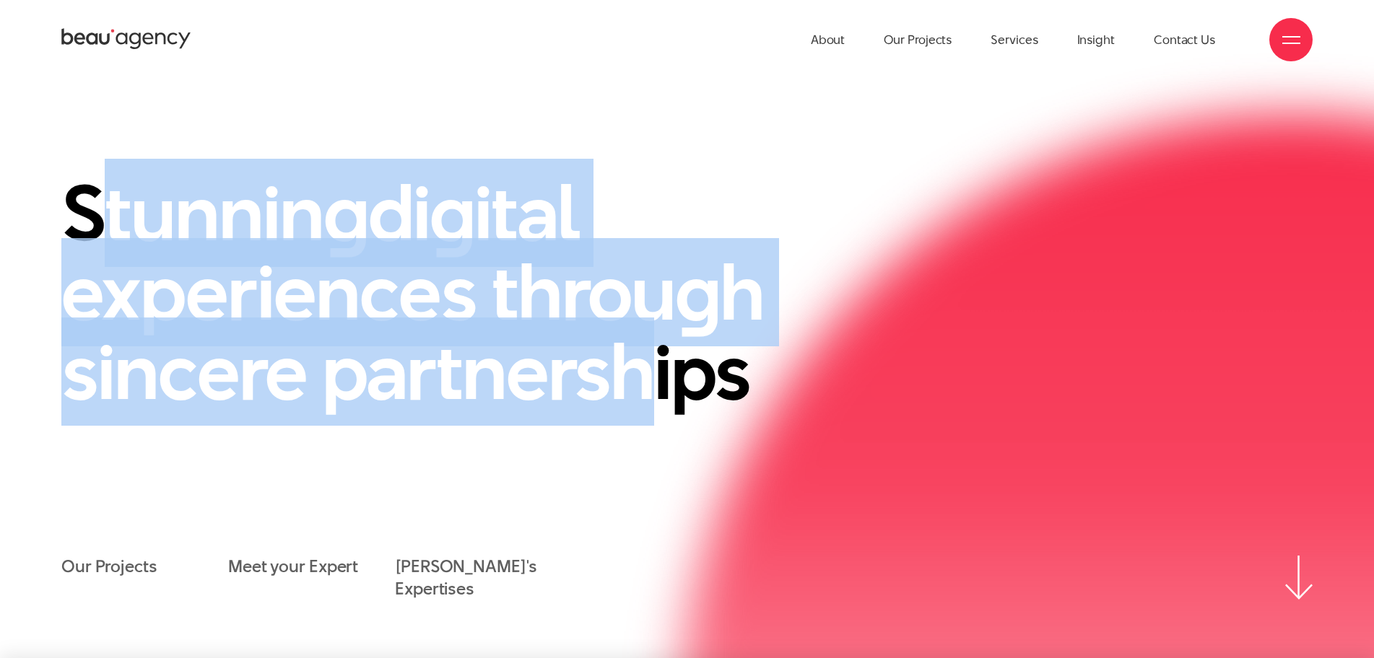
drag, startPoint x: 84, startPoint y: 212, endPoint x: 657, endPoint y: 401, distance: 603.2
click at [657, 401] on h1 "Stunnin g di g ital experiences throu g h sincere partnerships" at bounding box center [458, 292] width 794 height 238
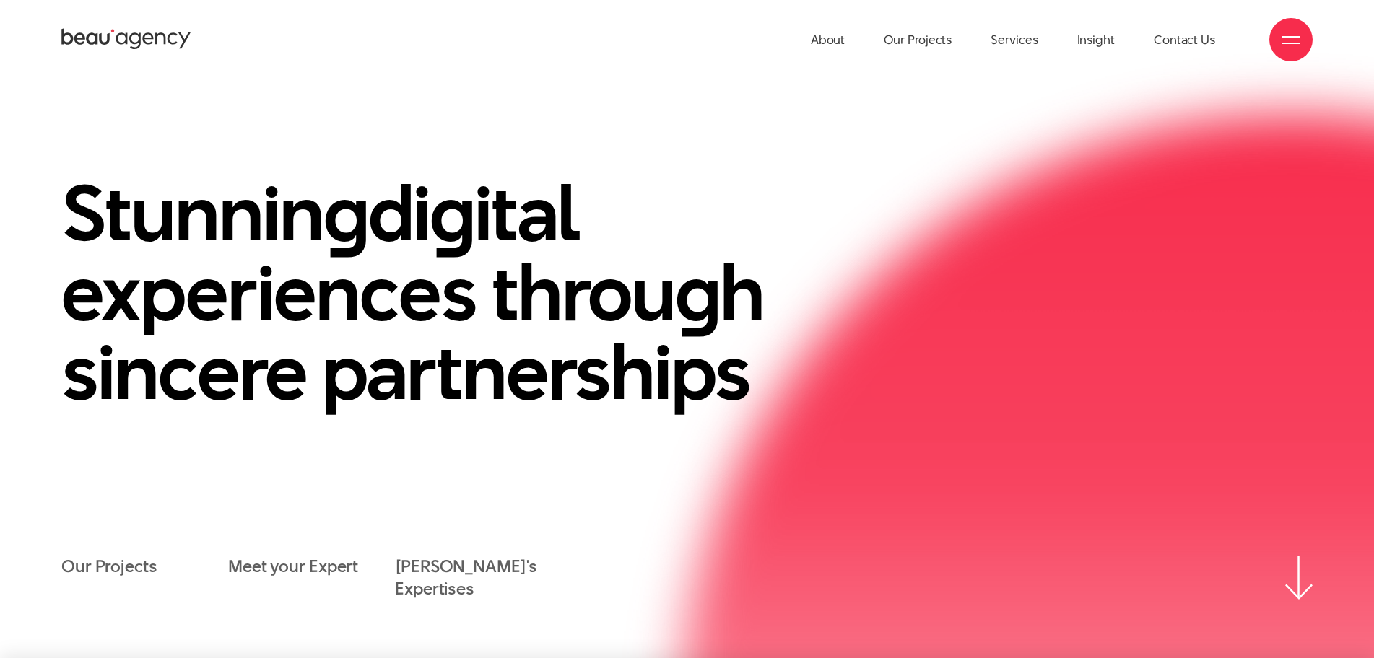
click at [49, 168] on section "Stunnin g di g ital experiences throu g h sincere partnerships Our Projects Mee…" at bounding box center [687, 368] width 1374 height 579
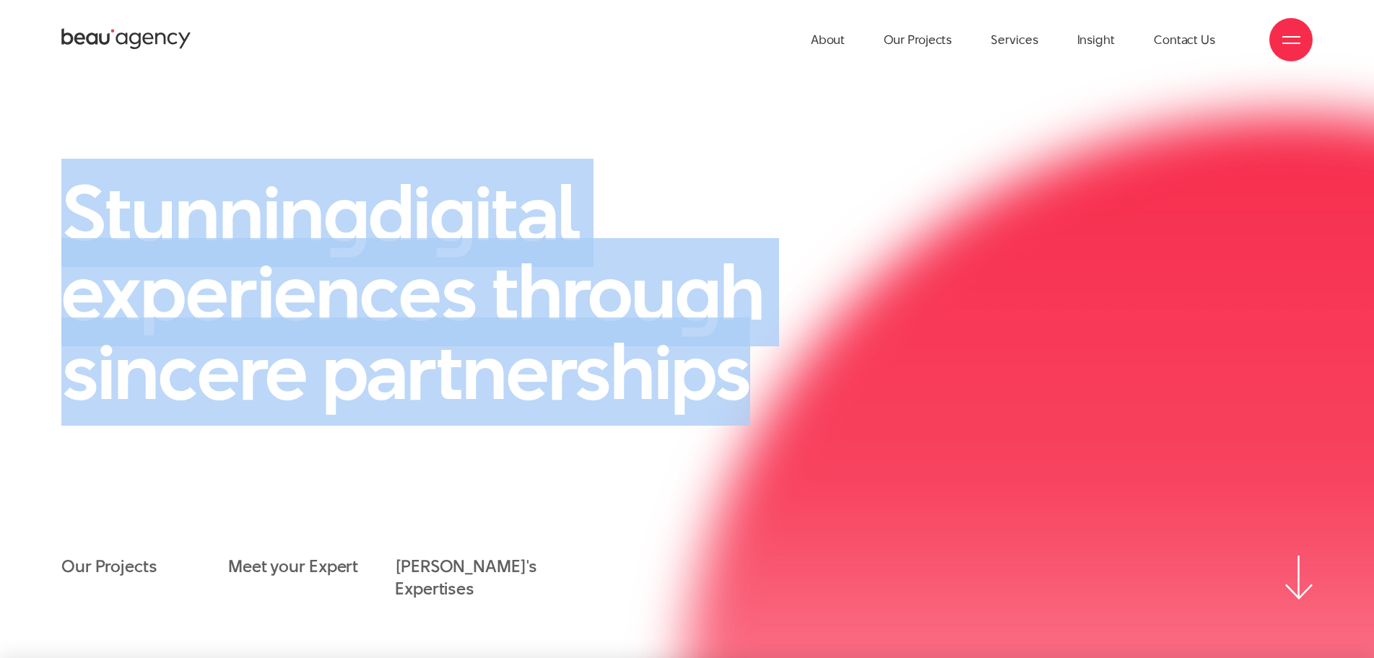
drag, startPoint x: 71, startPoint y: 200, endPoint x: 778, endPoint y: 383, distance: 730.1
click at [778, 383] on h1 "Stunnin g di g ital experiences throu g h sincere partnerships" at bounding box center [458, 292] width 794 height 238
copy h1 "Stunnin g di g ital experiences throu g h sincere partnerships"
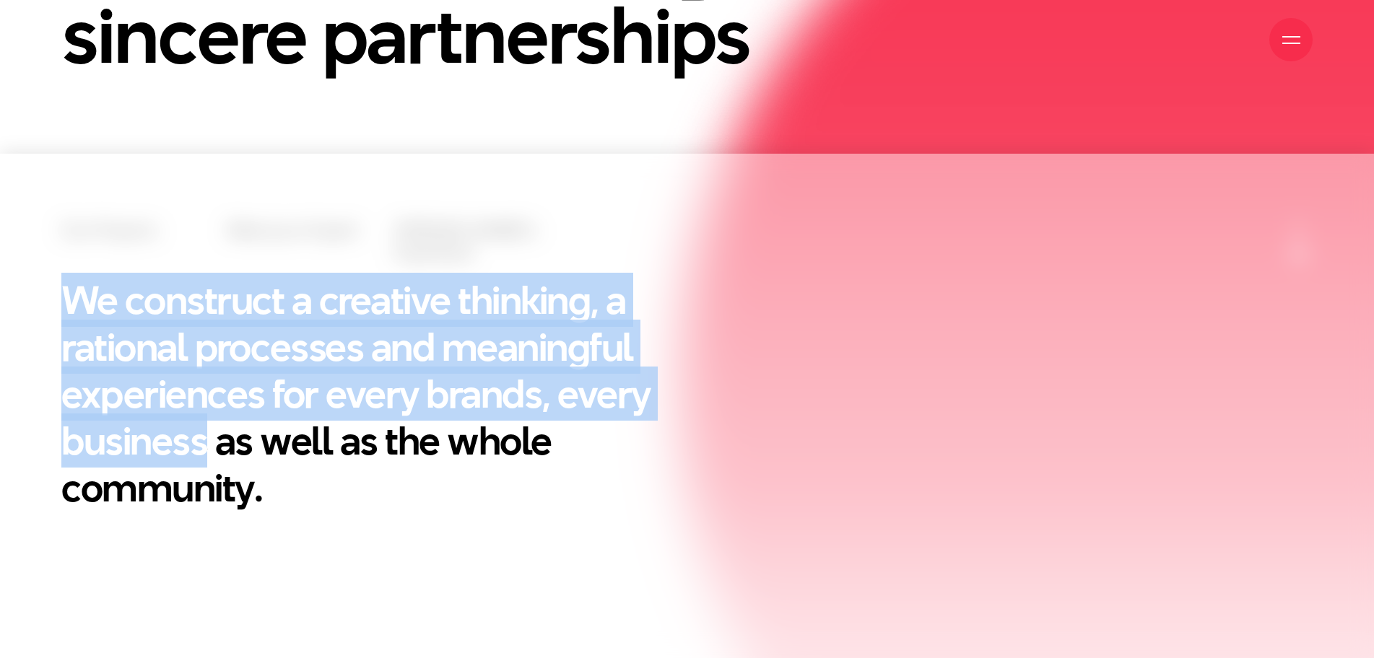
scroll to position [505, 0]
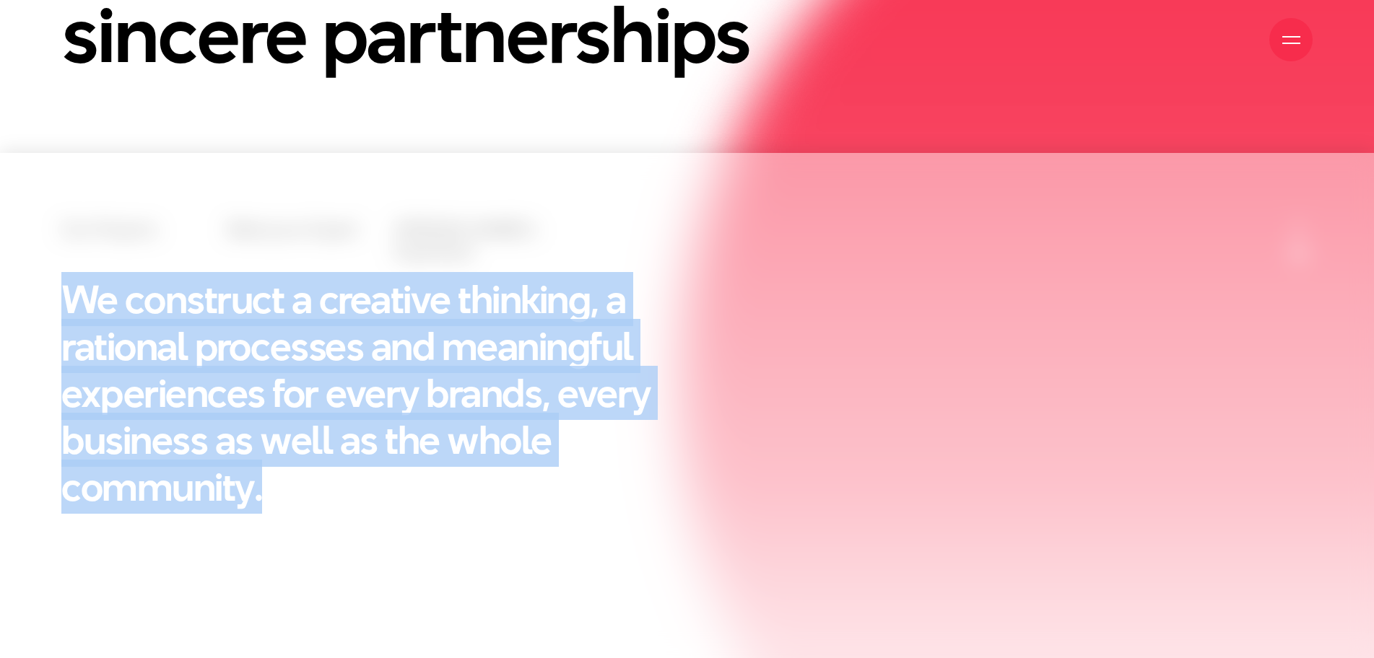
drag, startPoint x: 72, startPoint y: 440, endPoint x: 263, endPoint y: 494, distance: 198.0
click at [263, 494] on h2 "We construct a creative thinking, a rational processes and meaningful experienc…" at bounding box center [407, 393] width 693 height 235
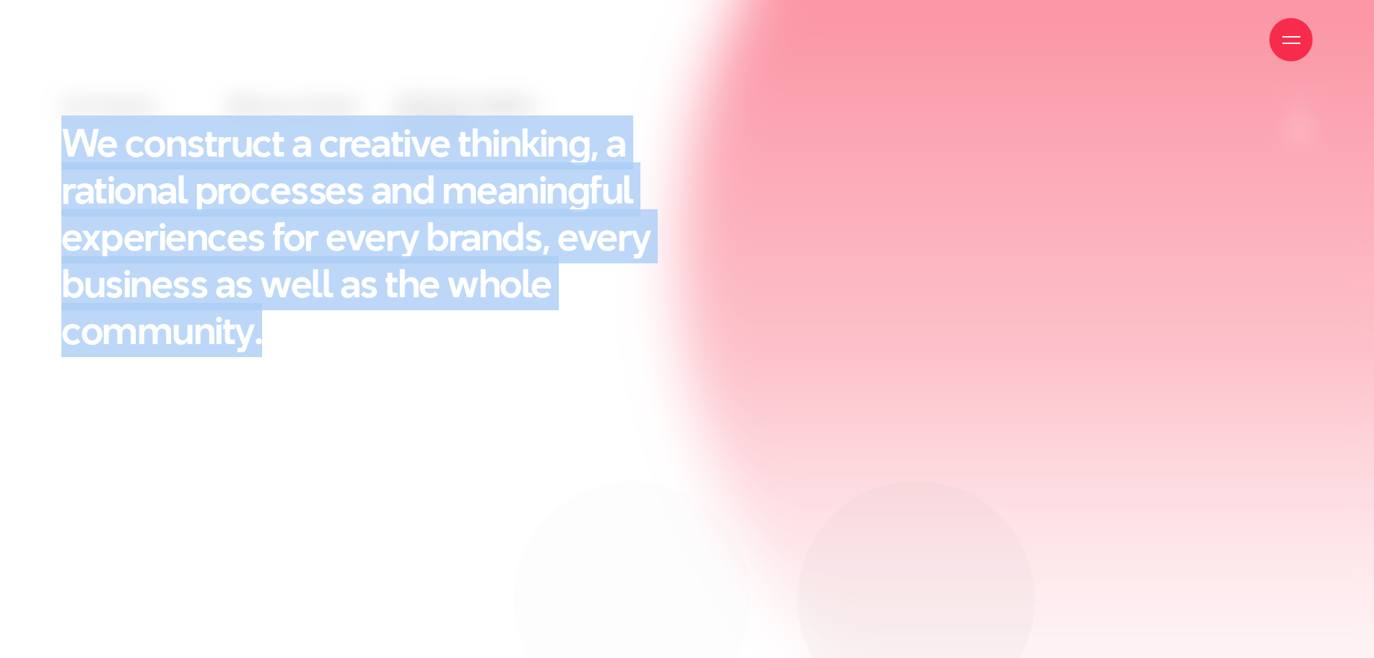
scroll to position [722, 0]
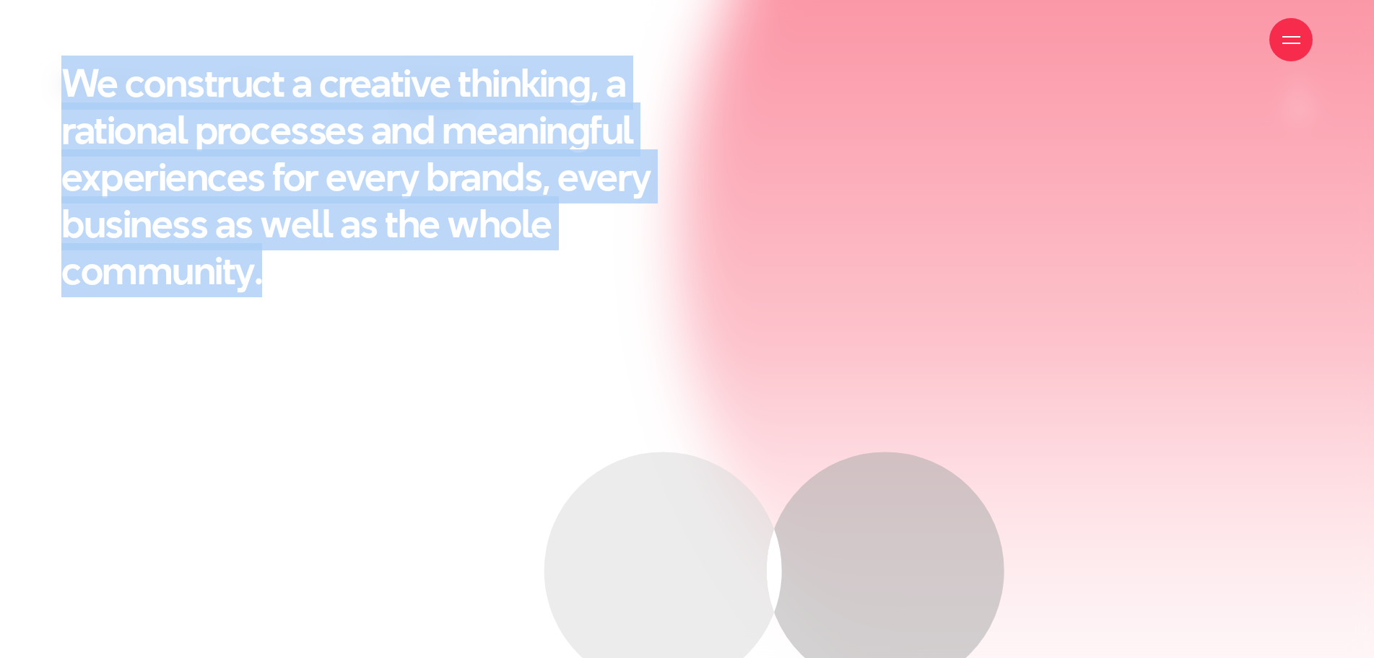
copy h2 "We construct a creative thinking, a rational processes and meaningful experienc…"
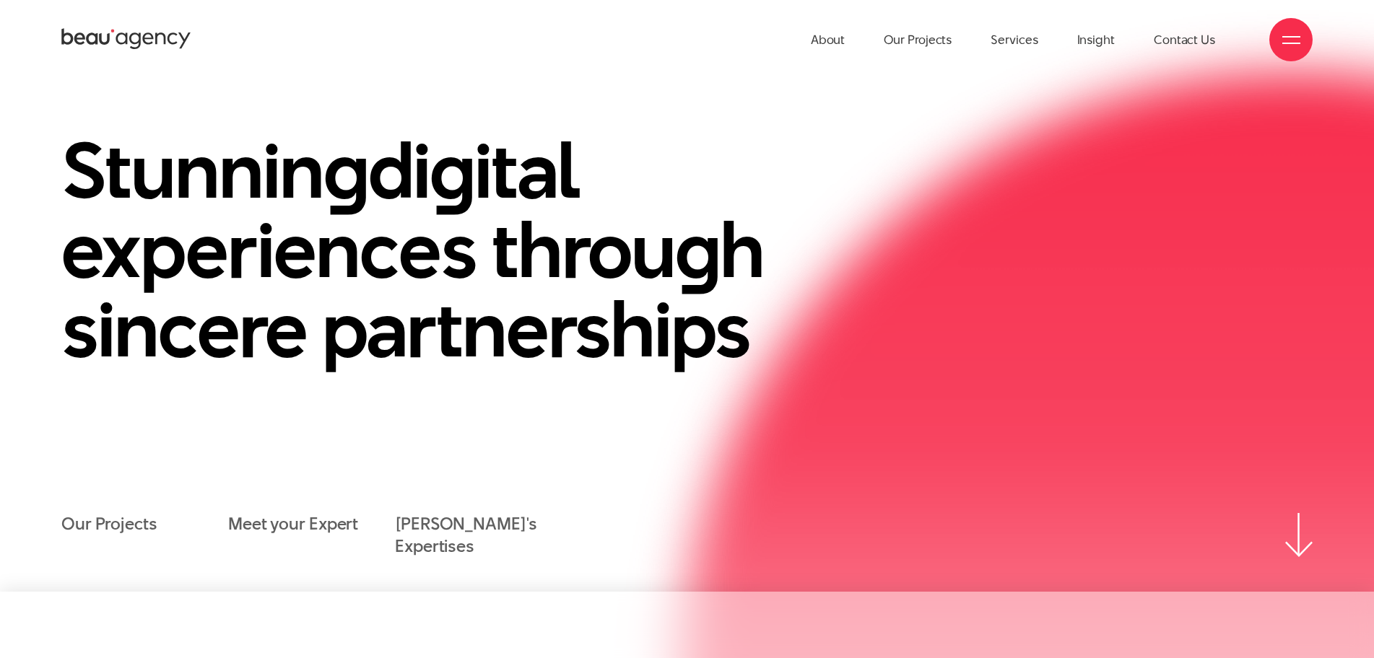
scroll to position [72, 0]
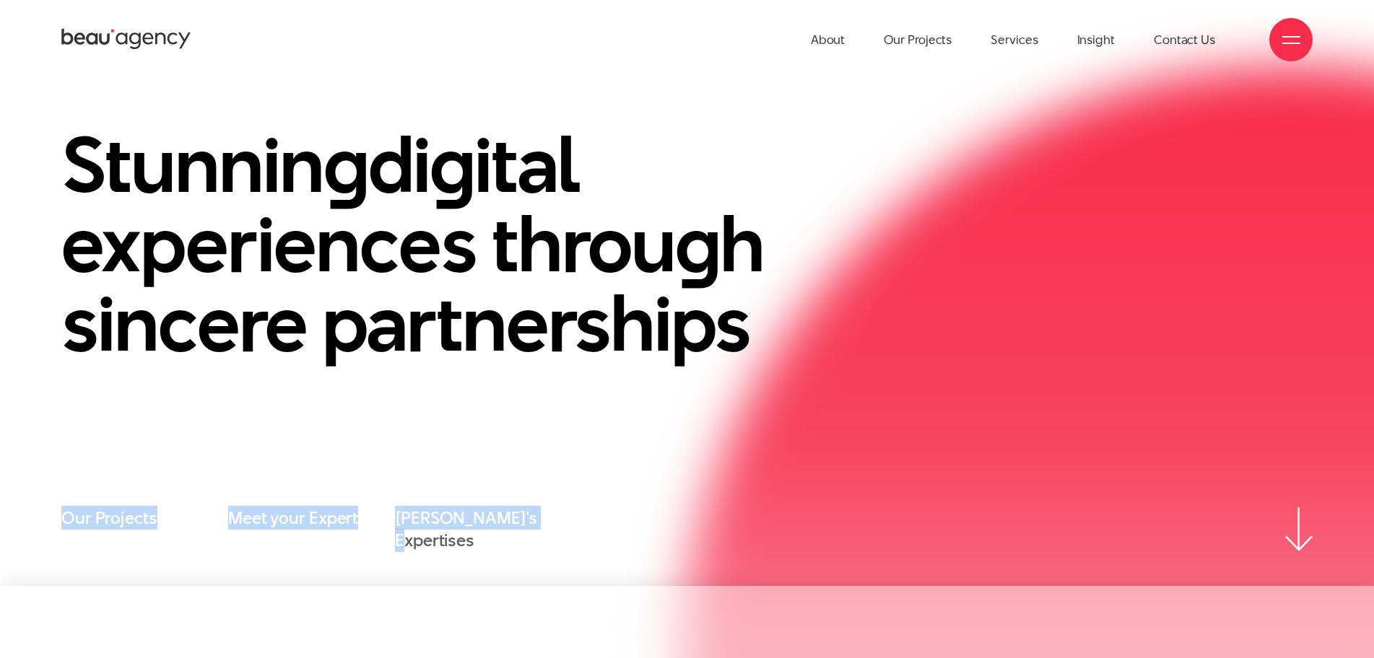
drag, startPoint x: 55, startPoint y: 521, endPoint x: 484, endPoint y: 534, distance: 429.0
click at [484, 534] on div "Stunnin g di g ital experiences throu g h sincere partnerships Our Projects Mee…" at bounding box center [687, 338] width 1374 height 427
click at [193, 562] on section "Stunnin g di g ital experiences throu g h sincere partnerships Our Projects Mee…" at bounding box center [687, 320] width 1374 height 579
click at [301, 521] on link "Meet your Expert" at bounding box center [293, 519] width 130 height 22
drag, startPoint x: 53, startPoint y: 520, endPoint x: 154, endPoint y: 529, distance: 101.5
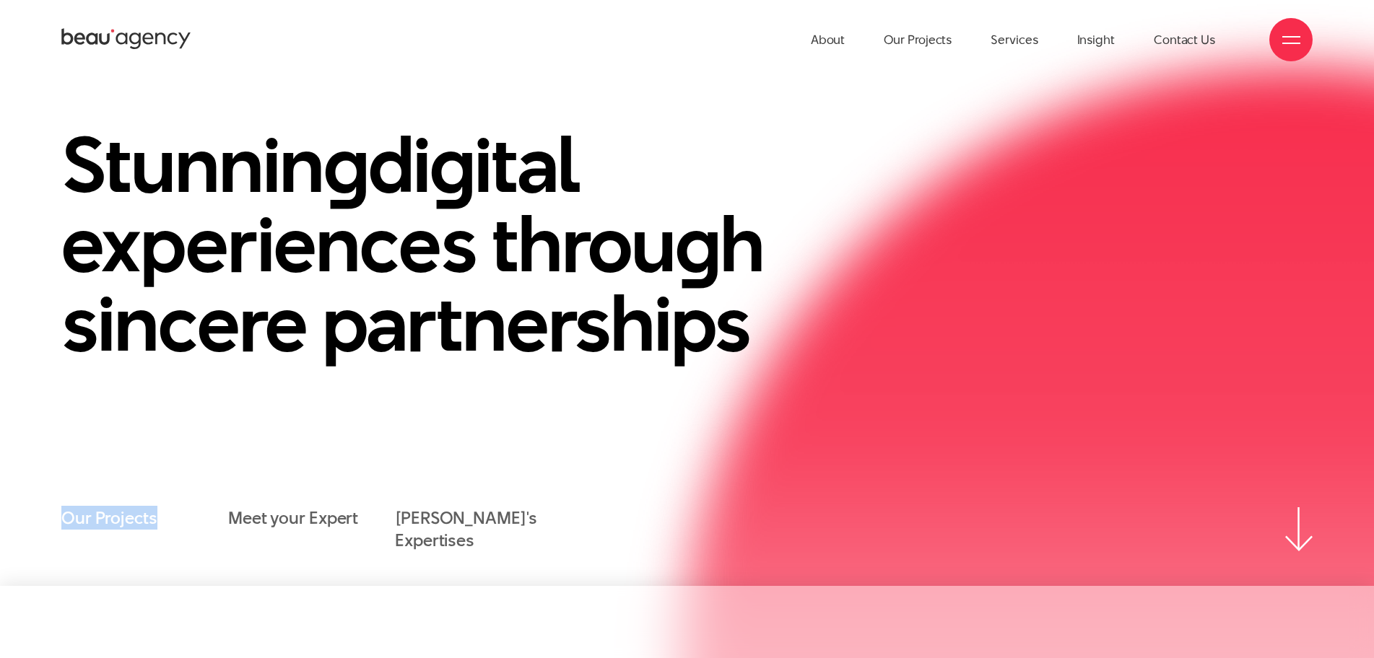
click at [154, 529] on div "Stunnin g di g ital experiences throu g h sincere partnerships Our Projects Mee…" at bounding box center [687, 338] width 1374 height 427
copy link "Our Projects"
drag, startPoint x: 224, startPoint y: 521, endPoint x: 216, endPoint y: 527, distance: 9.8
click at [216, 527] on li "Our Projects" at bounding box center [144, 530] width 167 height 45
click at [409, 521] on link "Beau's Expertises" at bounding box center [478, 530] width 167 height 45
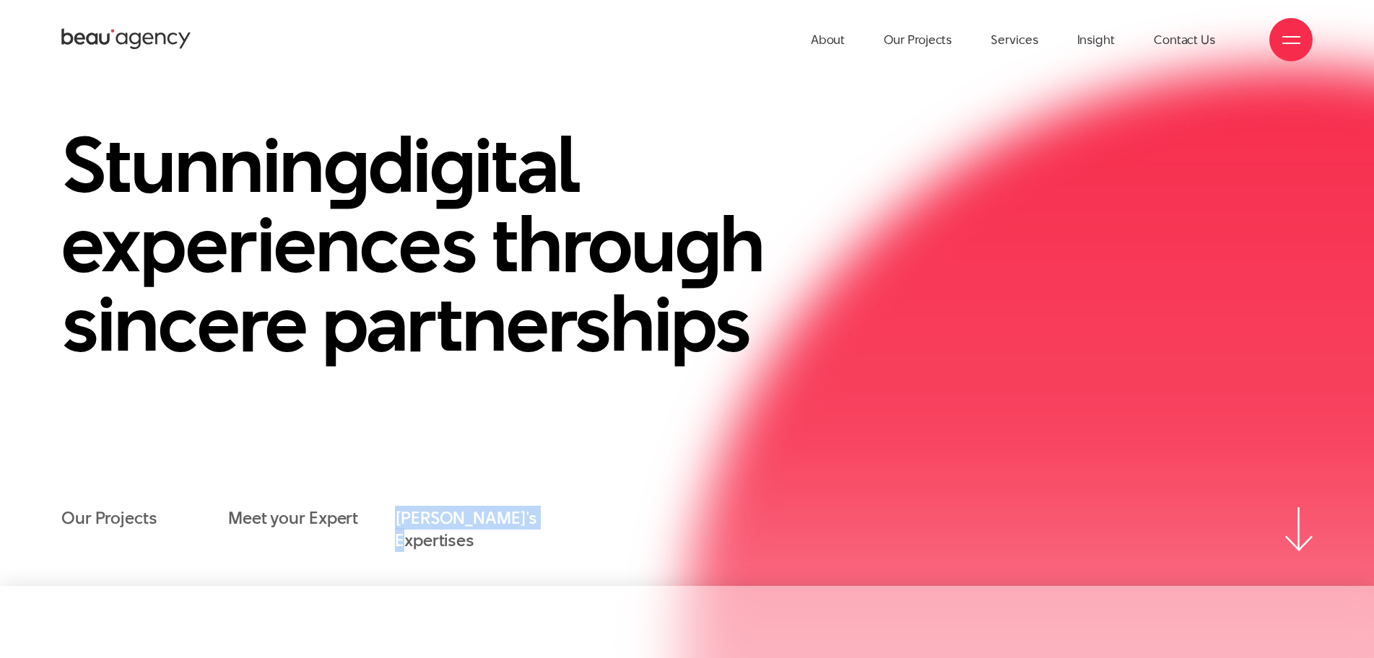
drag, startPoint x: 386, startPoint y: 528, endPoint x: 518, endPoint y: 536, distance: 133.1
click at [518, 536] on ul "Our Projects Meet your Expert Beau's Expertises" at bounding box center [311, 530] width 500 height 45
copy ul "Beau's Expertises"
drag, startPoint x: 222, startPoint y: 525, endPoint x: 230, endPoint y: 524, distance: 8.0
click at [230, 524] on ul "Our Projects Meet your Expert Beau's Expertises" at bounding box center [311, 530] width 500 height 45
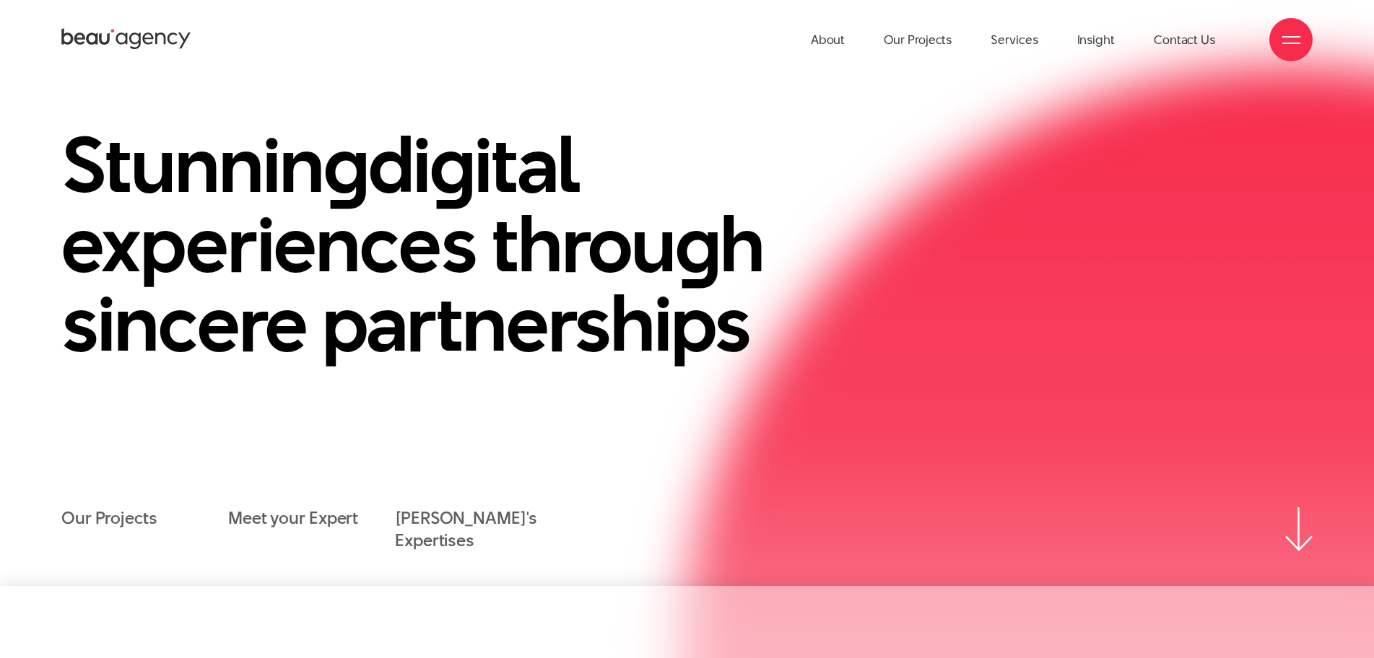
click at [225, 514] on li "Our Projects" at bounding box center [144, 530] width 167 height 45
drag, startPoint x: 212, startPoint y: 523, endPoint x: 361, endPoint y: 526, distance: 148.8
click at [361, 526] on ul "Our Projects Meet your Expert Beau's Expertises" at bounding box center [311, 530] width 500 height 45
copy ul "Meet your Expert"
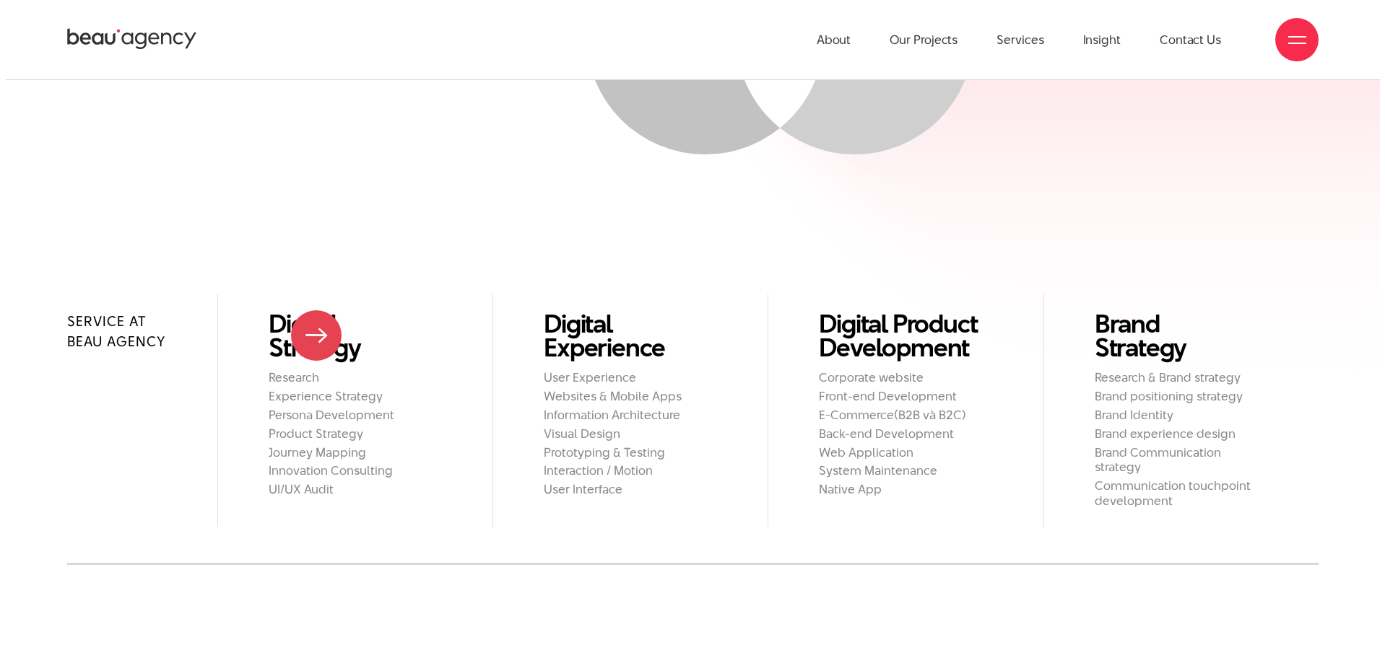
scroll to position [1444, 0]
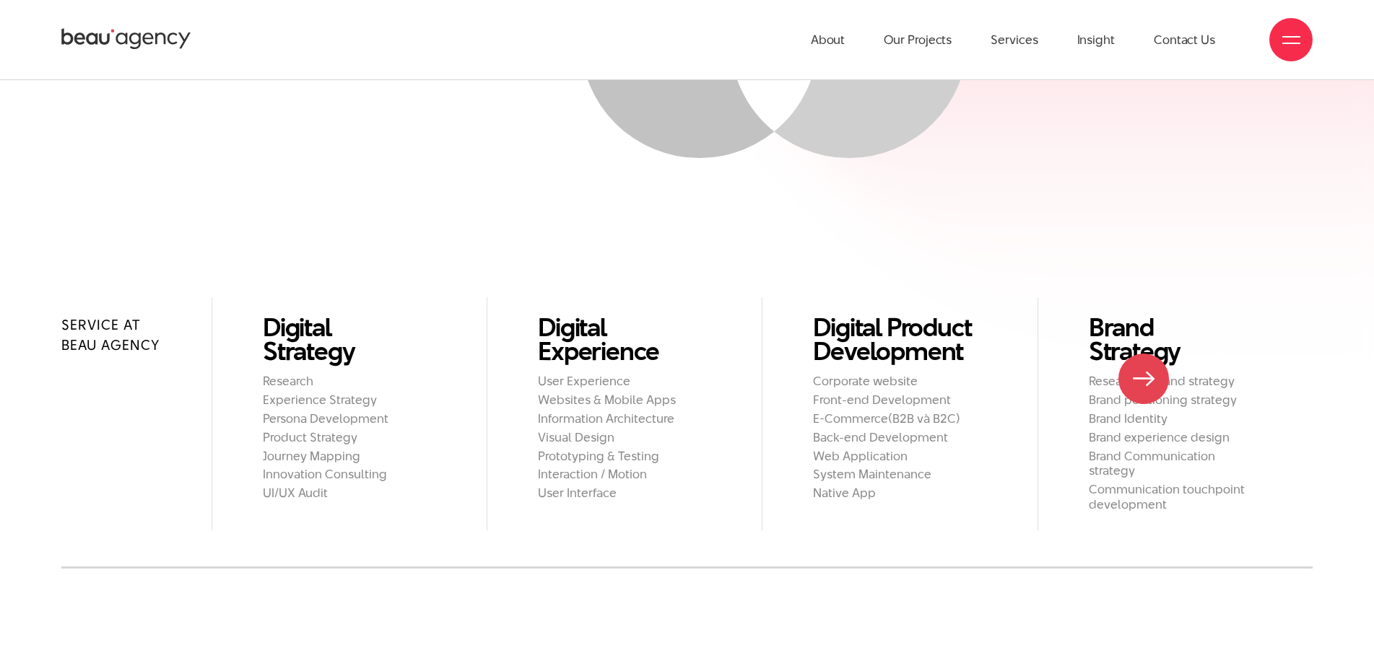
click at [1138, 389] on h2 "Research & Brand strategy" at bounding box center [1175, 381] width 173 height 15
drag, startPoint x: 61, startPoint y: 323, endPoint x: 115, endPoint y: 325, distance: 54.2
click at [115, 325] on div "Service at Beau Agency Digital Strategy Research Experience Strategy Persona De…" at bounding box center [687, 432] width 1374 height 271
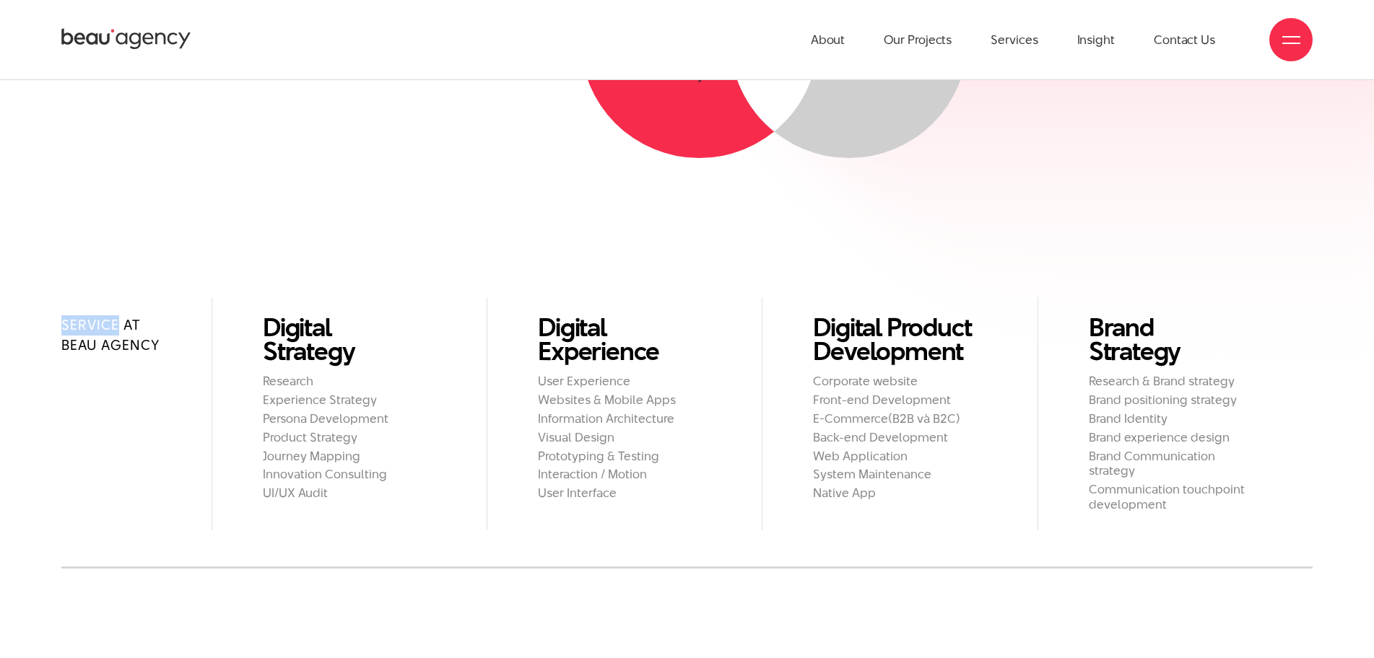
copy h2 "Service"
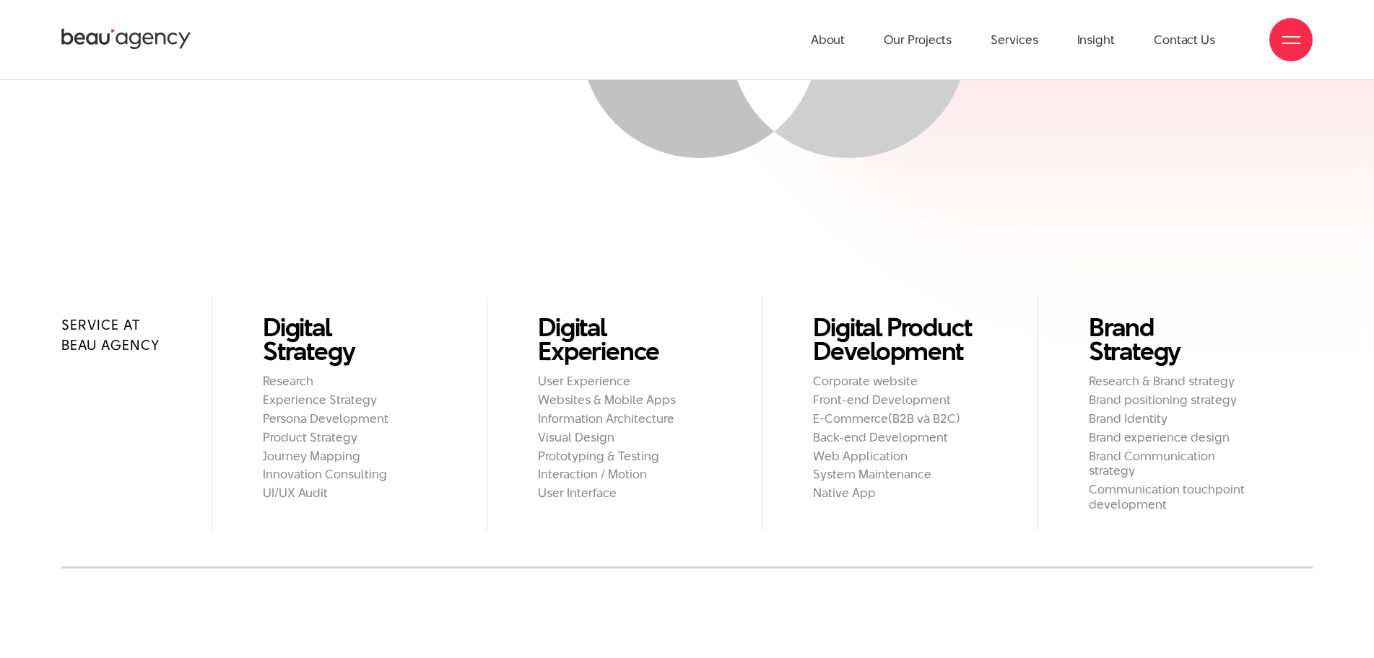
click at [1282, 37] on span at bounding box center [1291, 36] width 18 height 1
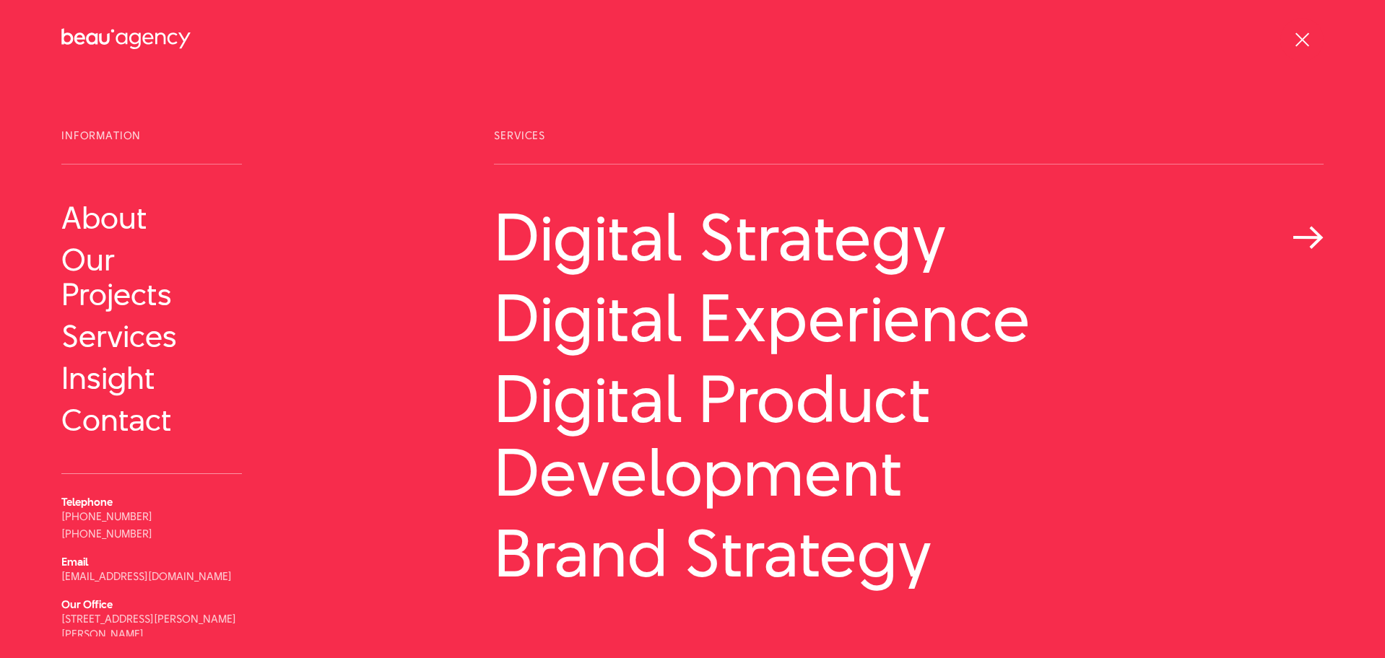
drag, startPoint x: 484, startPoint y: 227, endPoint x: 873, endPoint y: 264, distance: 390.9
click at [873, 264] on div "Services Digital Strategy Digital Experience Email" at bounding box center [909, 386] width 866 height 512
click at [1295, 32] on div at bounding box center [1302, 40] width 18 height 18
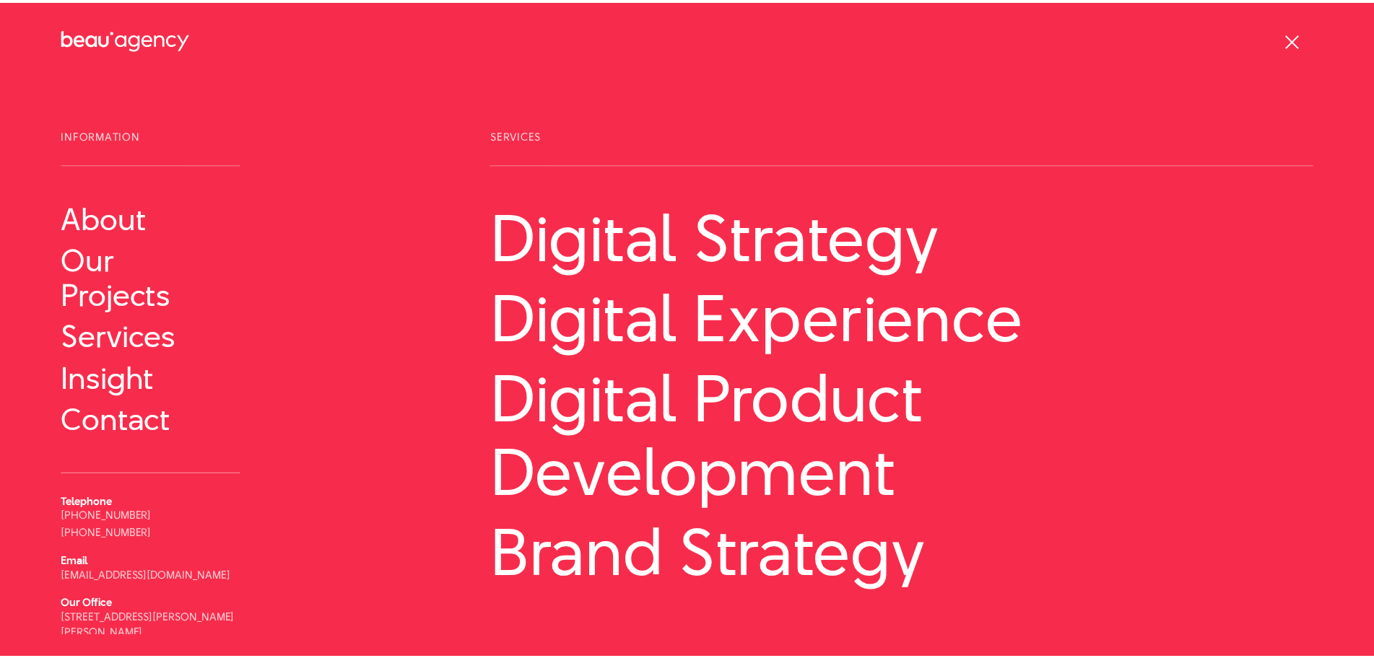
scroll to position [1449, 0]
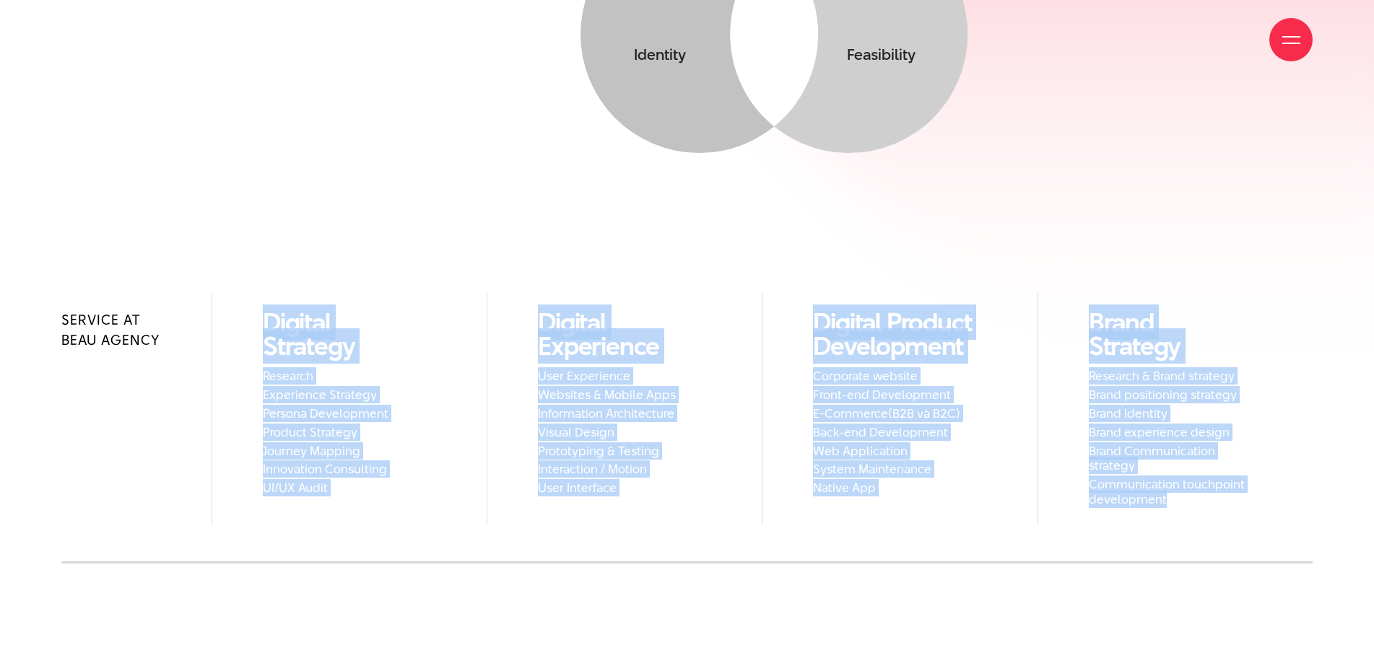
drag, startPoint x: 253, startPoint y: 314, endPoint x: 447, endPoint y: 526, distance: 287.7
click at [447, 526] on div "Service at Beau Agency Digital Strategy Research Experience Strategy Persona De…" at bounding box center [686, 427] width 1251 height 271
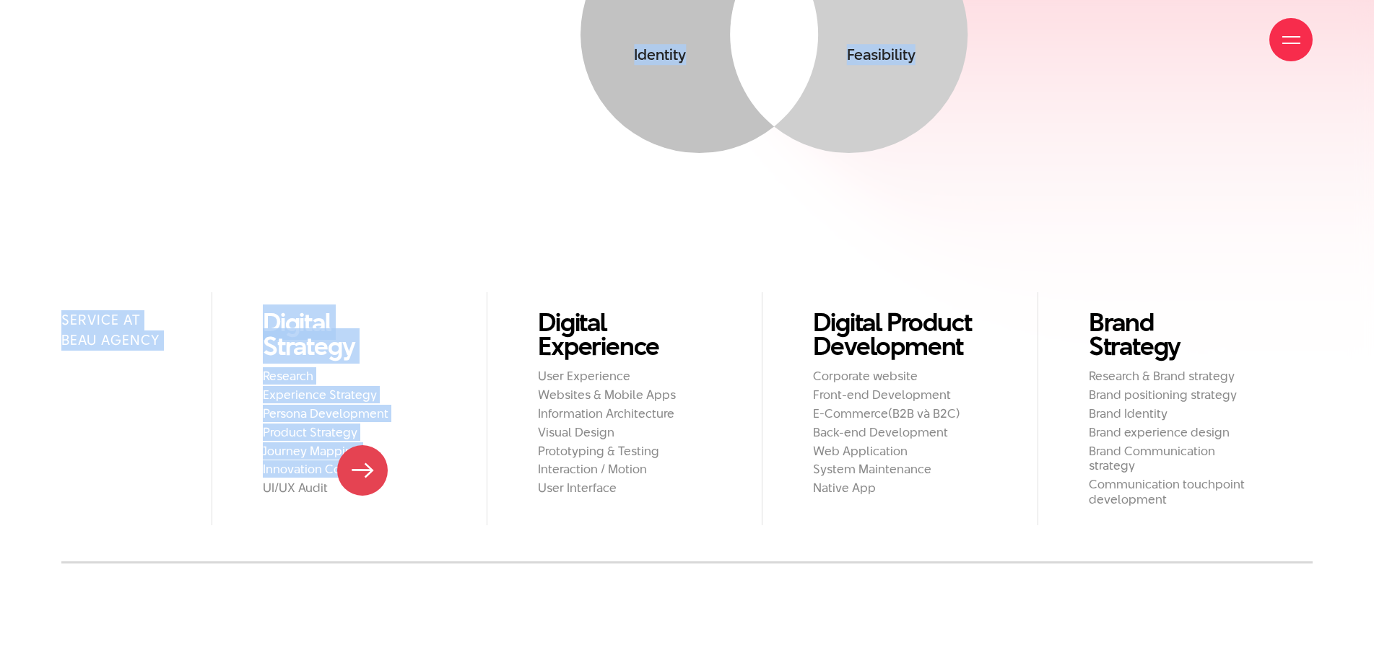
drag, startPoint x: 232, startPoint y: 268, endPoint x: 344, endPoint y: 511, distance: 268.1
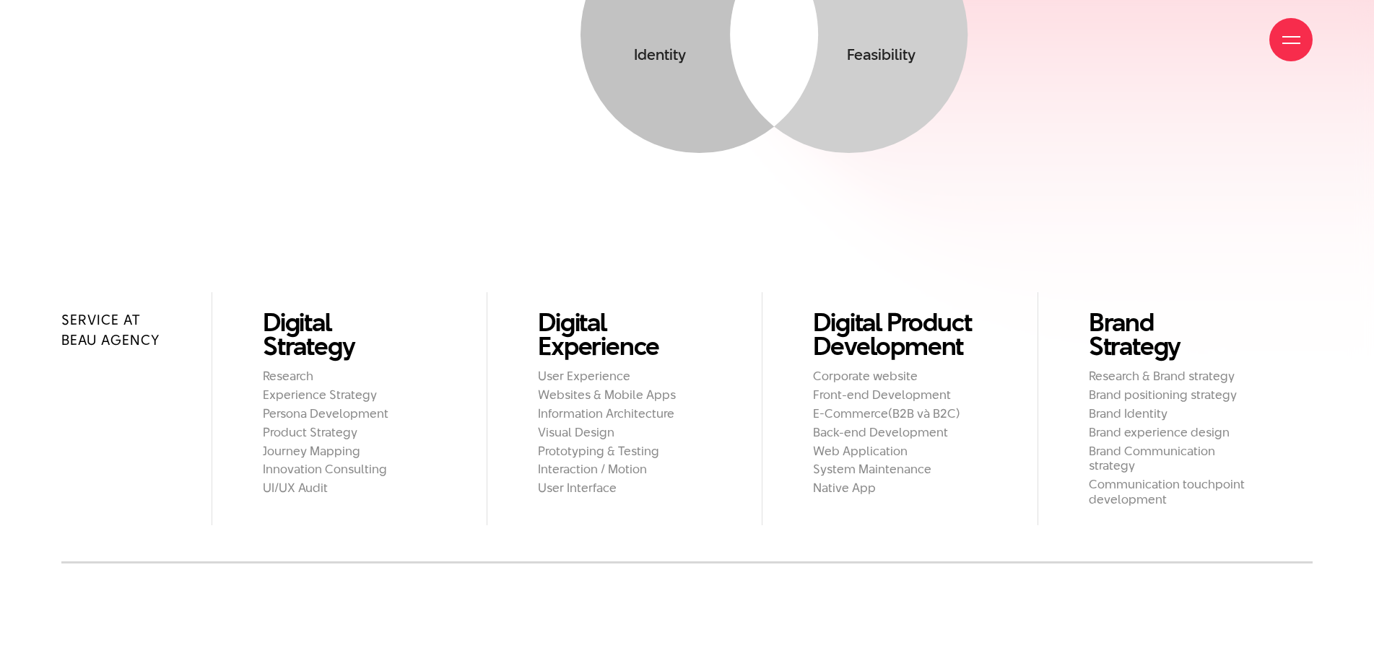
click at [203, 540] on div "Service at Beau Agency Digital Strategy Research Experience Strategy Persona De…" at bounding box center [686, 427] width 1251 height 271
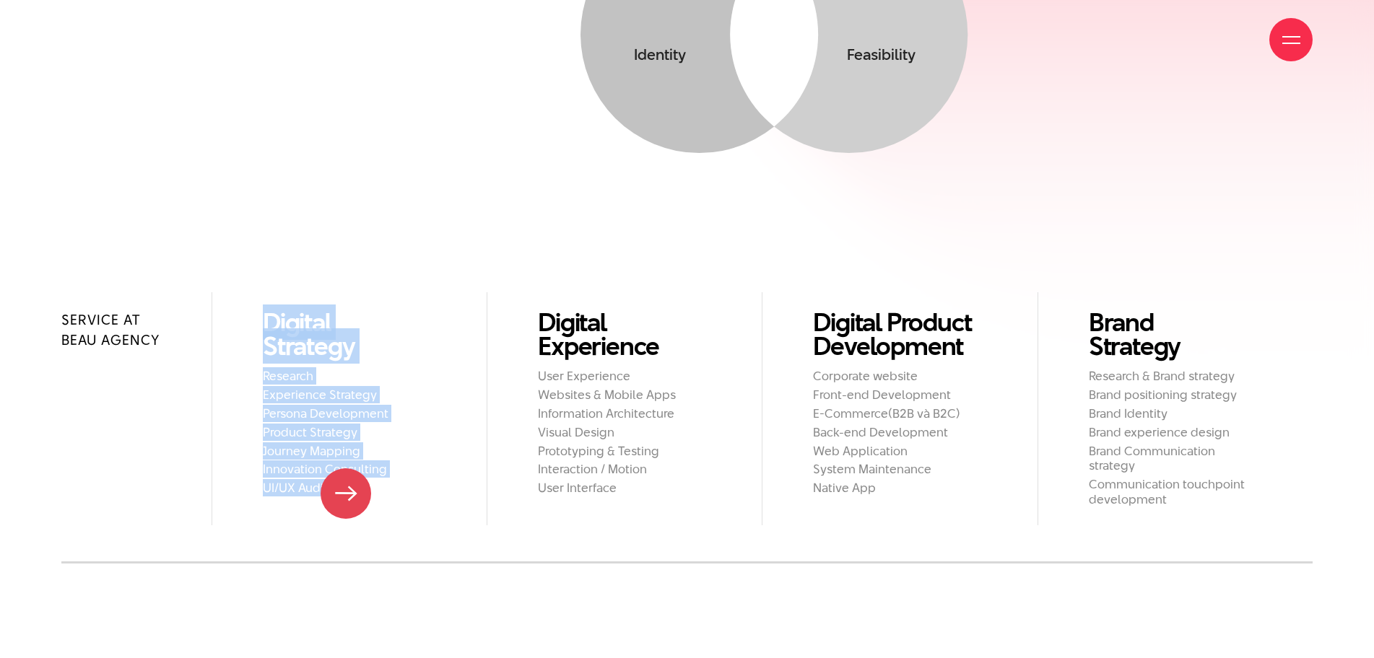
drag, startPoint x: 241, startPoint y: 312, endPoint x: 346, endPoint y: 494, distance: 209.9
click at [346, 494] on li "Digital Strategy Research Experience Strategy Persona Development Product Strat…" at bounding box center [349, 408] width 275 height 232
copy li "Digital Strategy Research Experience Strategy Persona Development Product Strat…"
click at [235, 316] on li "Digital Strategy Research Experience Strategy Persona Development Product Strat…" at bounding box center [349, 408] width 275 height 232
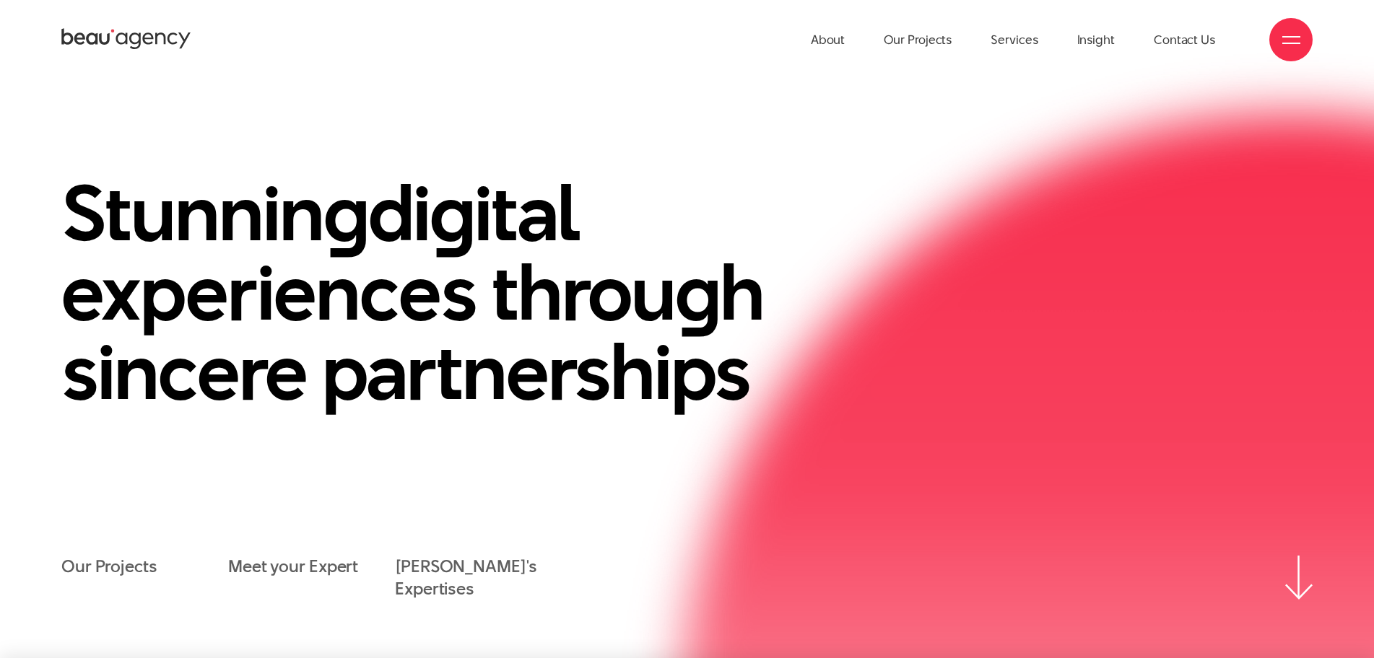
click at [1288, 41] on div at bounding box center [1291, 40] width 18 height 18
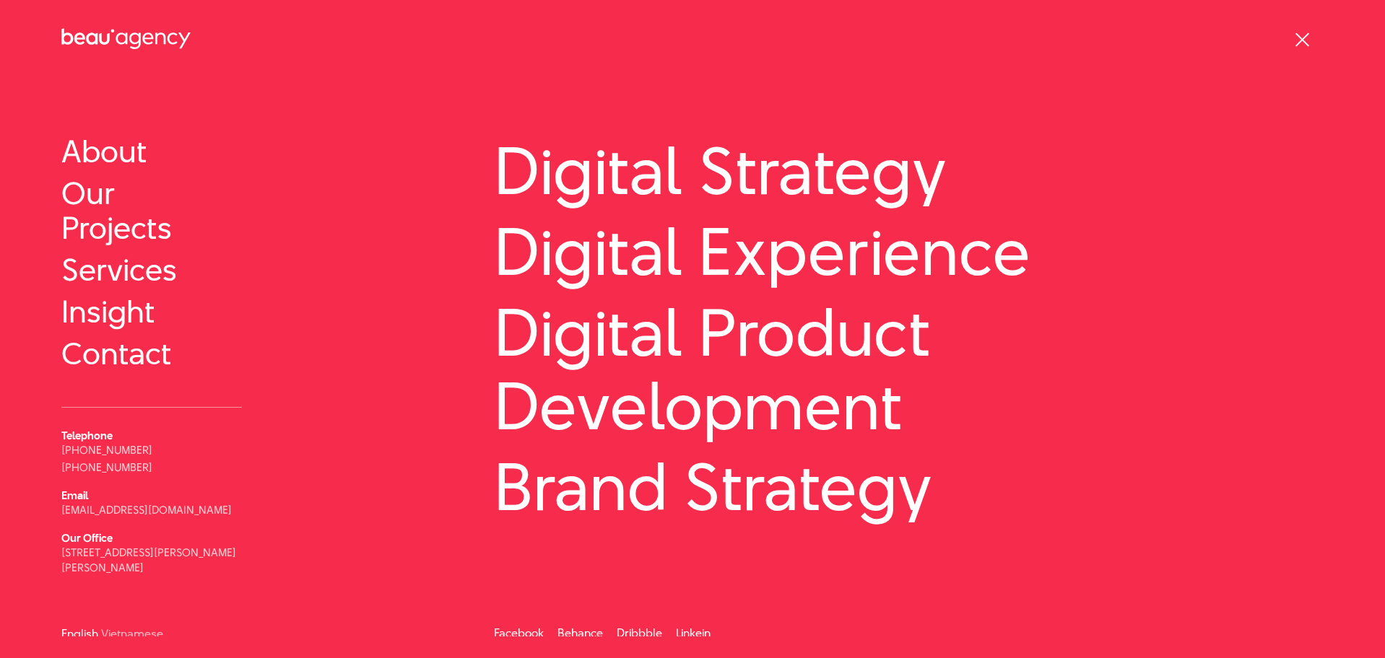
scroll to position [72, 0]
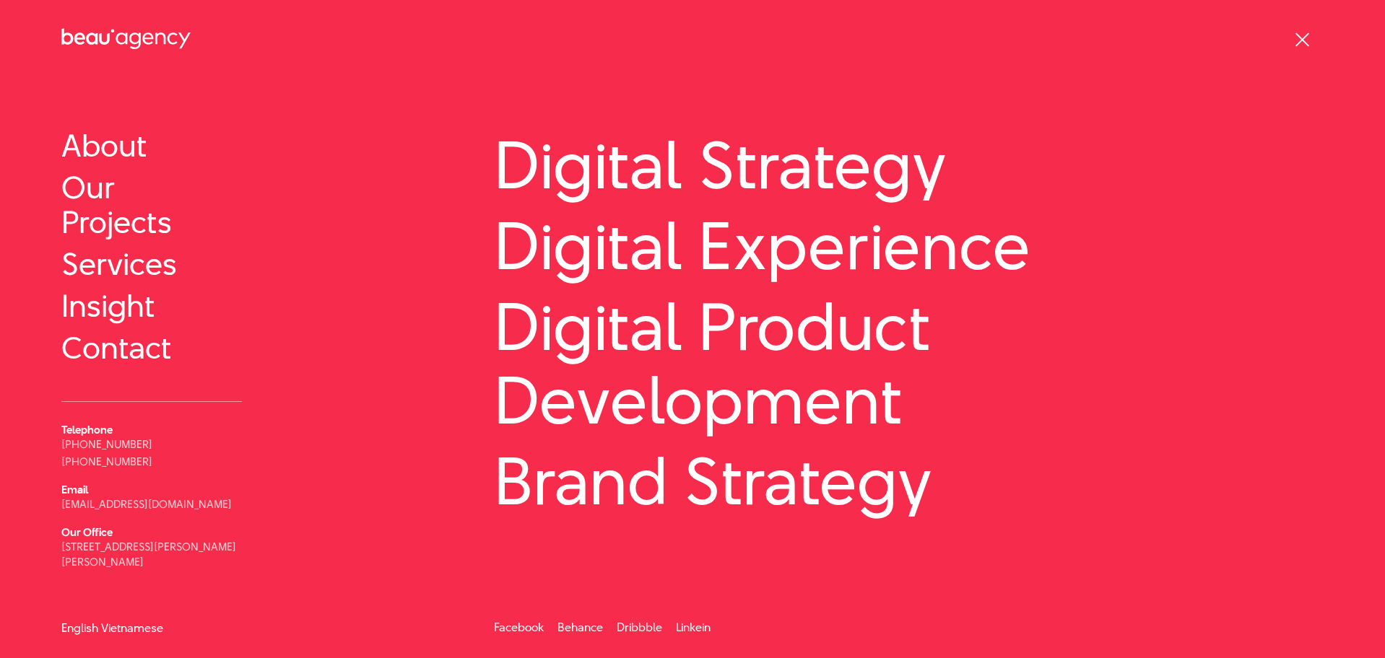
click at [133, 623] on link "Vietnamese" at bounding box center [132, 628] width 62 height 11
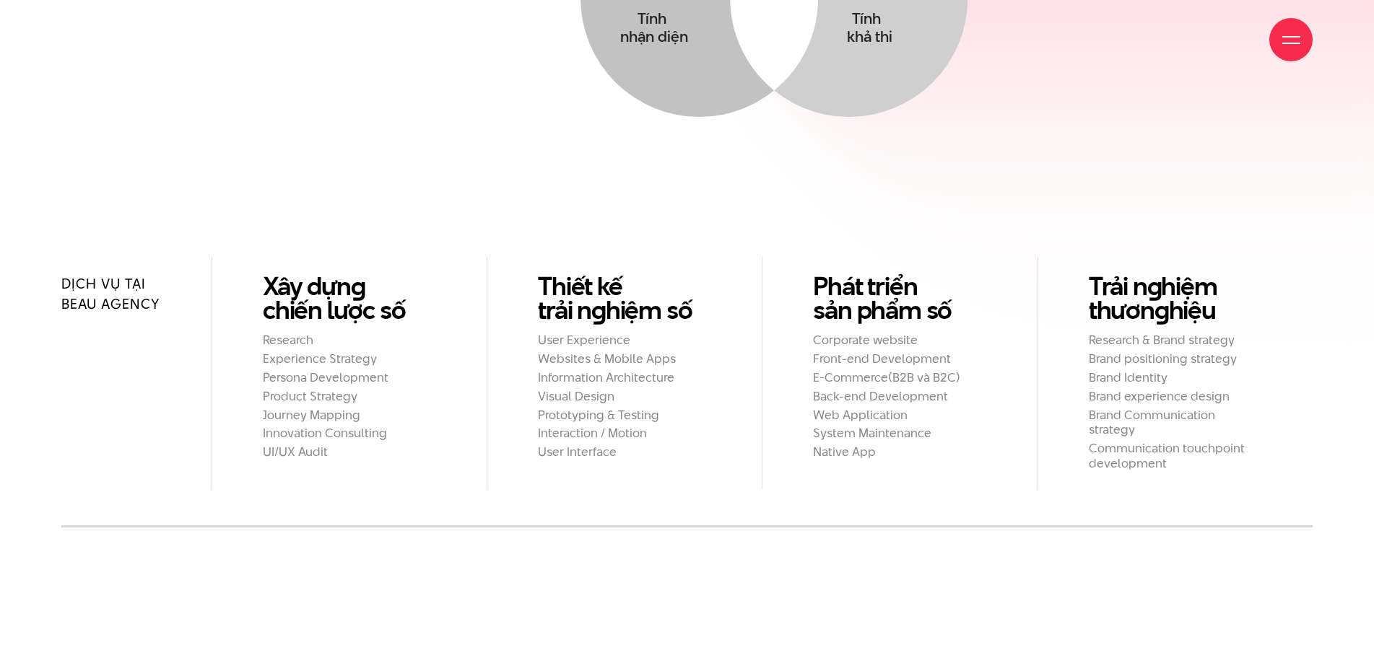
scroll to position [1516, 0]
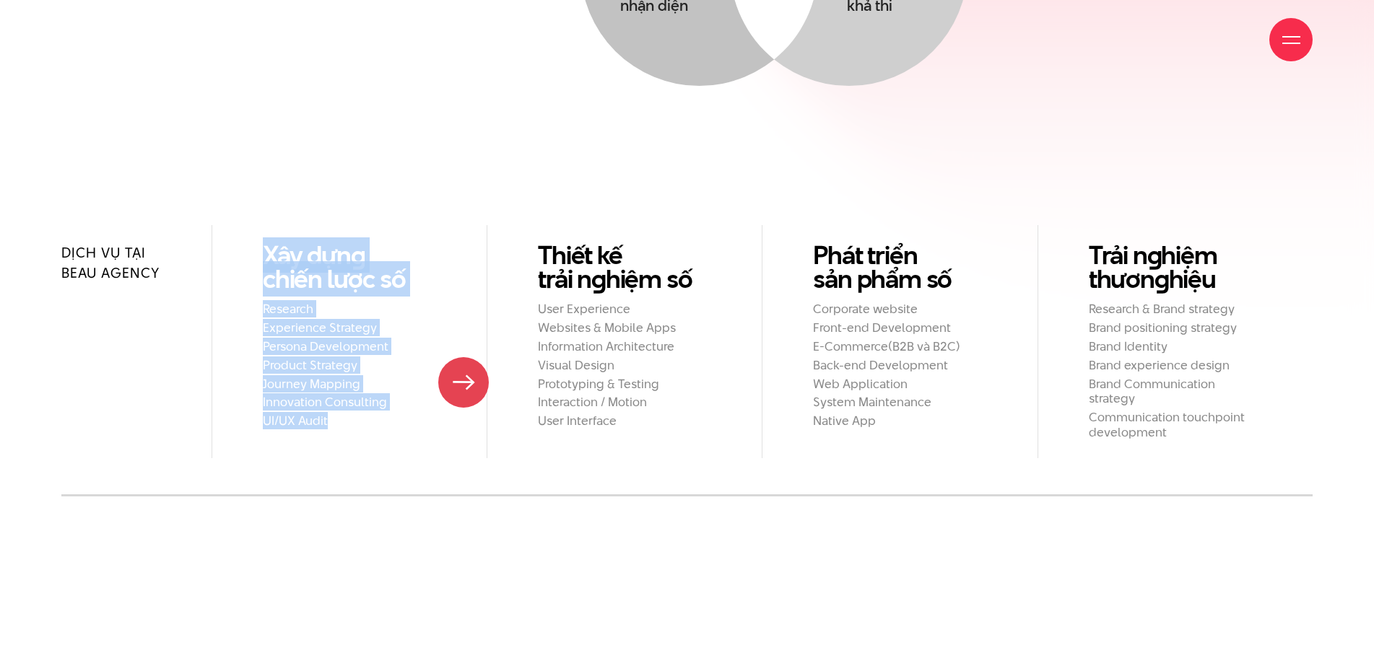
drag, startPoint x: 248, startPoint y: 201, endPoint x: 464, endPoint y: 383, distance: 281.3
click at [464, 383] on li "Xây dựn g chiến lược số Research Experience Strategy Persona Development Produc…" at bounding box center [349, 341] width 275 height 232
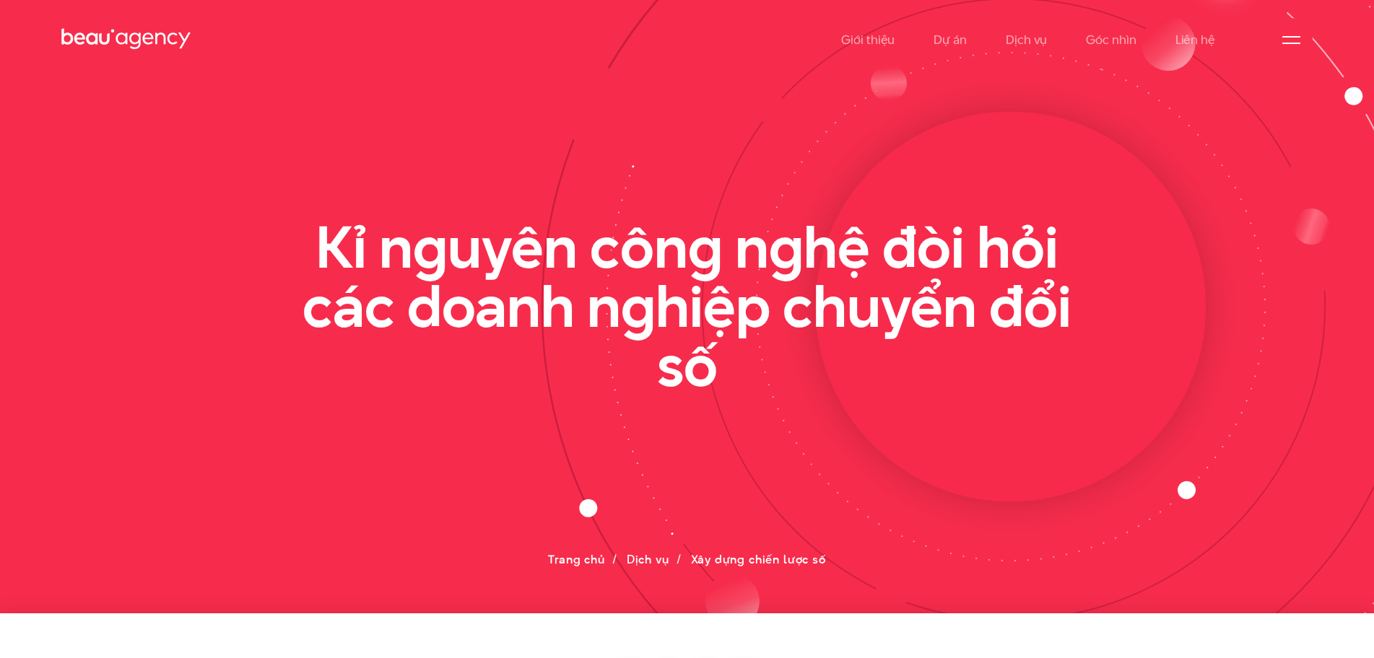
click at [69, 31] on icon at bounding box center [126, 39] width 130 height 25
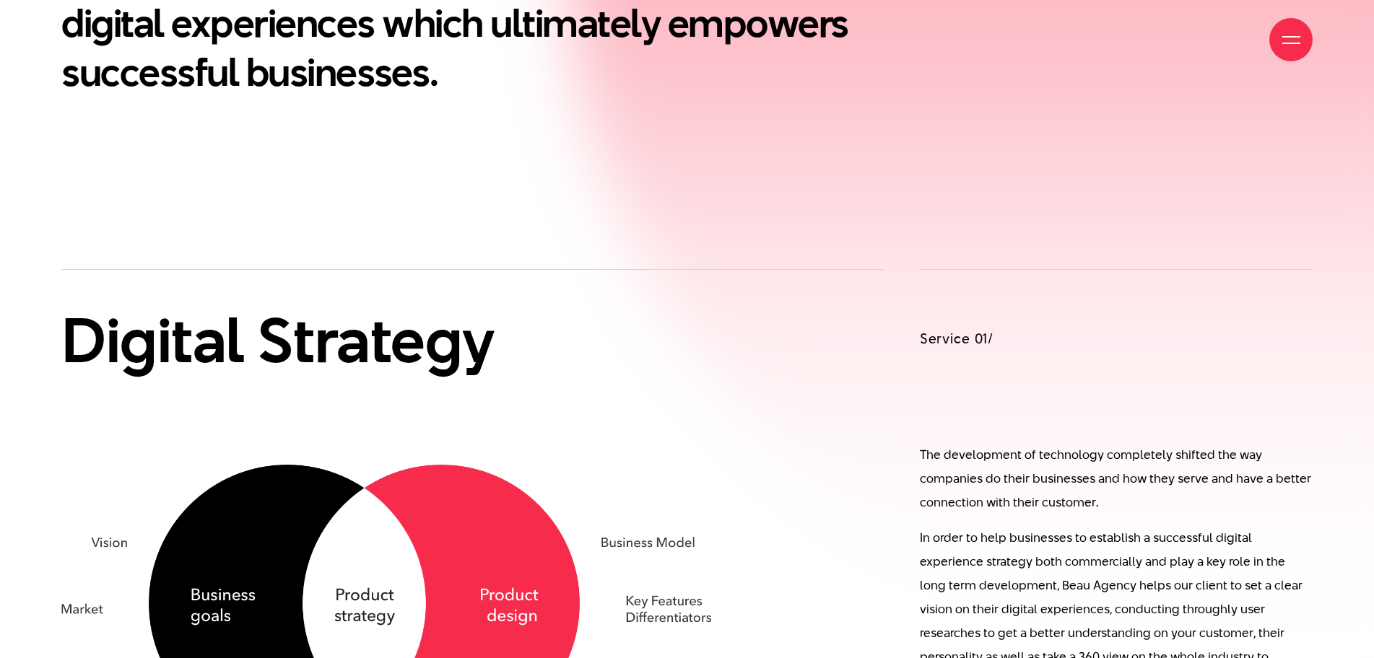
scroll to position [1083, 0]
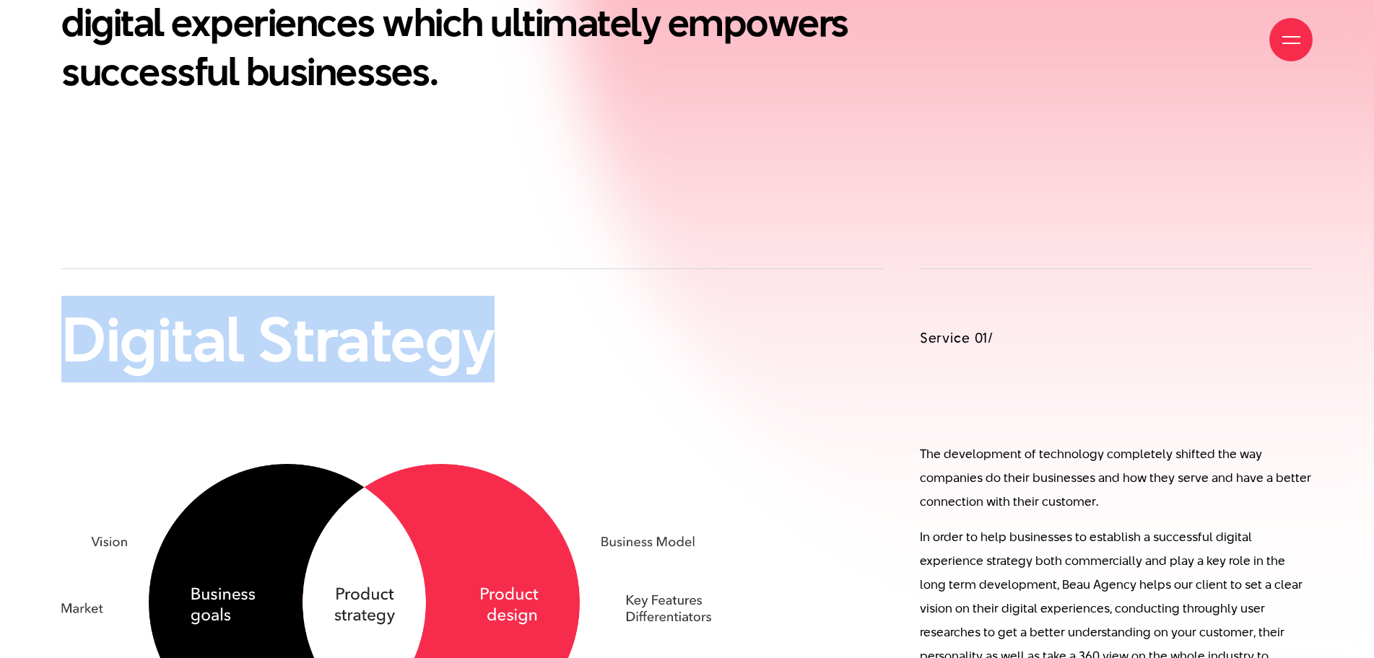
drag, startPoint x: 66, startPoint y: 334, endPoint x: 511, endPoint y: 348, distance: 445.7
click at [511, 348] on h2 "Digital Strategy" at bounding box center [386, 339] width 650 height 69
copy h2 "Digital Strategy"
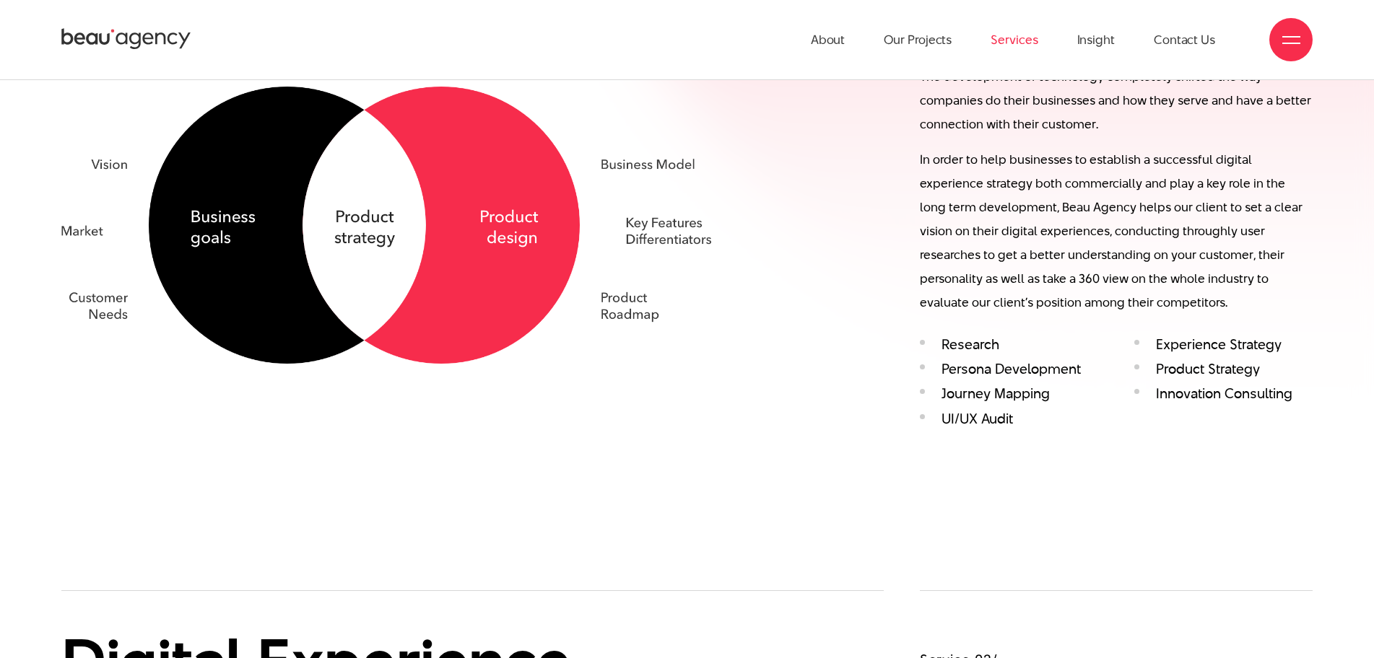
scroll to position [1444, 0]
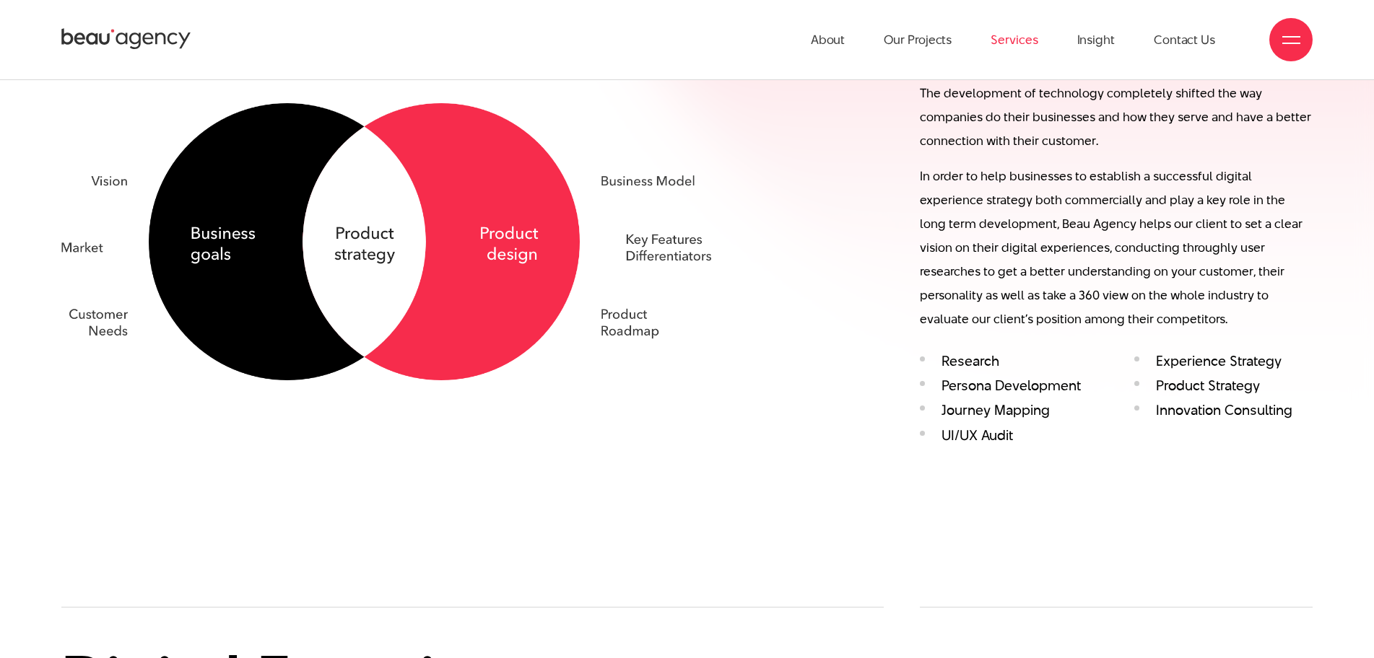
click at [89, 30] on icon at bounding box center [126, 39] width 130 height 25
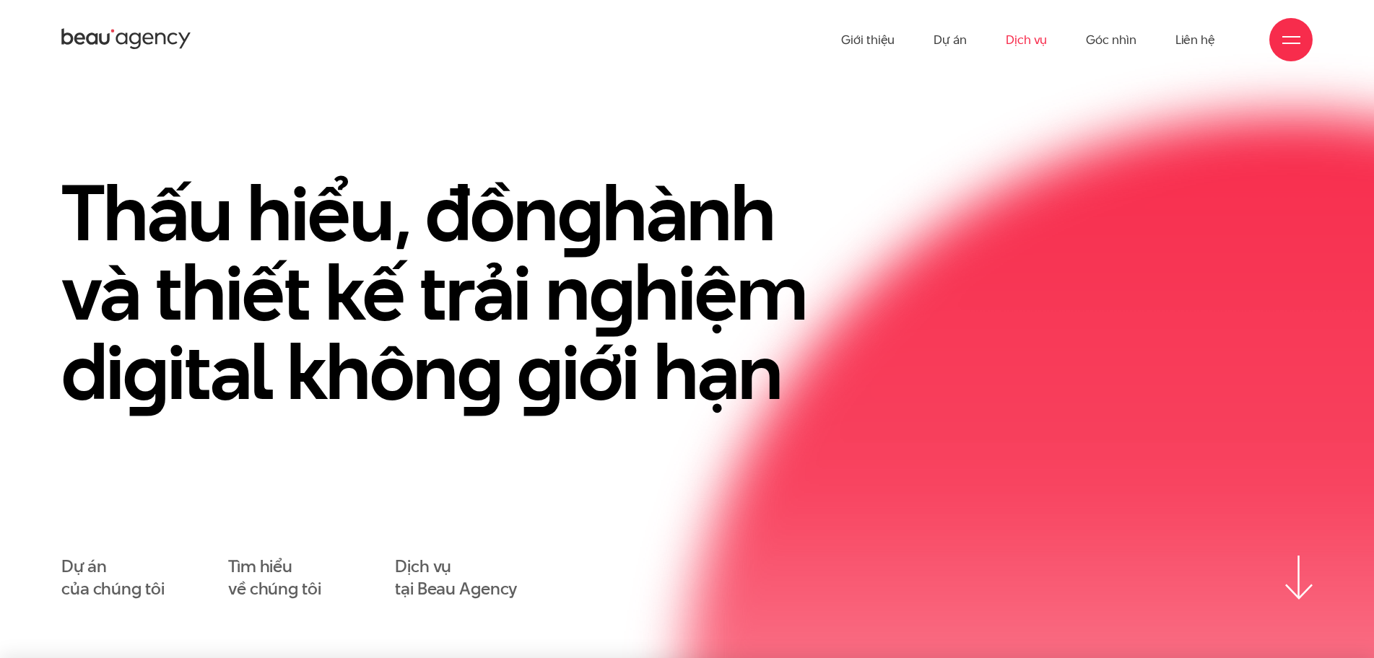
click at [1016, 34] on link "Dịch vụ" at bounding box center [1026, 39] width 41 height 79
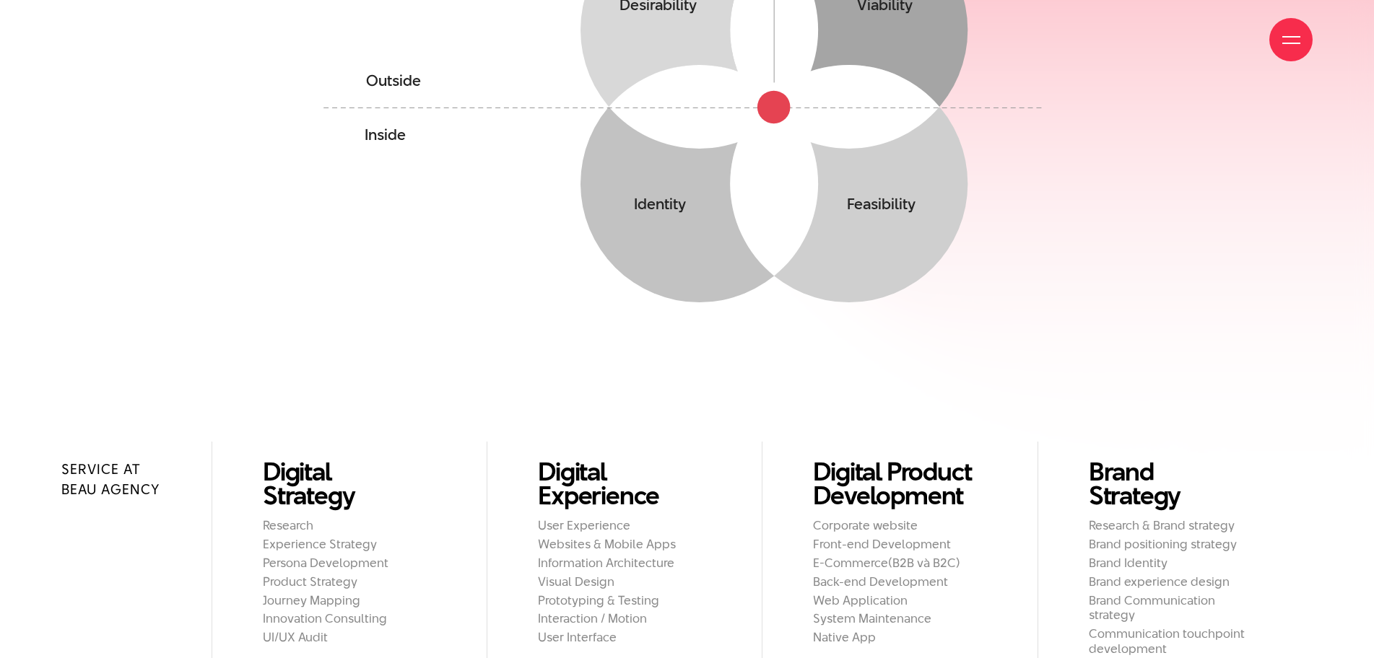
scroll to position [1661, 0]
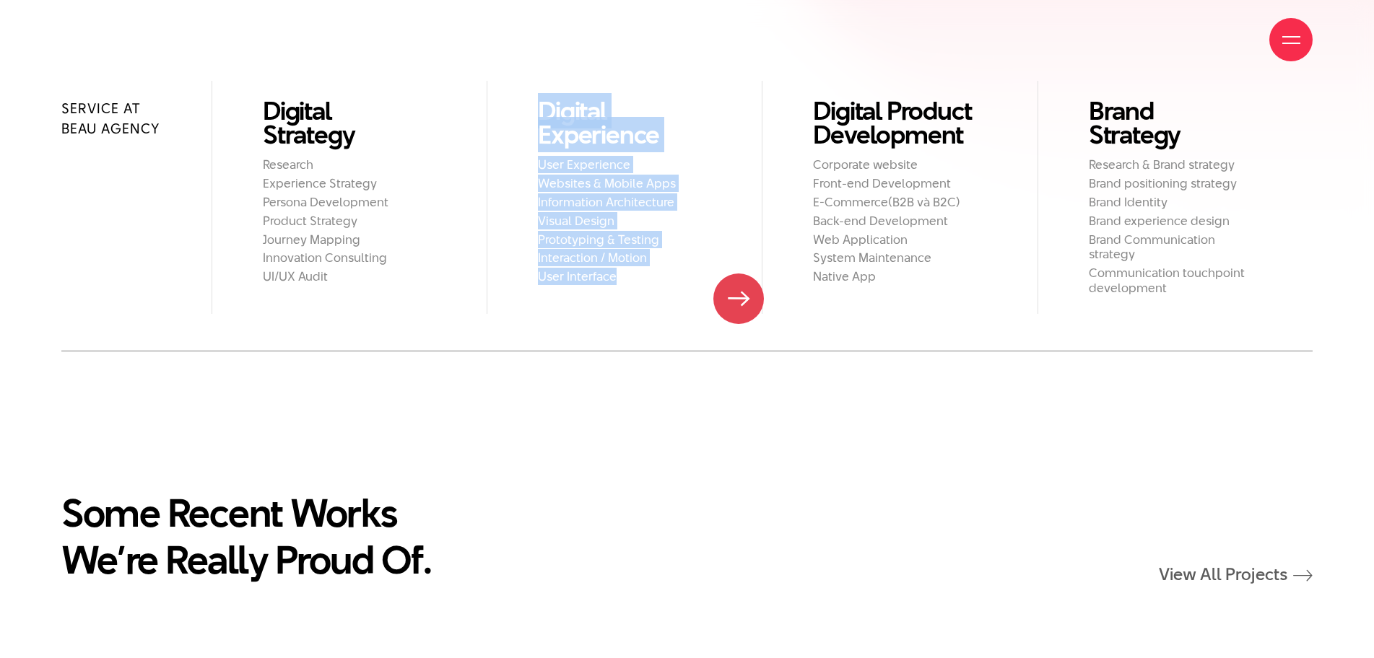
drag, startPoint x: 513, startPoint y: 101, endPoint x: 739, endPoint y: 299, distance: 299.8
click at [739, 299] on li "Digital Experience User Experience Websites & Mobile Apps Information Architect…" at bounding box center [624, 197] width 275 height 232
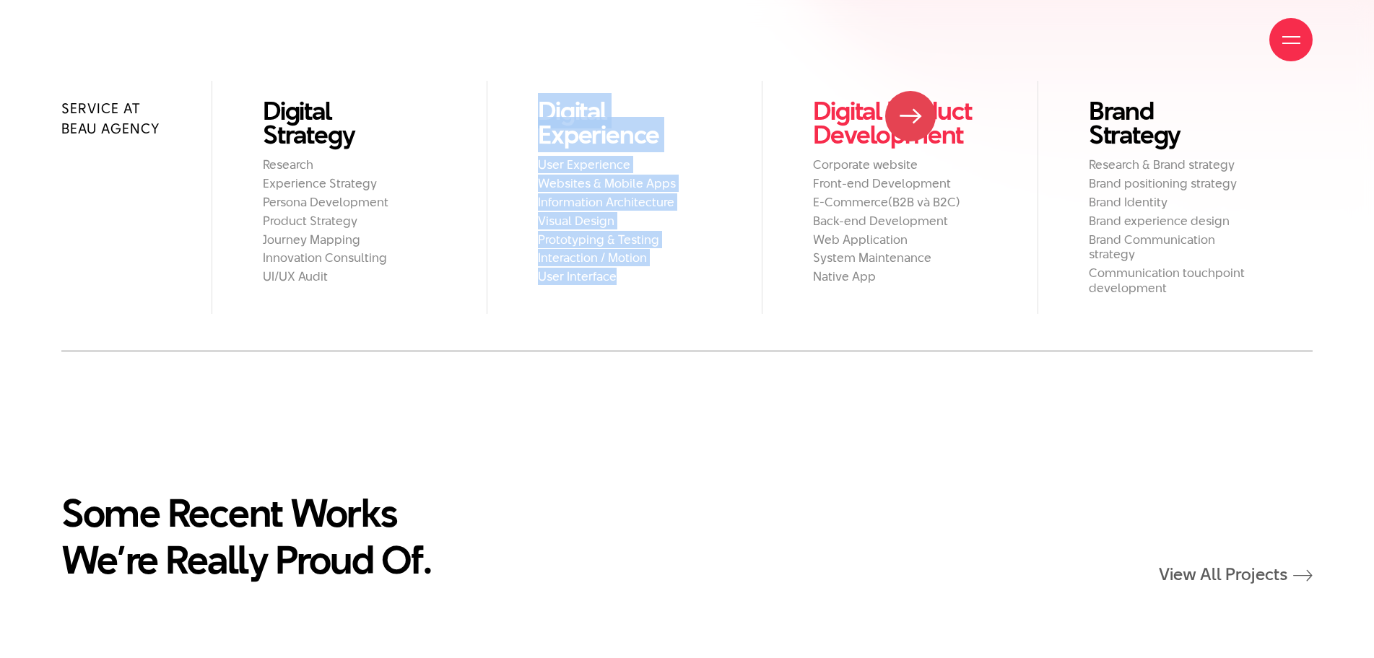
click at [910, 116] on link "Digital Product Development" at bounding box center [899, 123] width 173 height 48
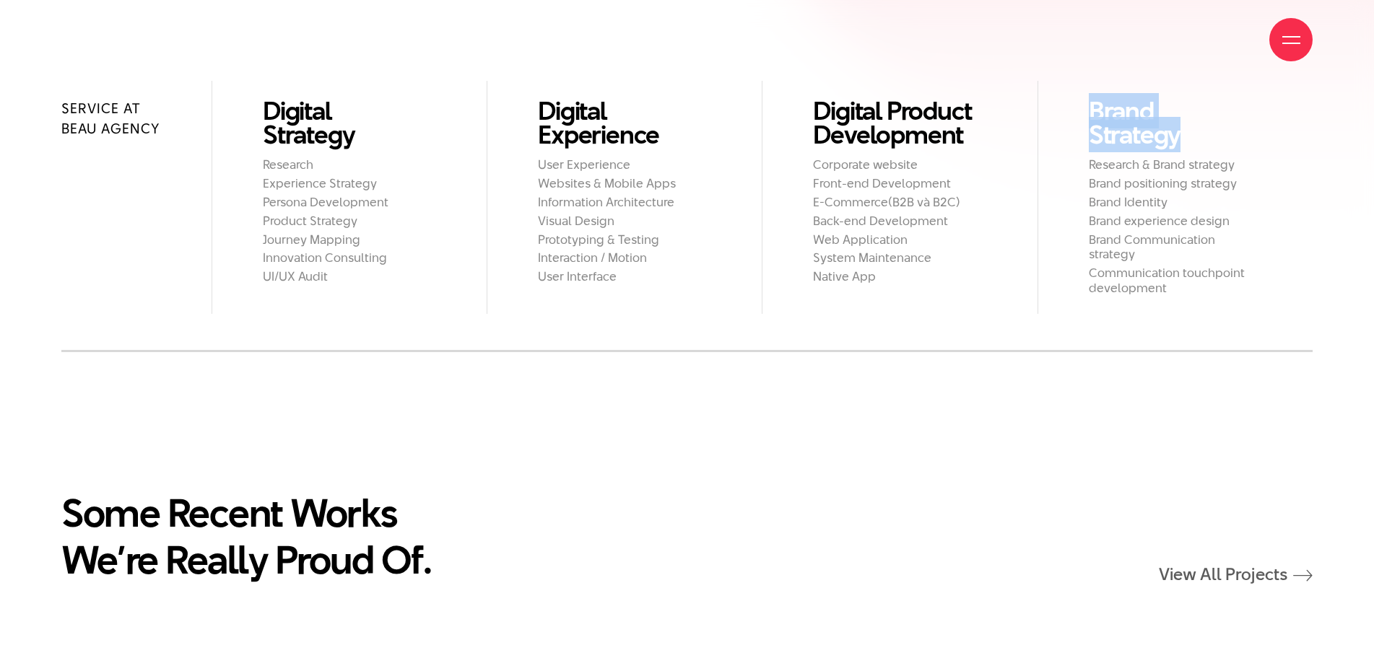
drag, startPoint x: 1074, startPoint y: 101, endPoint x: 1328, endPoint y: 142, distance: 257.3
click at [1328, 142] on div "Service at Beau Agency Digital Strategy Research Experience Strategy Persona De…" at bounding box center [687, 216] width 1374 height 271
copy link "Brand Strategy"
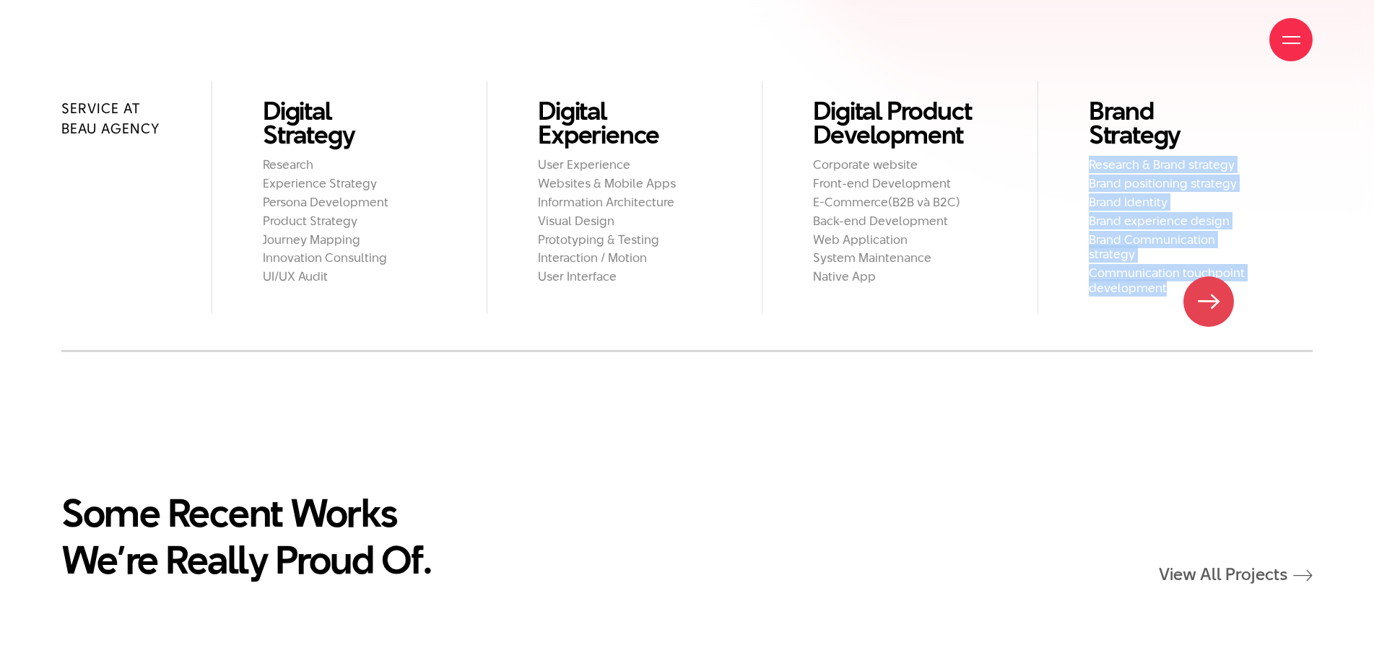
drag, startPoint x: 1084, startPoint y: 160, endPoint x: 1209, endPoint y: 302, distance: 189.3
click at [1209, 302] on li "Brand Strategy Research & Brand strategy Brand positioning strategy Brand Ident…" at bounding box center [1175, 197] width 275 height 232
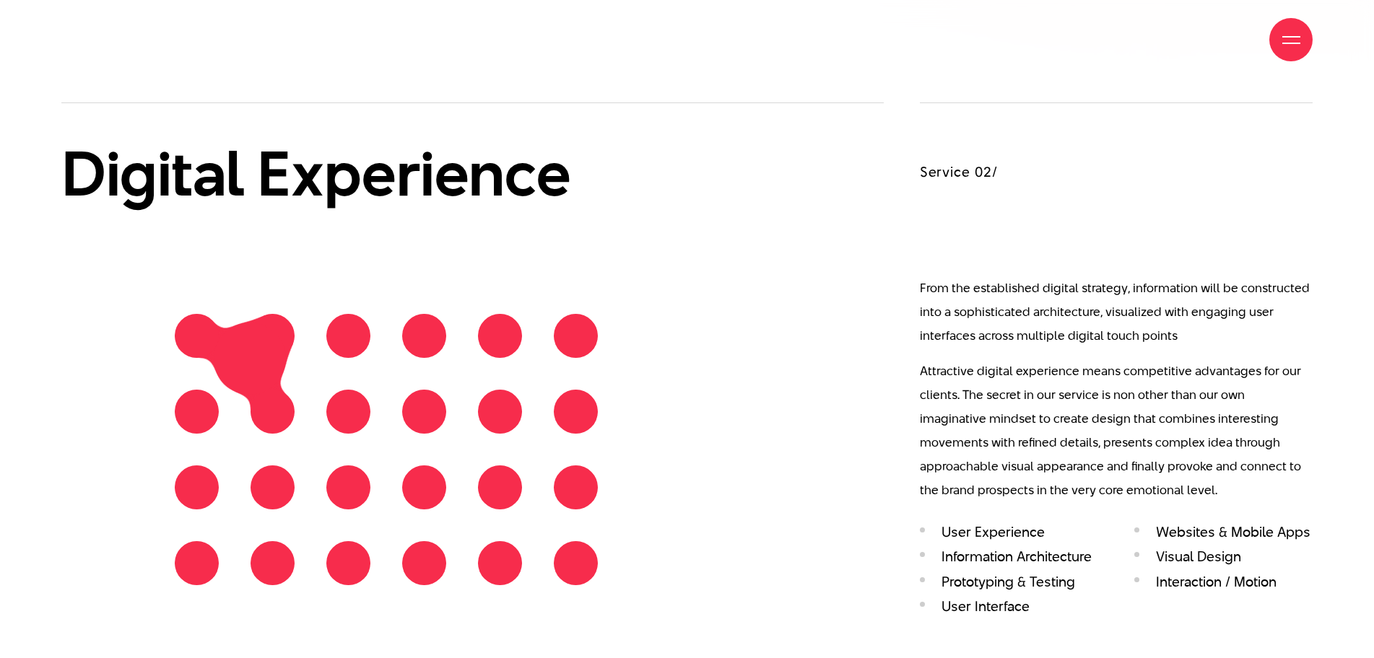
scroll to position [1949, 0]
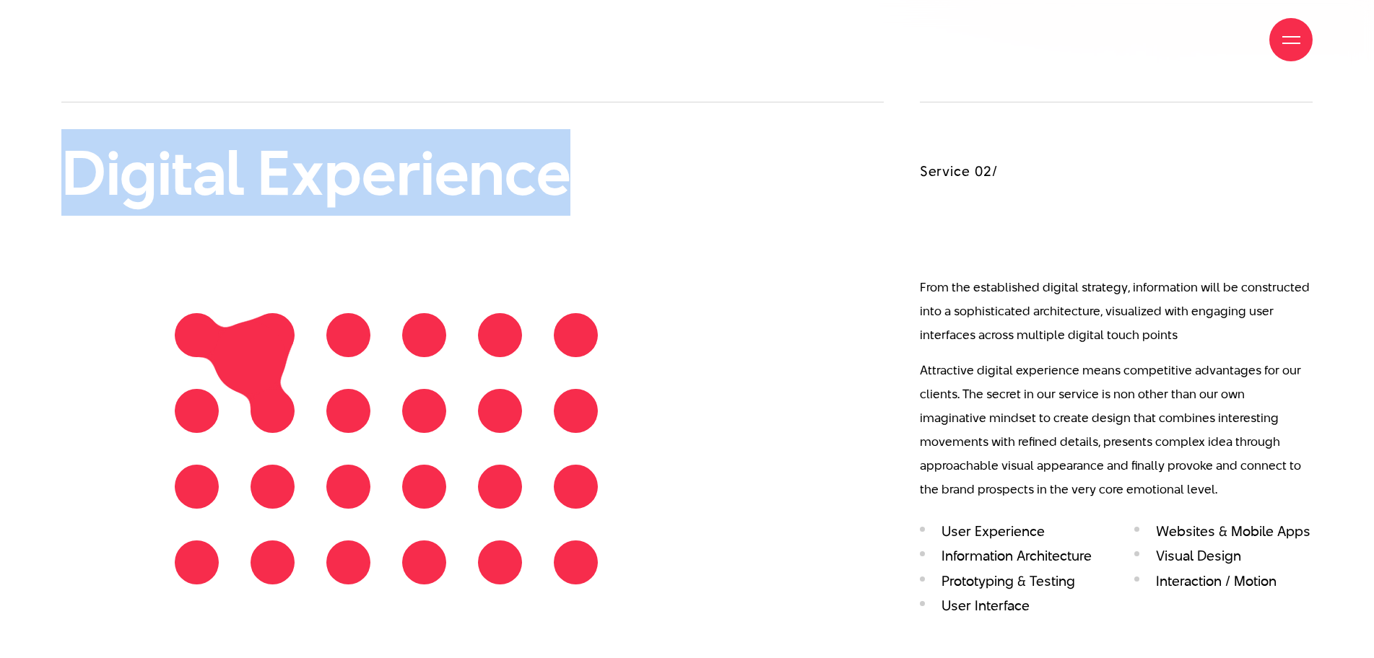
drag, startPoint x: 33, startPoint y: 170, endPoint x: 579, endPoint y: 228, distance: 548.9
click at [579, 228] on div "Digital Strategy Service 01/ The development of technology completely shifted t…" at bounding box center [687, 409] width 1374 height 2014
copy div "Digital Experience"
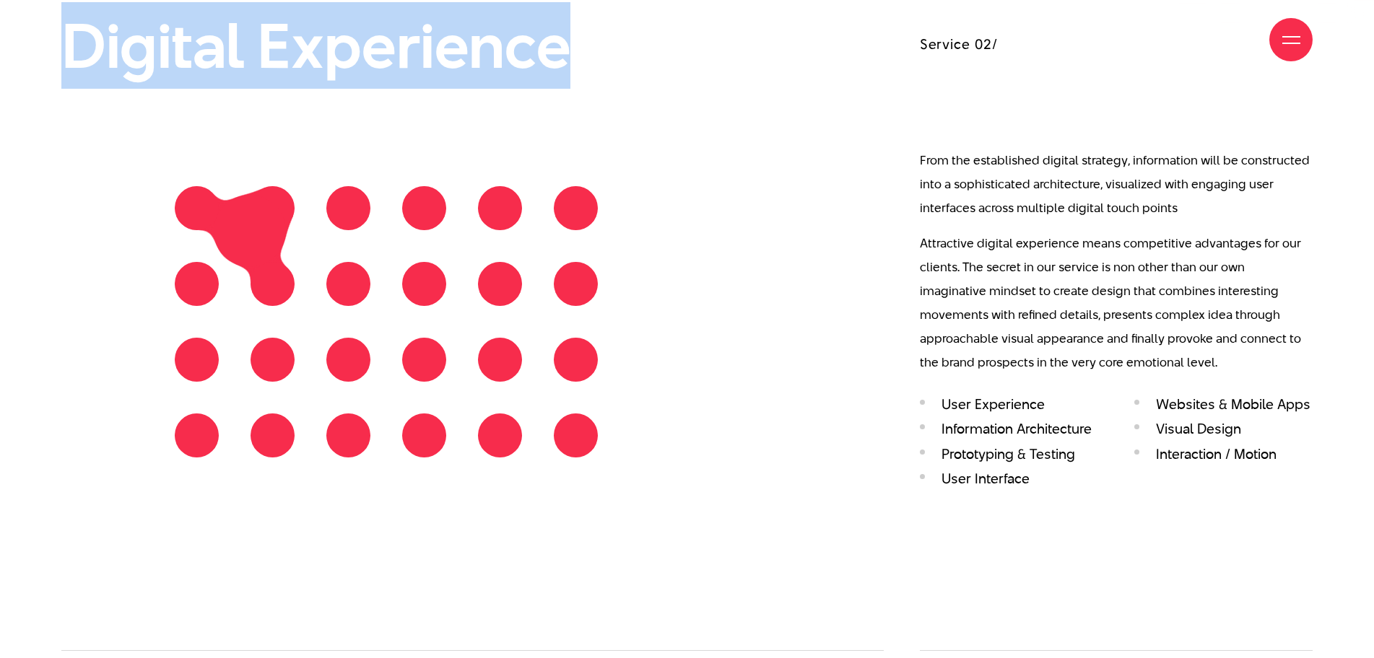
scroll to position [2094, 0]
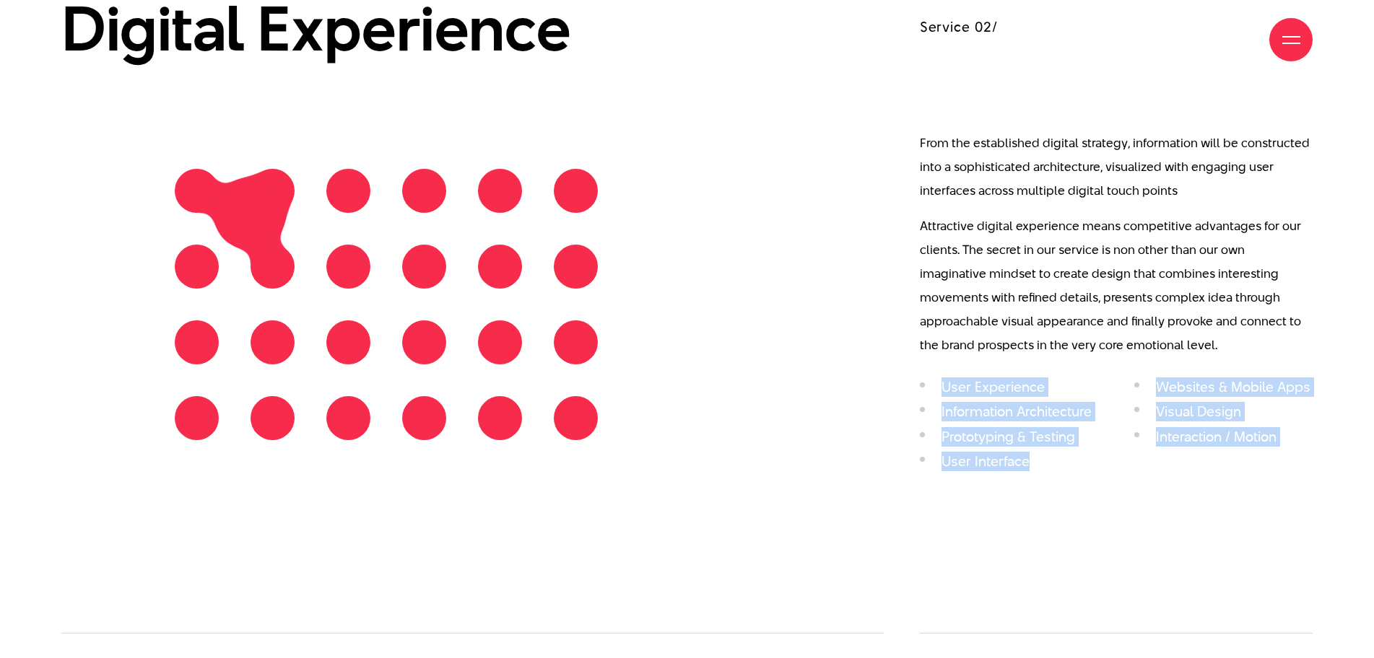
drag, startPoint x: 941, startPoint y: 383, endPoint x: 1034, endPoint y: 477, distance: 131.7
click at [1034, 477] on ul "User Experience Websites & Mobile Apps Information Architecture Visual Design P…" at bounding box center [1116, 429] width 393 height 100
copy ul "User Experience Websites & Mobile Apps Information Architecture Visual Design P…"
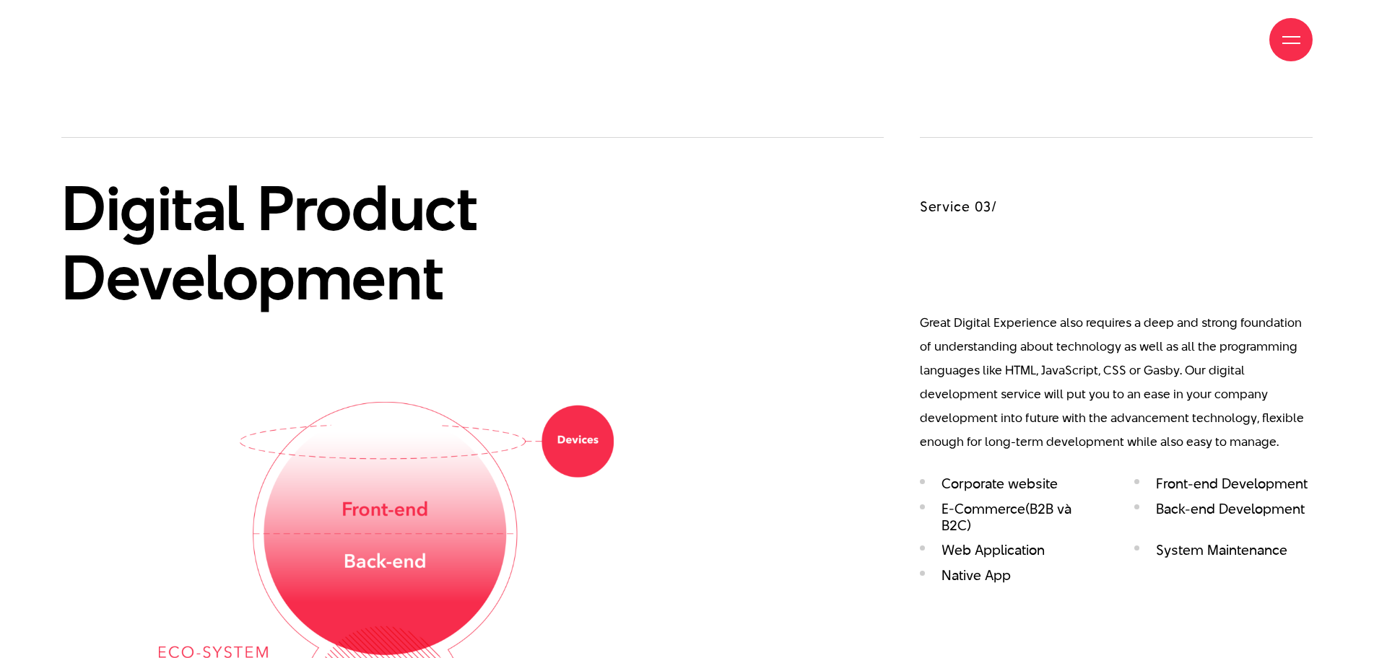
scroll to position [2599, 0]
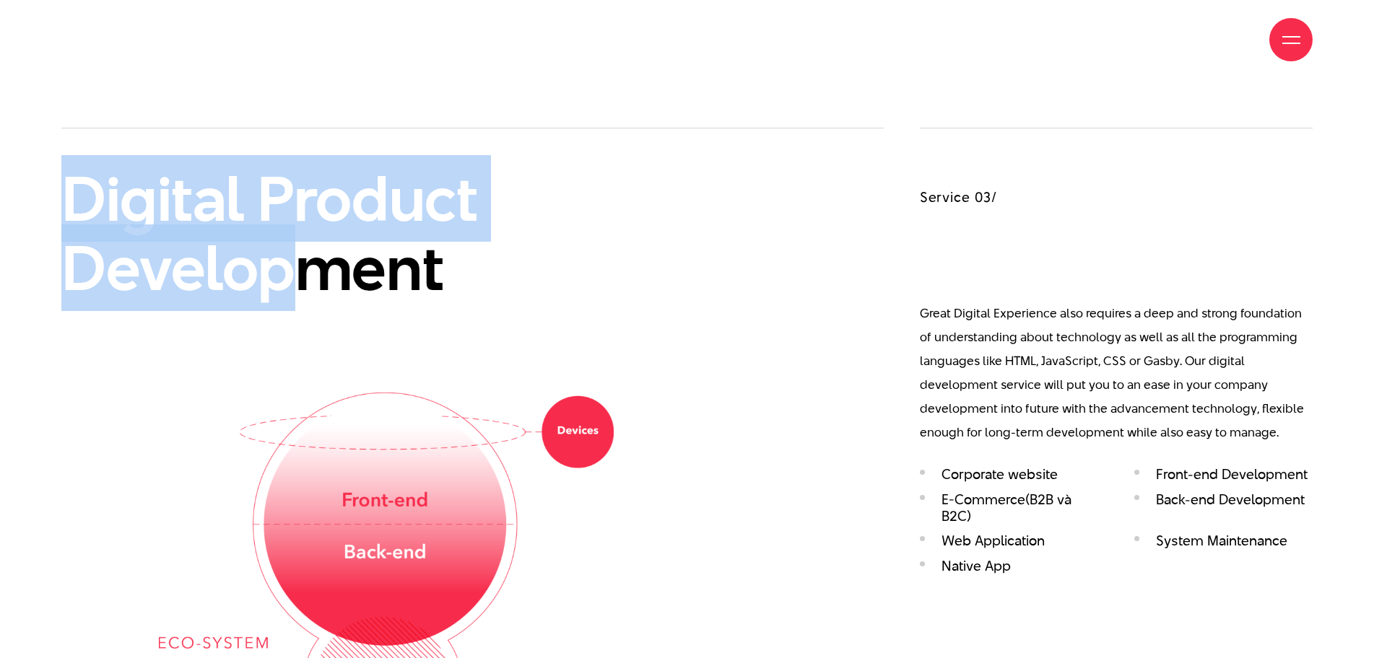
drag, startPoint x: 68, startPoint y: 194, endPoint x: 316, endPoint y: 249, distance: 253.7
click at [316, 249] on h2 "Digital Product Development" at bounding box center [386, 233] width 650 height 137
click at [69, 191] on h2 "Digital Product Development" at bounding box center [386, 233] width 650 height 137
drag, startPoint x: 69, startPoint y: 186, endPoint x: 448, endPoint y: 268, distance: 387.2
click at [448, 268] on h2 "Digital Product Development" at bounding box center [386, 233] width 650 height 137
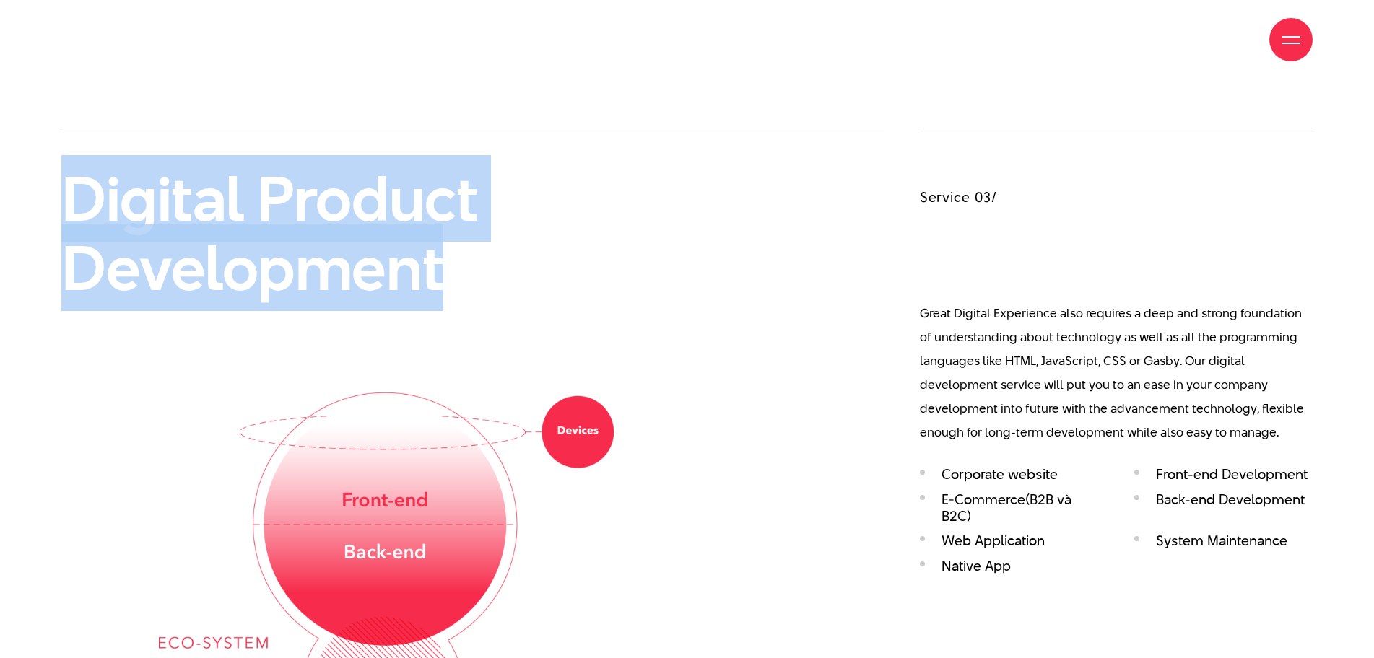
copy h2 "Digital Product Development"
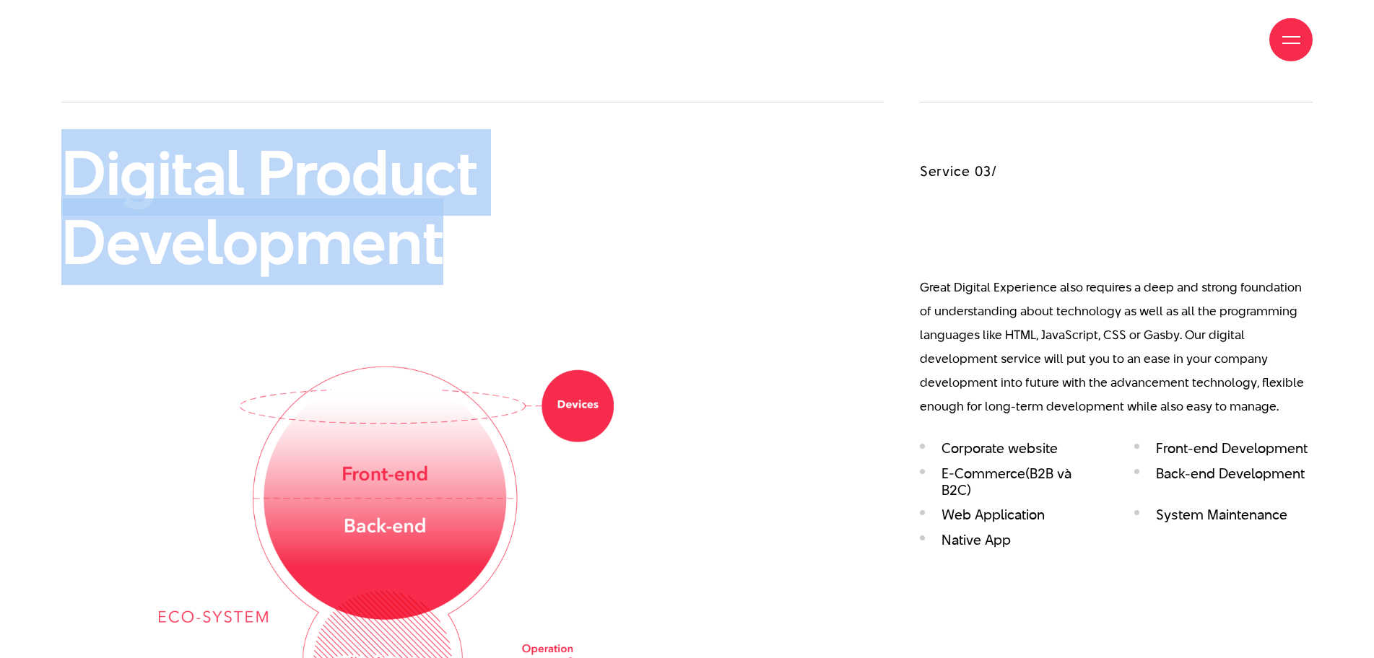
scroll to position [2671, 0]
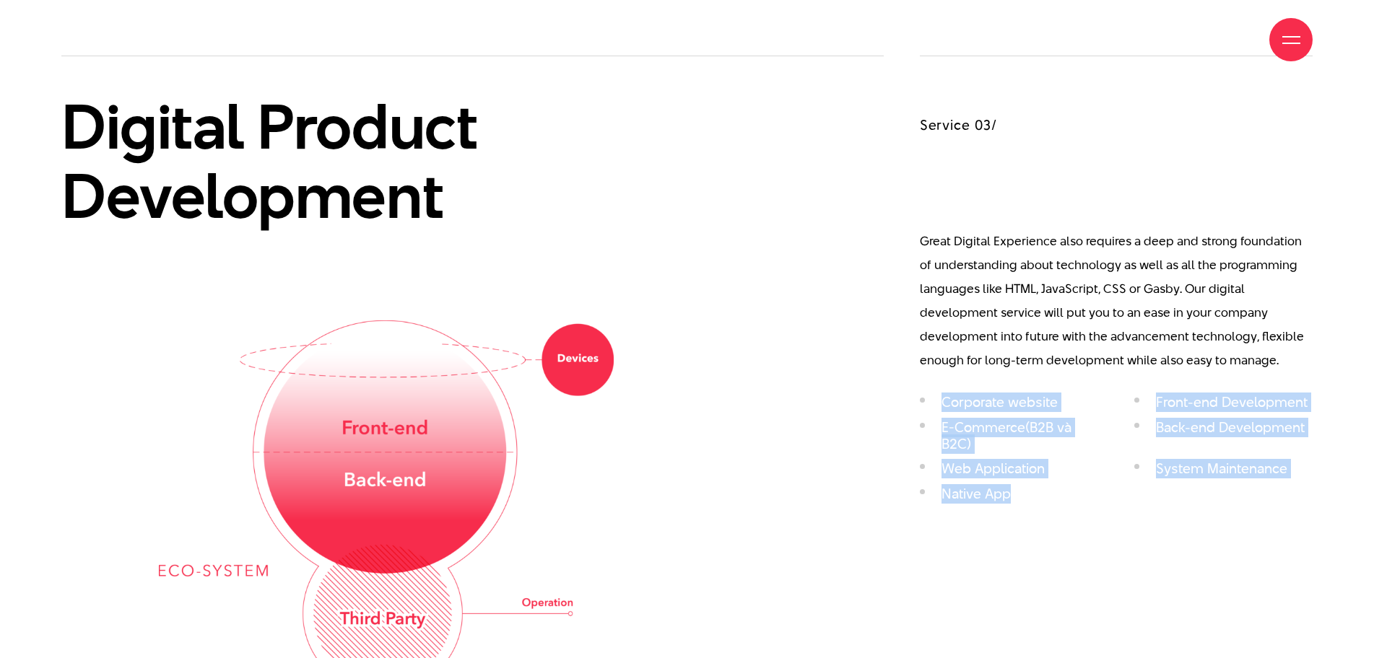
drag, startPoint x: 941, startPoint y: 403, endPoint x: 1030, endPoint y: 505, distance: 135.6
click at [1030, 505] on ul "Corporate website Front-end Development E-Commerce(B2B và B2C) Back-end Develop…" at bounding box center [1116, 452] width 393 height 116
copy ul "Corporate website Front-end Development E-Commerce(B2B và B2C) Back-end Develop…"
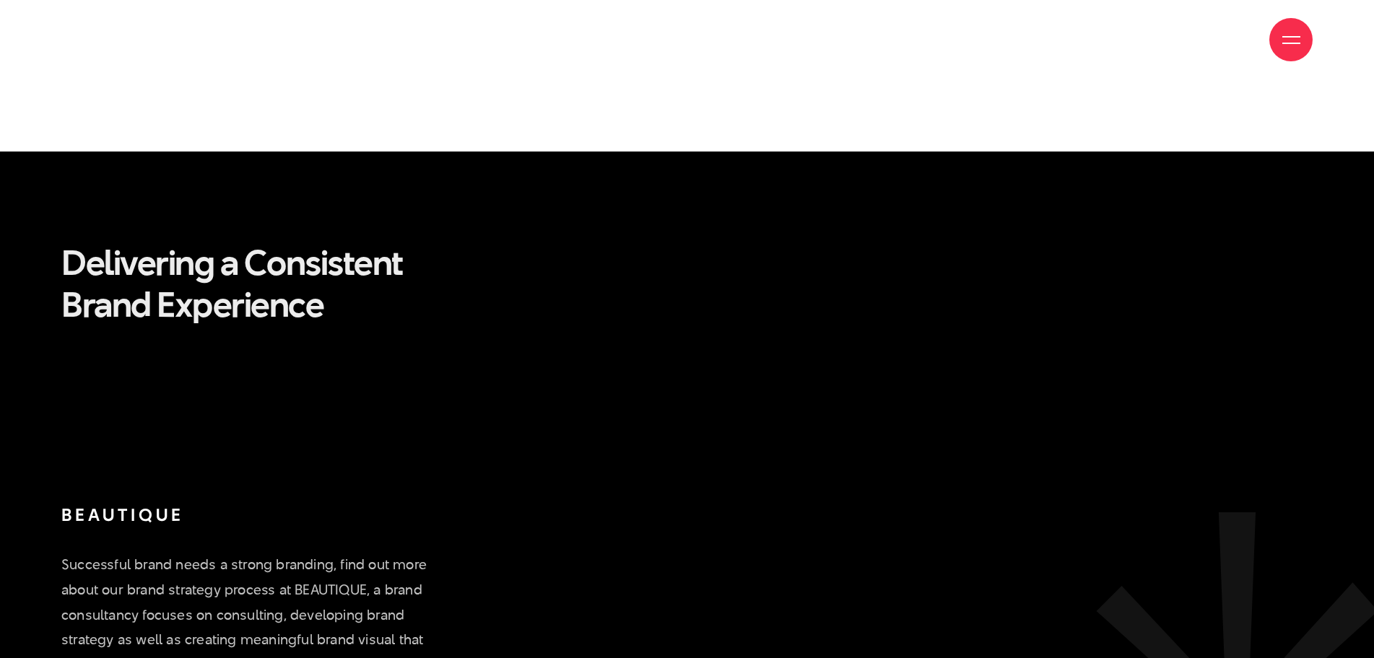
scroll to position [3393, 0]
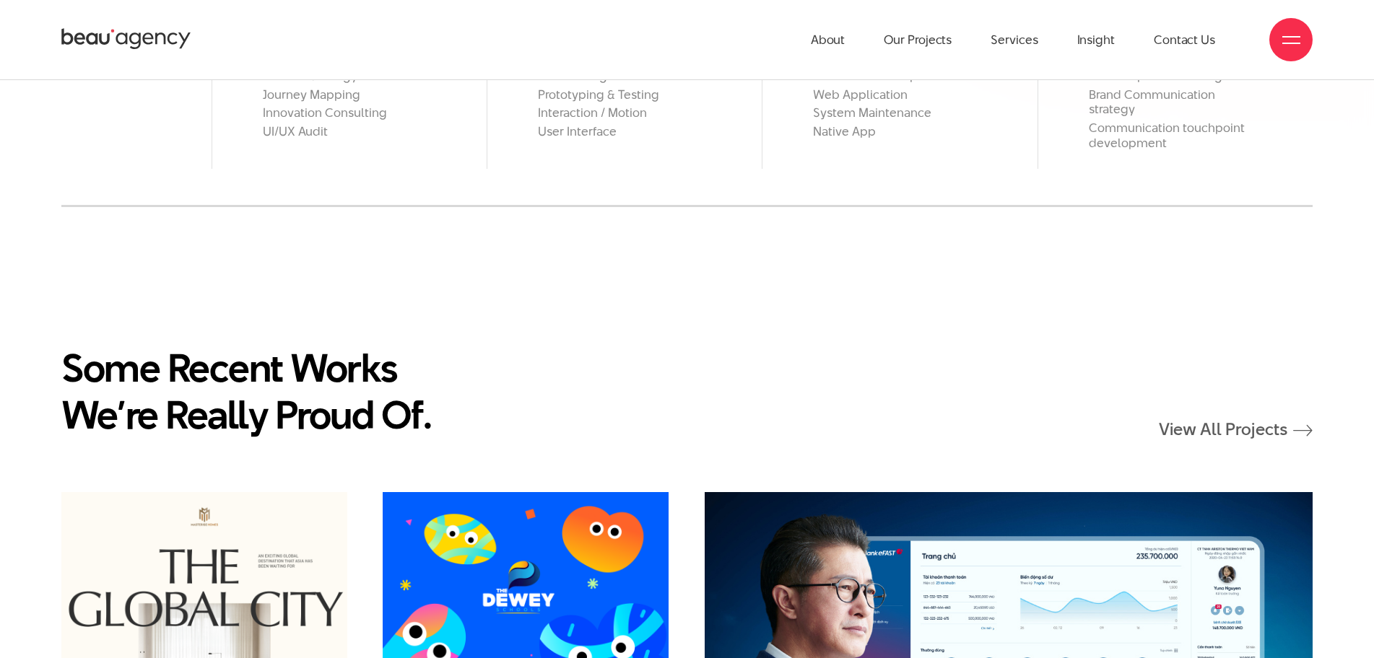
scroll to position [1661, 0]
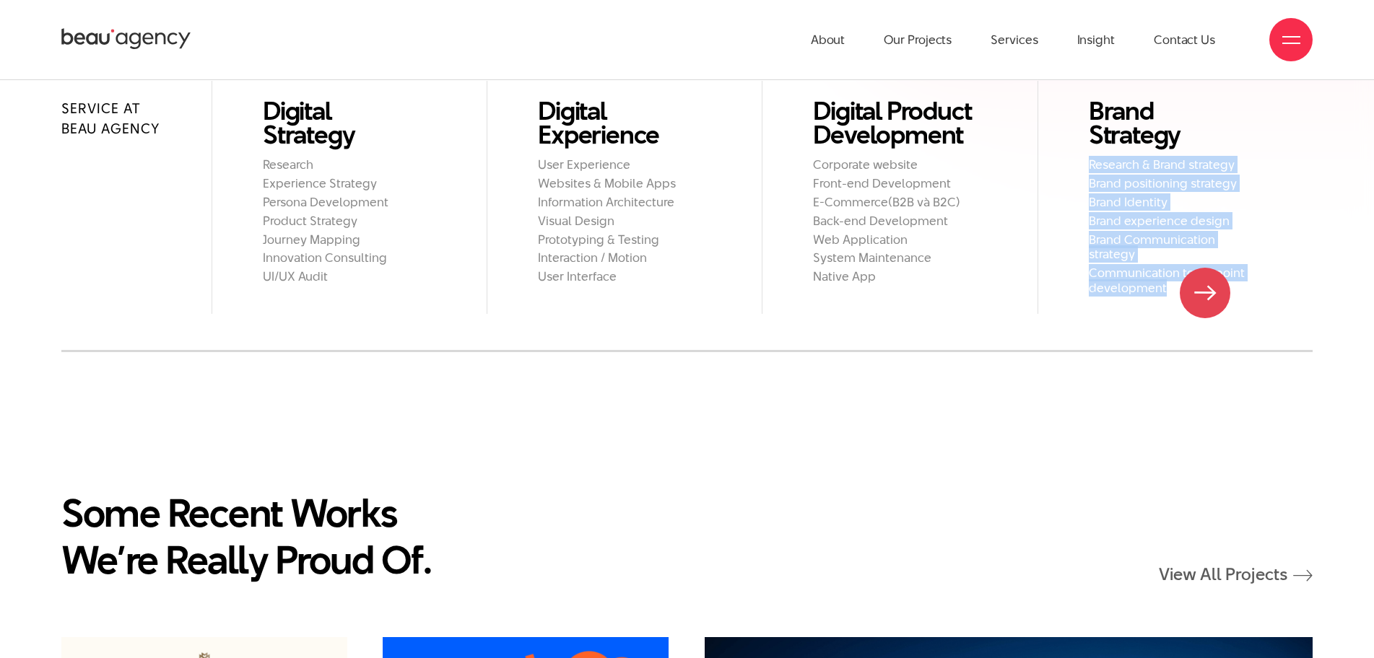
drag, startPoint x: 1077, startPoint y: 161, endPoint x: 1205, endPoint y: 293, distance: 184.3
click at [1205, 293] on li "Brand Strategy Research & Brand strategy Brand positioning strategy Brand Ident…" at bounding box center [1175, 197] width 275 height 232
copy ul "Research & Brand strategy Brand positioning strategy Brand Identity Brand exper…"
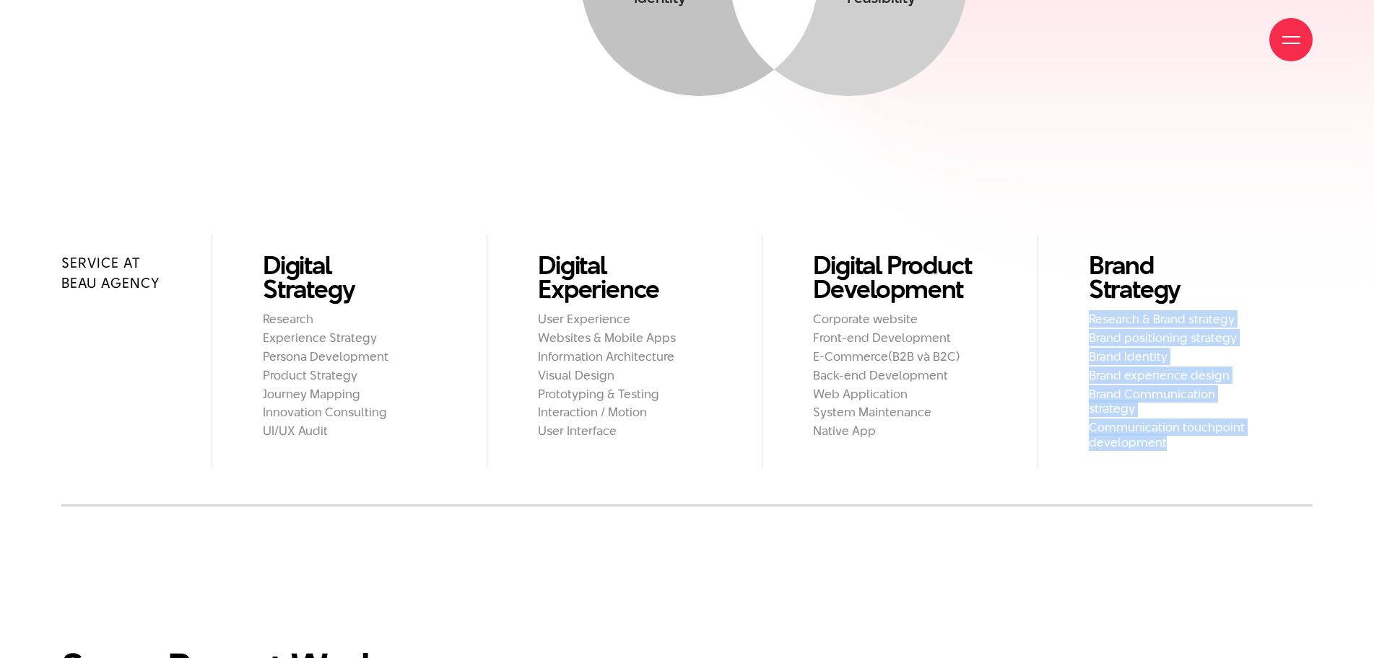
scroll to position [1516, 0]
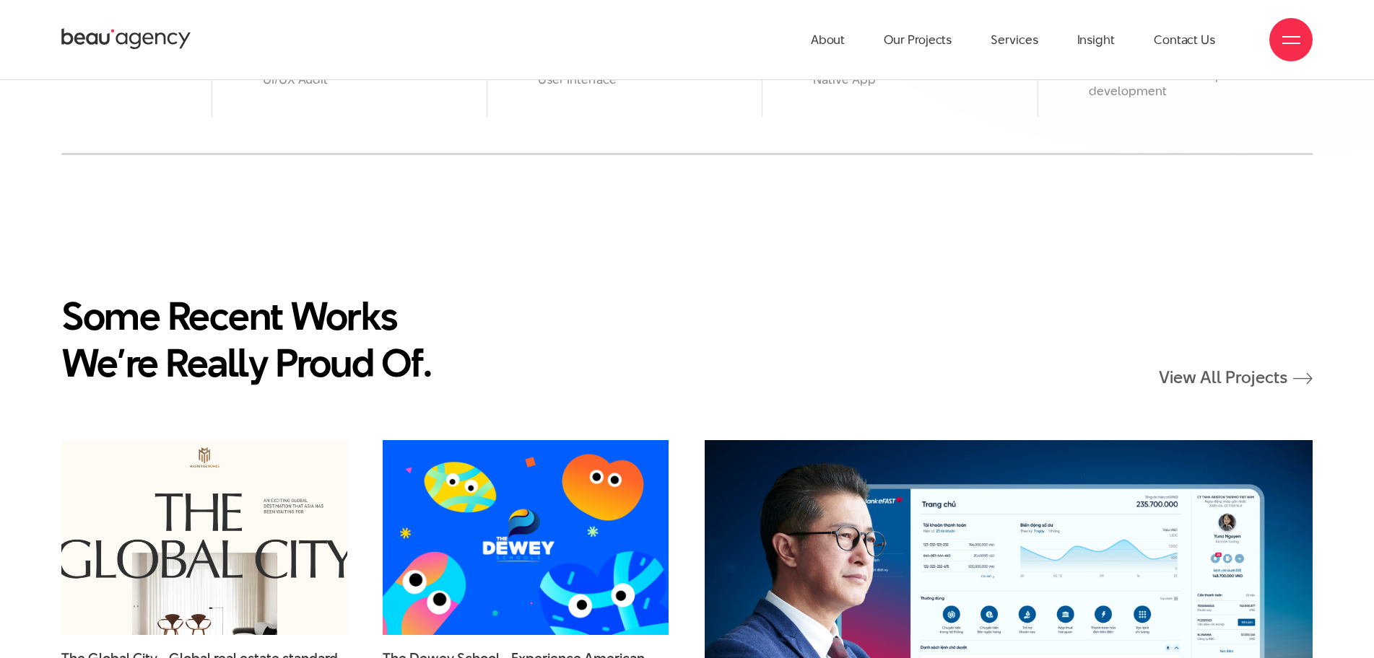
scroll to position [1805, 0]
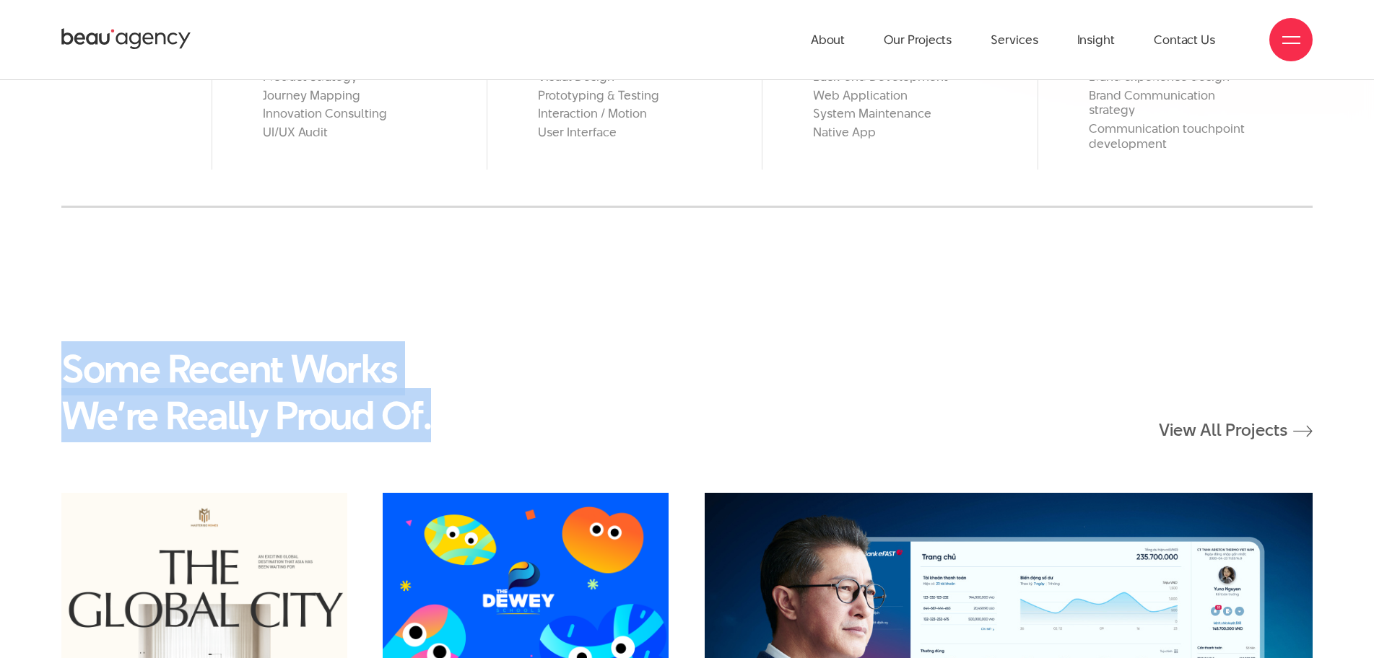
drag, startPoint x: 71, startPoint y: 364, endPoint x: 438, endPoint y: 422, distance: 370.7
click at [438, 422] on h2 "Some Recent Works We’re Really Proud Of." at bounding box center [277, 392] width 433 height 94
copy h2 "Some Recent Works We’re Really Proud Of."
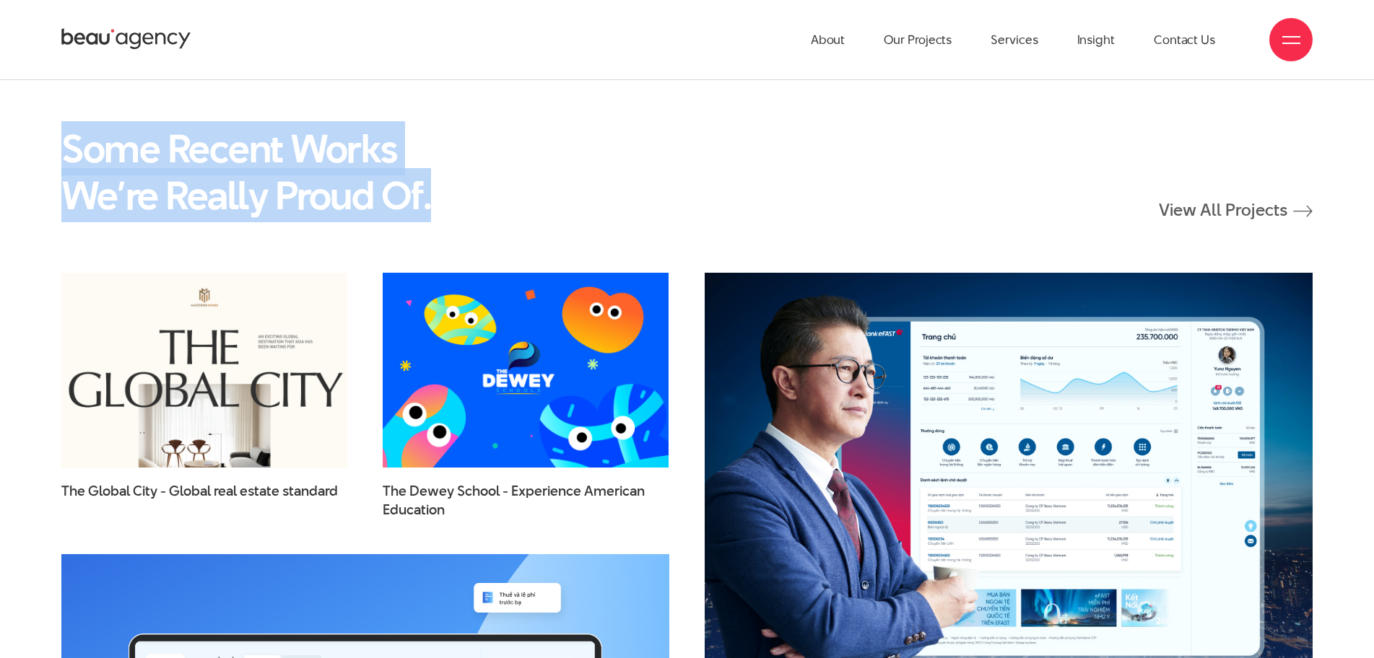
scroll to position [2022, 0]
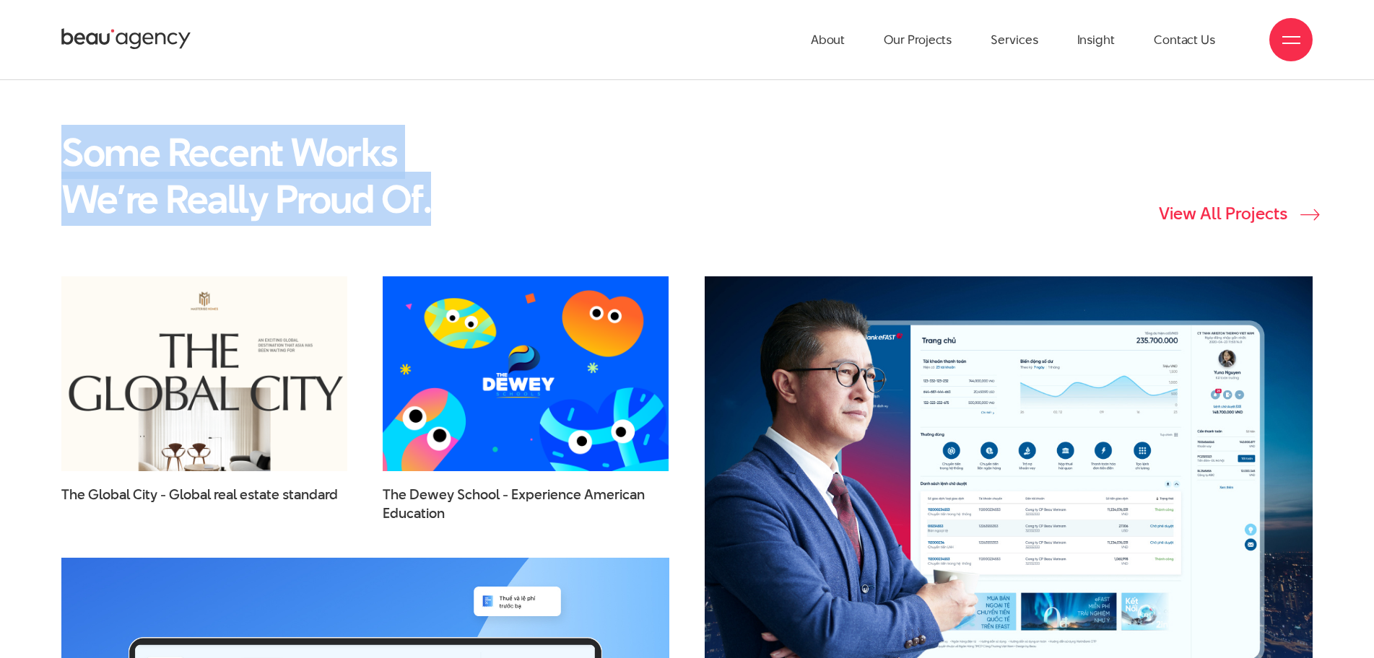
drag, startPoint x: 1115, startPoint y: 219, endPoint x: 1286, endPoint y: 217, distance: 170.4
click at [1286, 217] on div "Some Recent Works We’re Really Proud Of. View All Projects" at bounding box center [686, 176] width 1251 height 94
copy link "View All Projects"
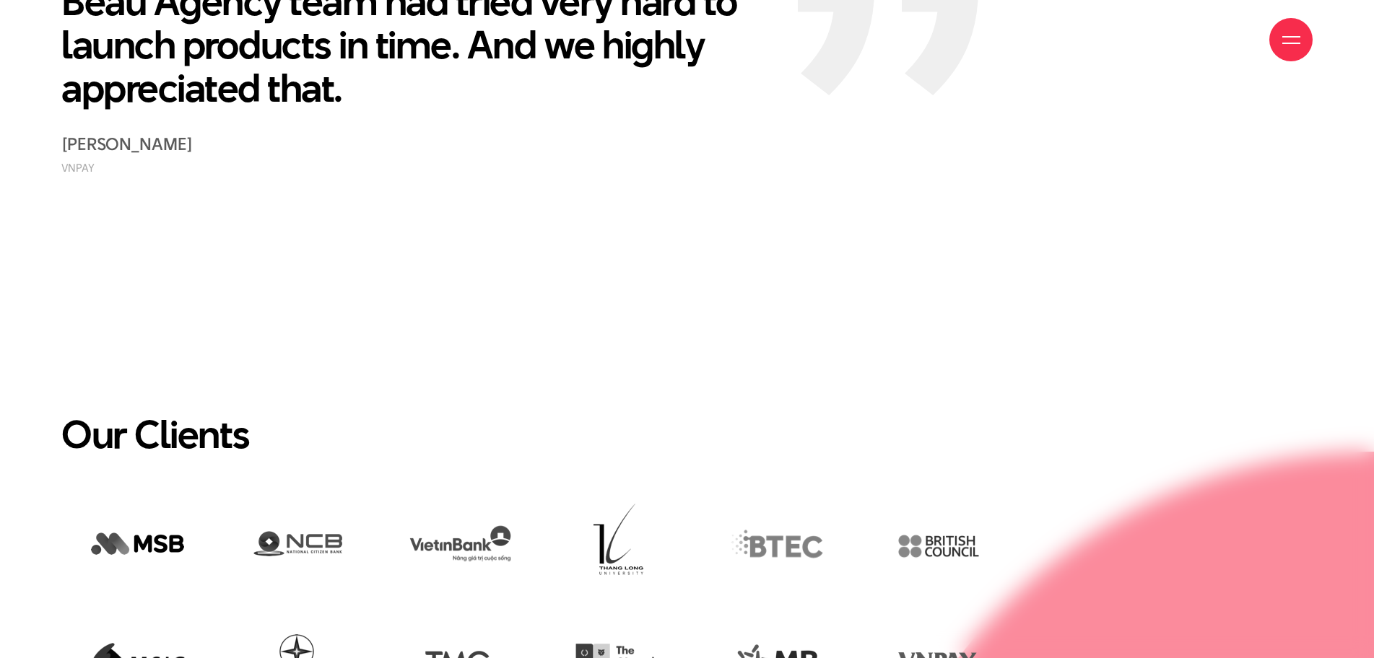
scroll to position [3393, 0]
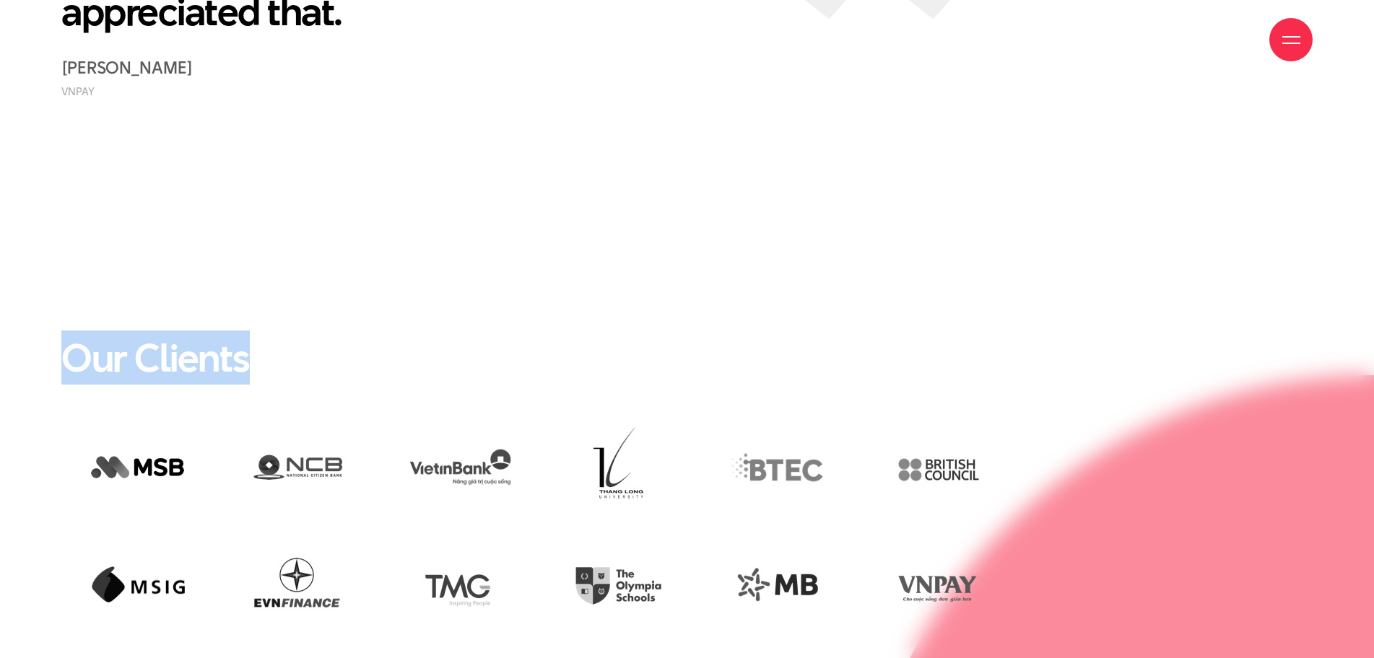
drag, startPoint x: 71, startPoint y: 360, endPoint x: 259, endPoint y: 348, distance: 188.8
click at [259, 348] on h2 "Our Clients" at bounding box center [686, 357] width 1251 height 47
copy h2 "Our Clients"
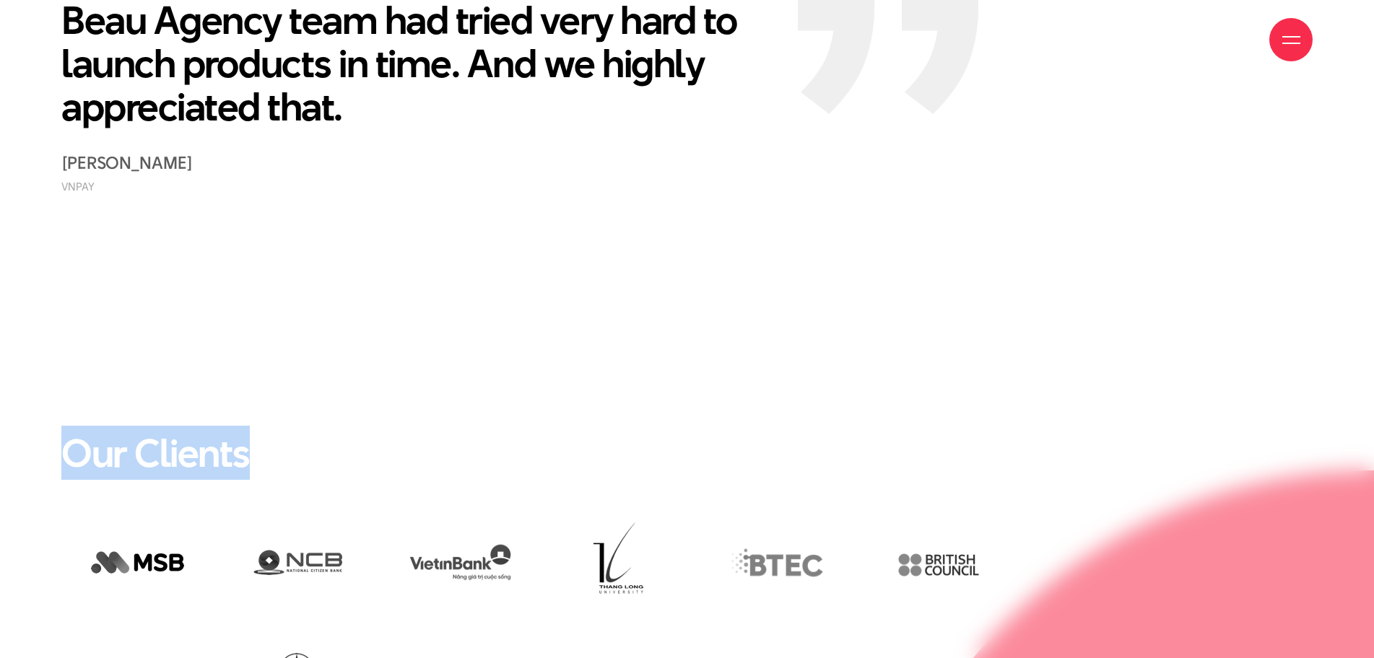
scroll to position [3249, 0]
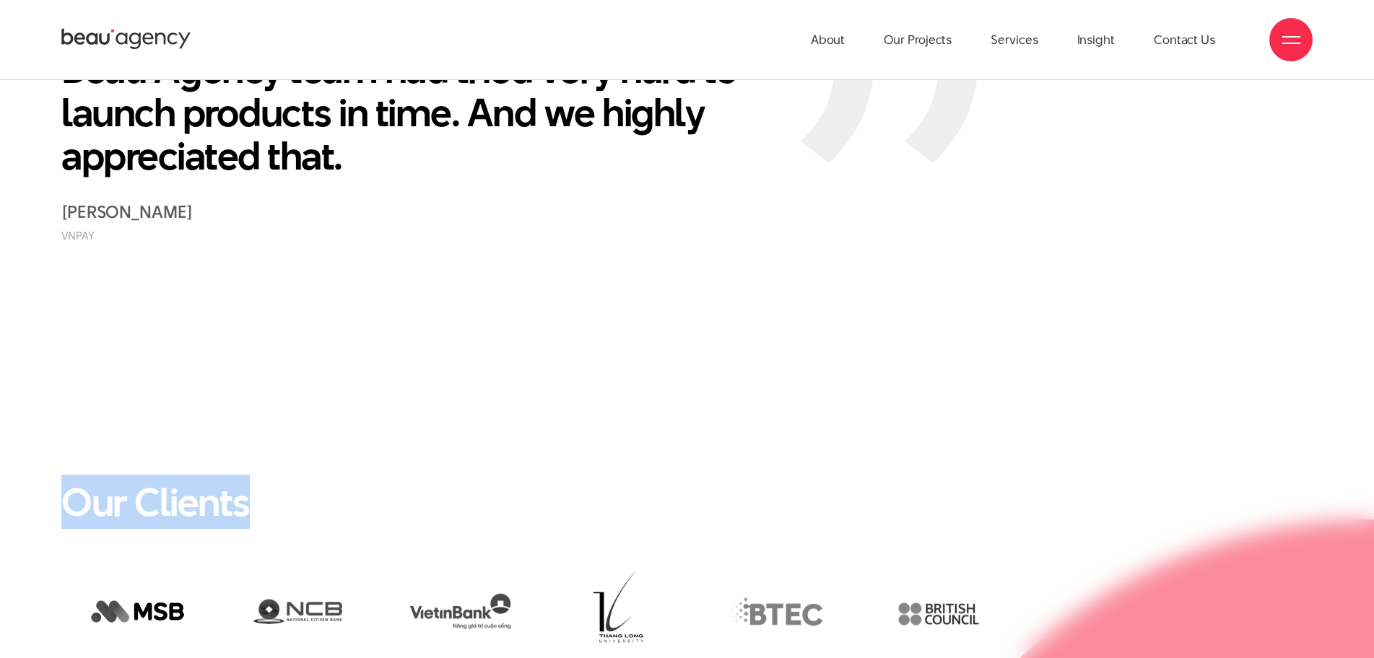
copy h2 "Our Clients"
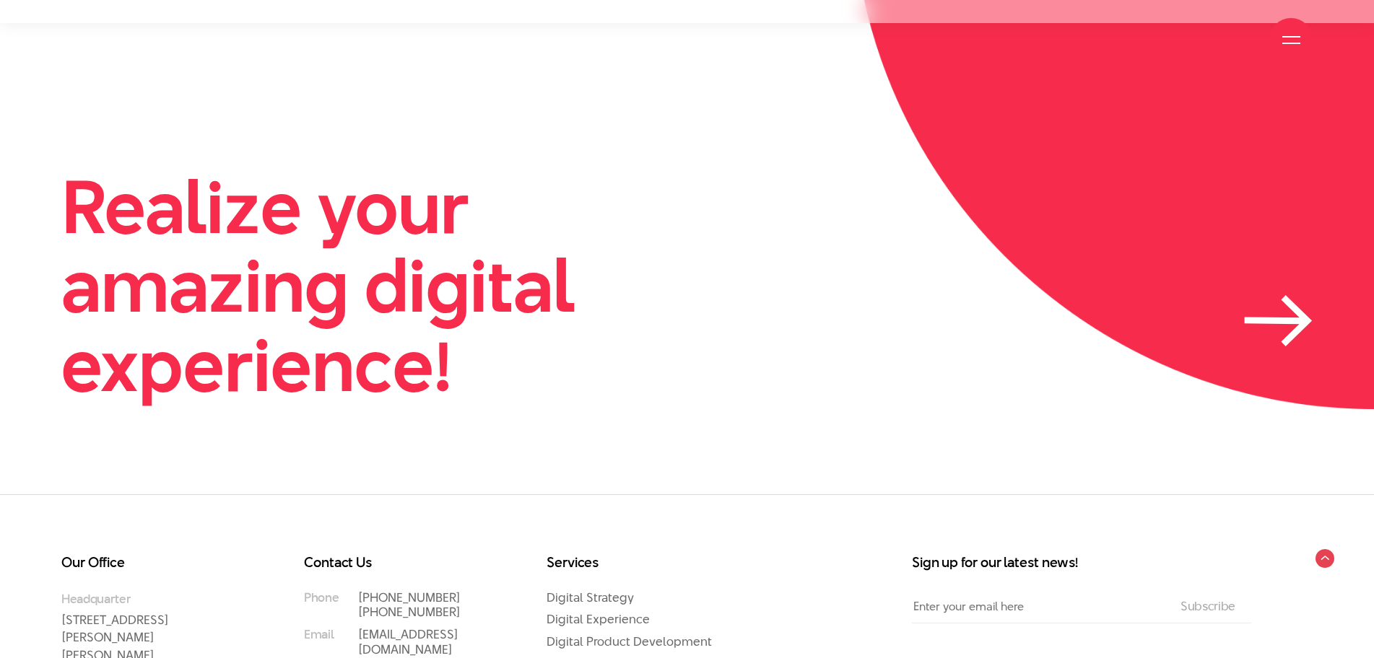
scroll to position [4371, 0]
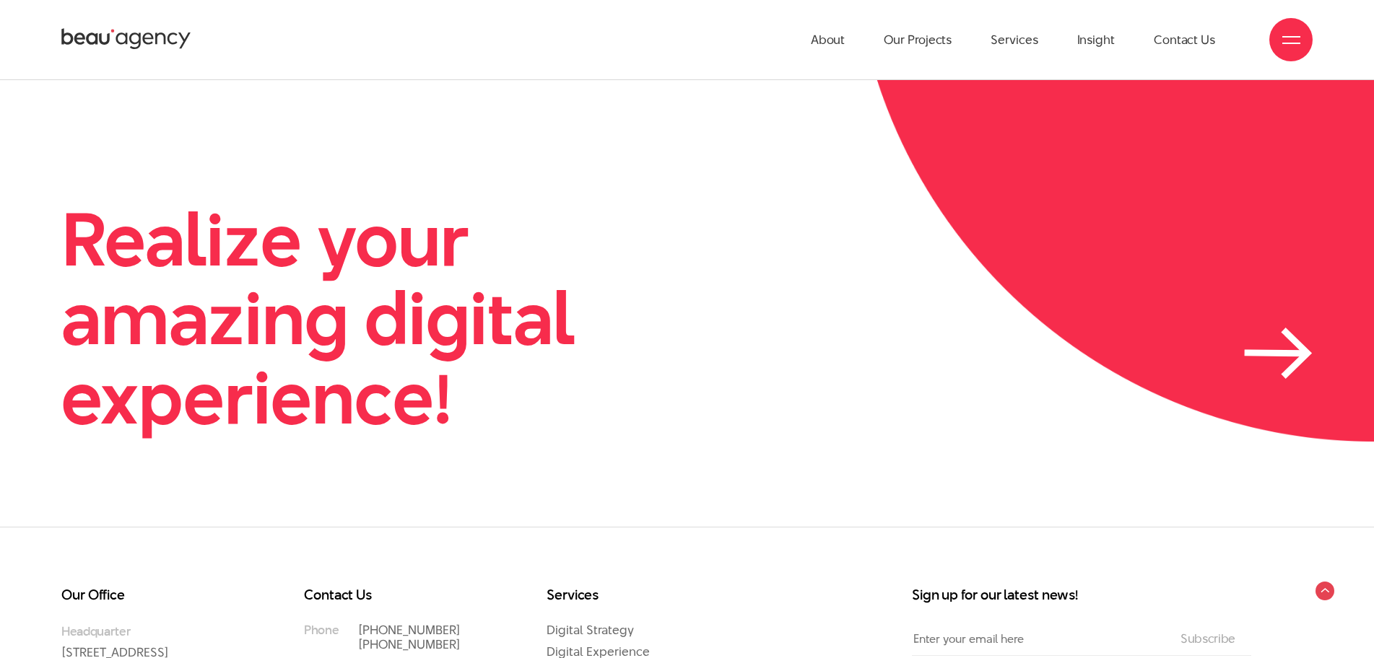
click at [371, 292] on h2 "Realize your amazing digital experience!" at bounding box center [386, 318] width 650 height 237
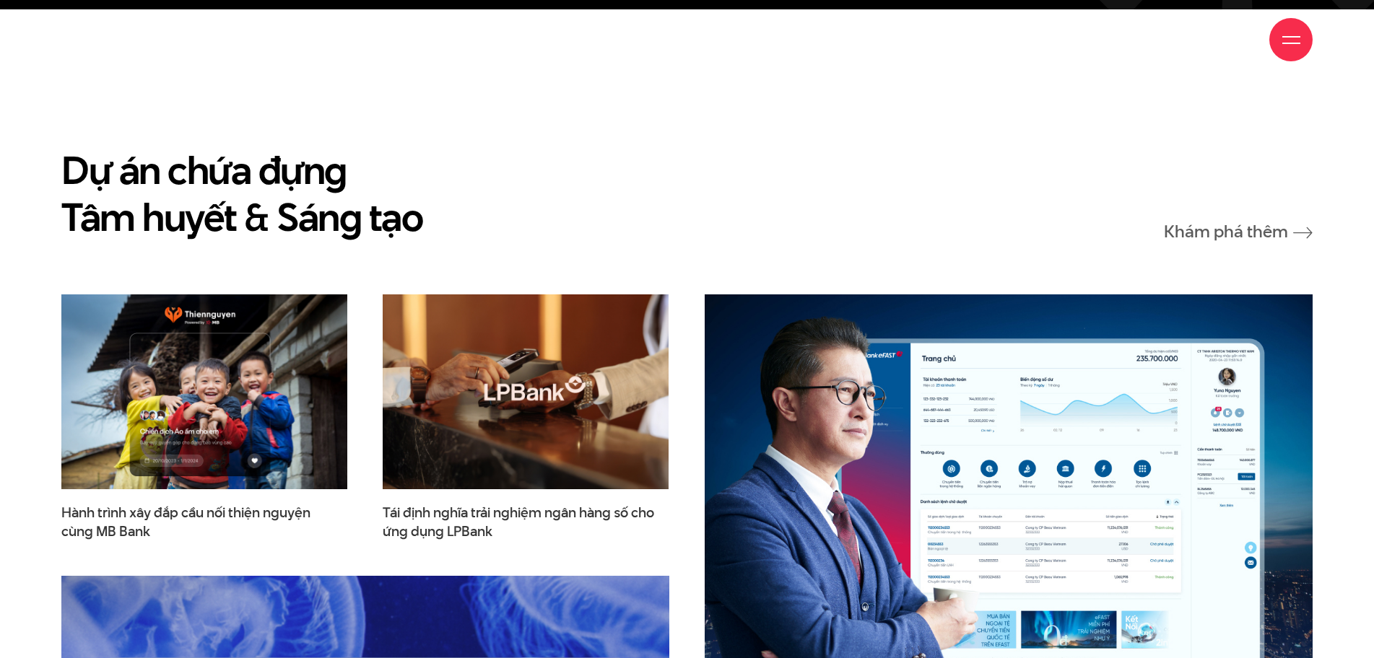
scroll to position [3971, 0]
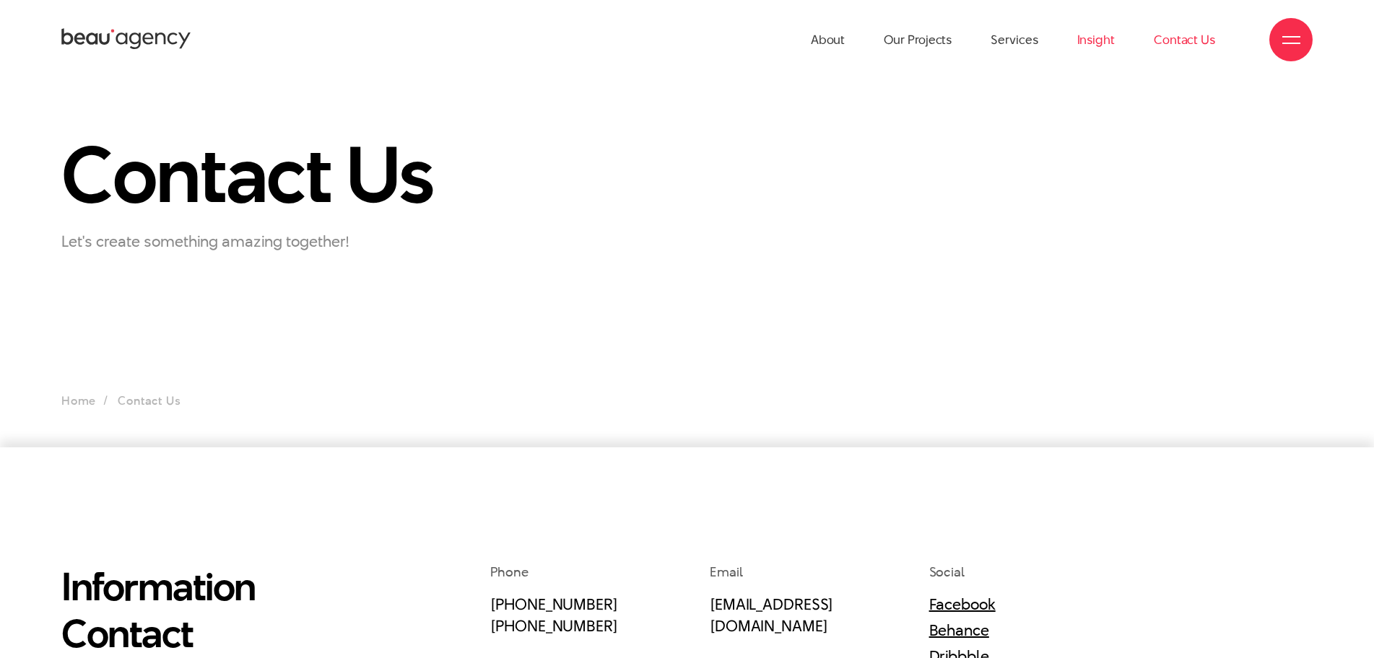
click at [1087, 38] on link "Insight" at bounding box center [1096, 39] width 38 height 79
click at [139, 51] on icon at bounding box center [126, 39] width 130 height 25
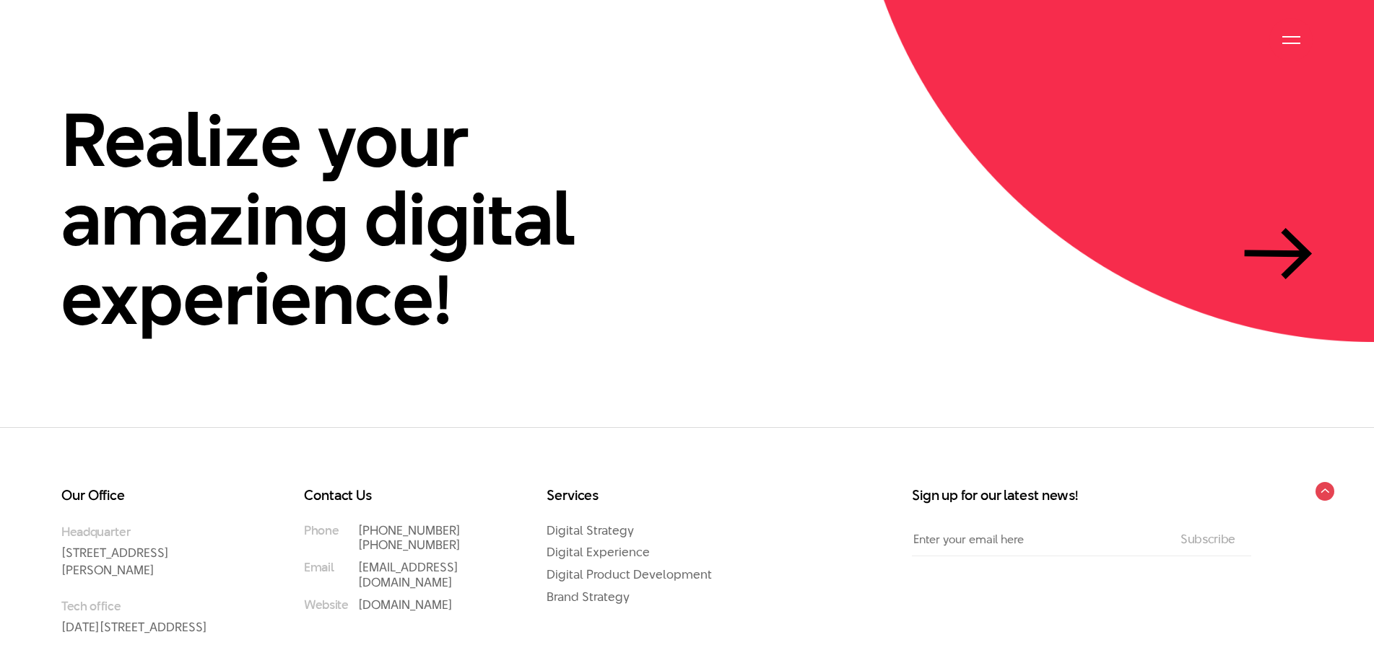
scroll to position [4476, 0]
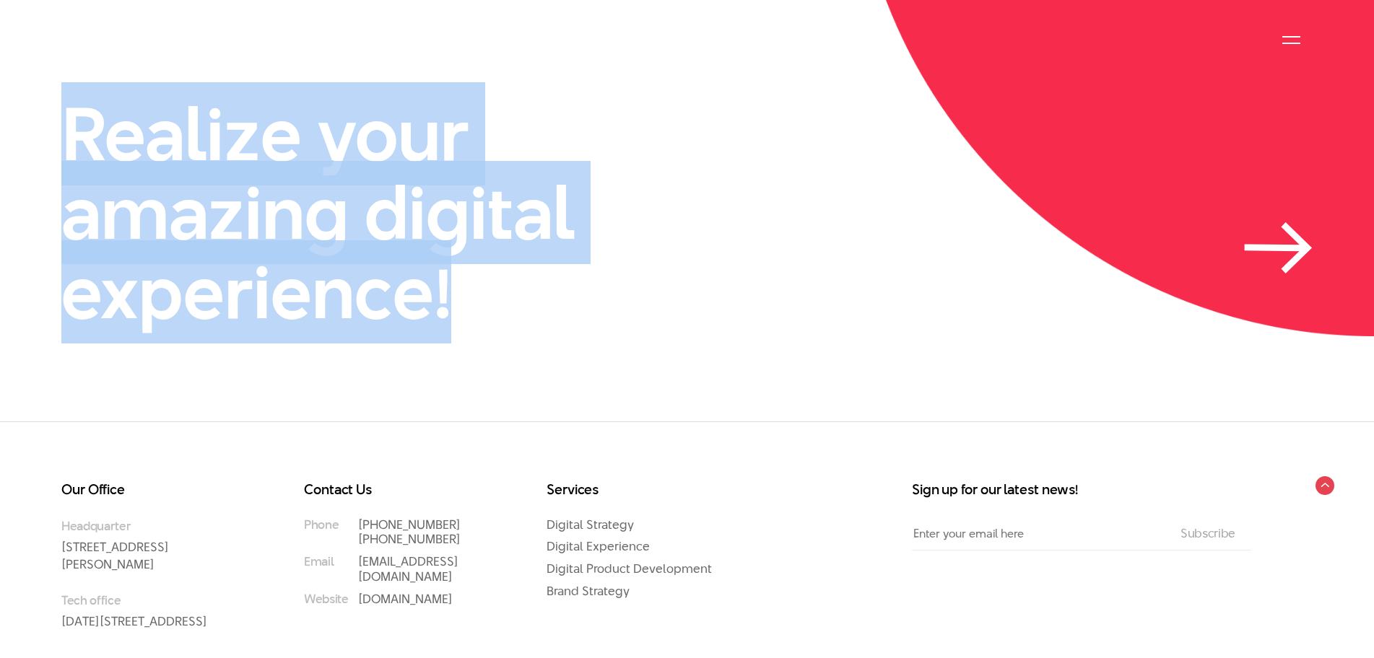
drag, startPoint x: 11, startPoint y: 113, endPoint x: 490, endPoint y: 297, distance: 512.9
click at [490, 297] on div "Realize your amazing digital experience!" at bounding box center [687, 213] width 1374 height 237
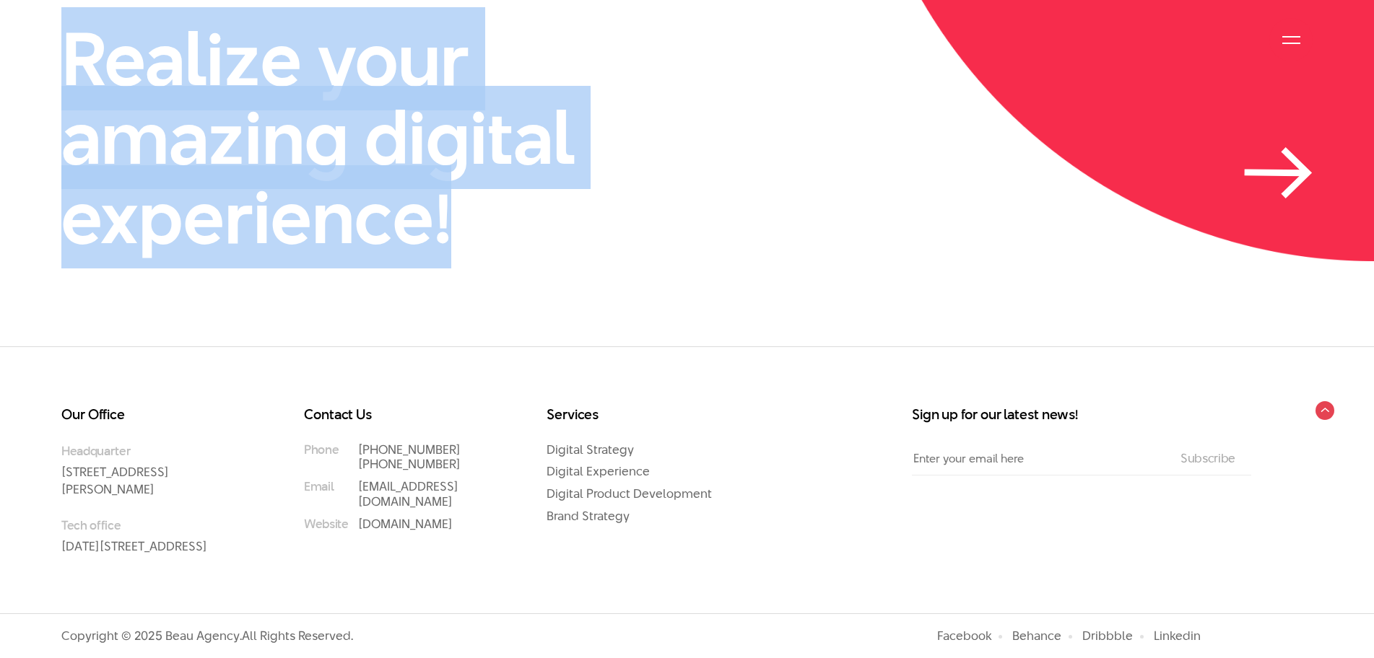
scroll to position [4588, 0]
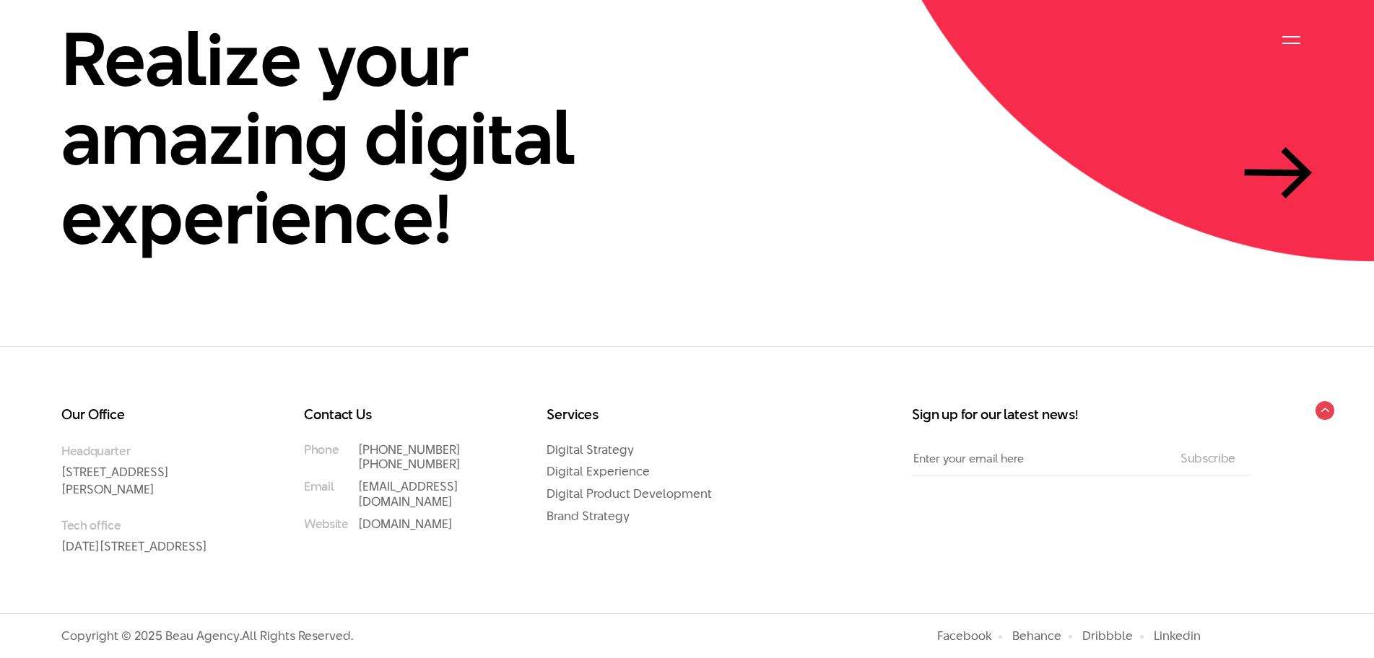
click at [42, 358] on div "Our Office Headquarter 33 Giang Van Minh Street, Ba Dinh District, Hanoi, Vietn…" at bounding box center [687, 480] width 1374 height 267
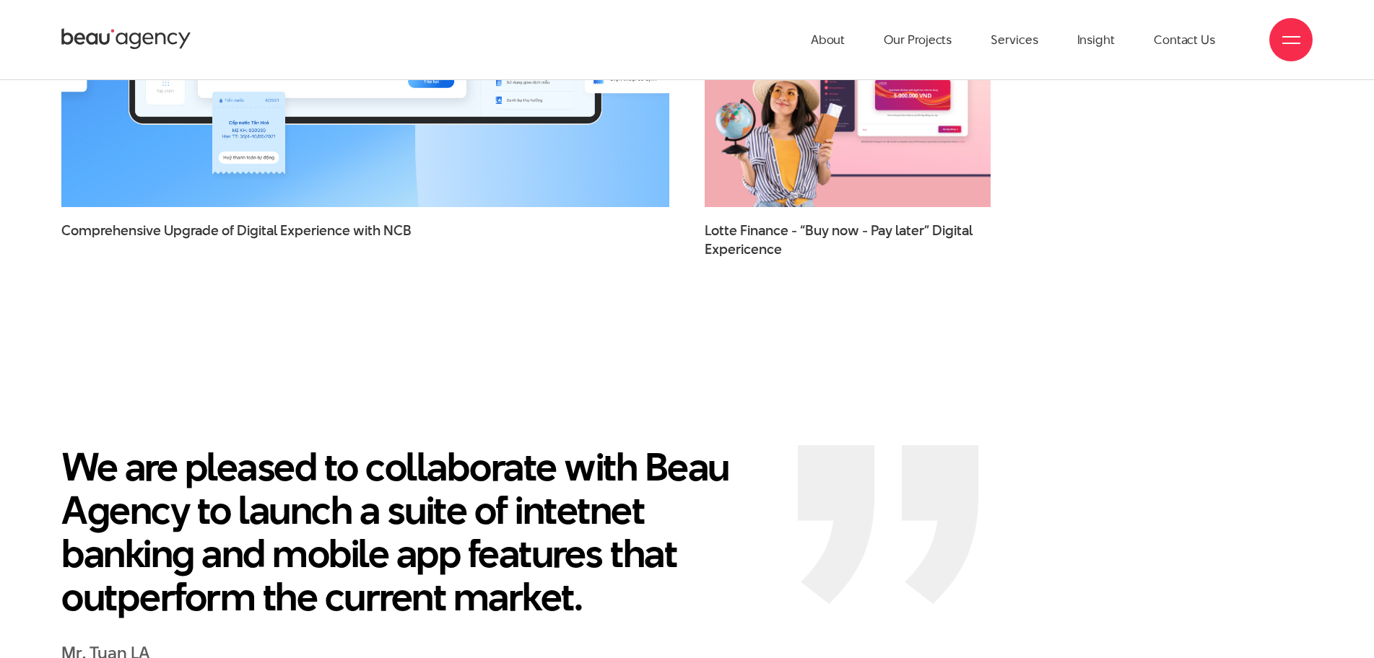
scroll to position [2783, 0]
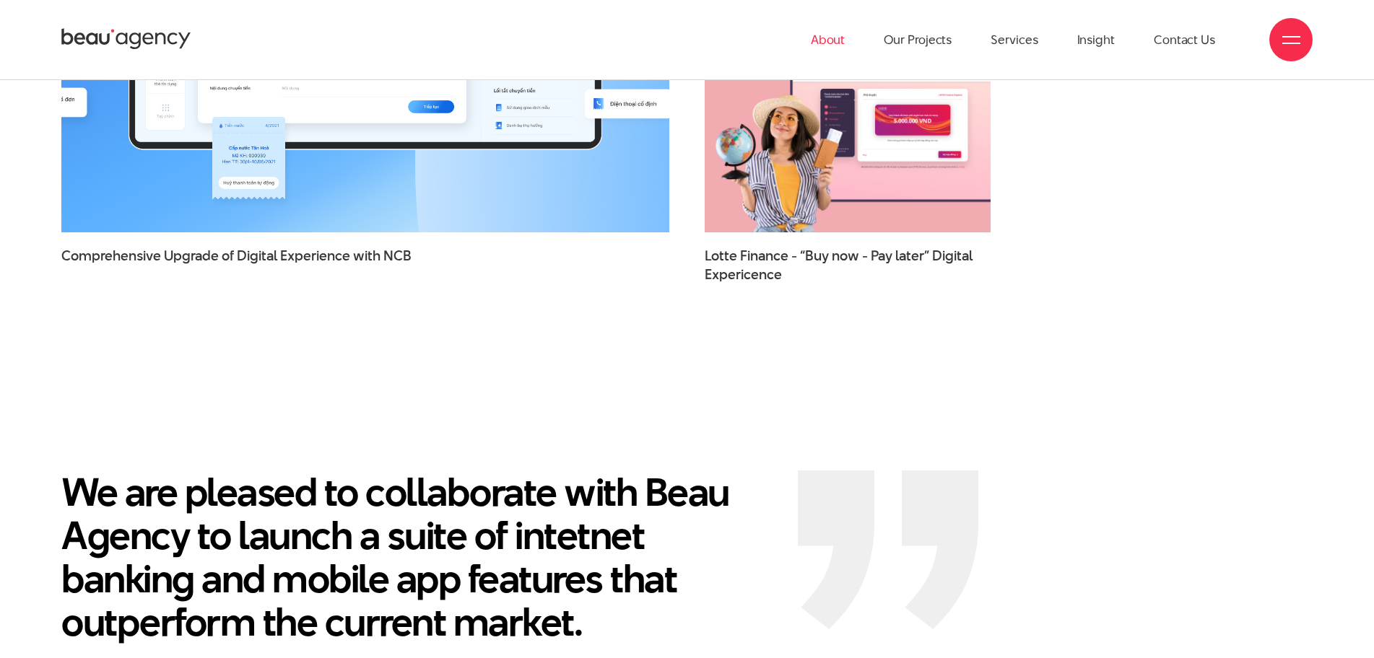
click at [829, 40] on link "About" at bounding box center [828, 39] width 35 height 79
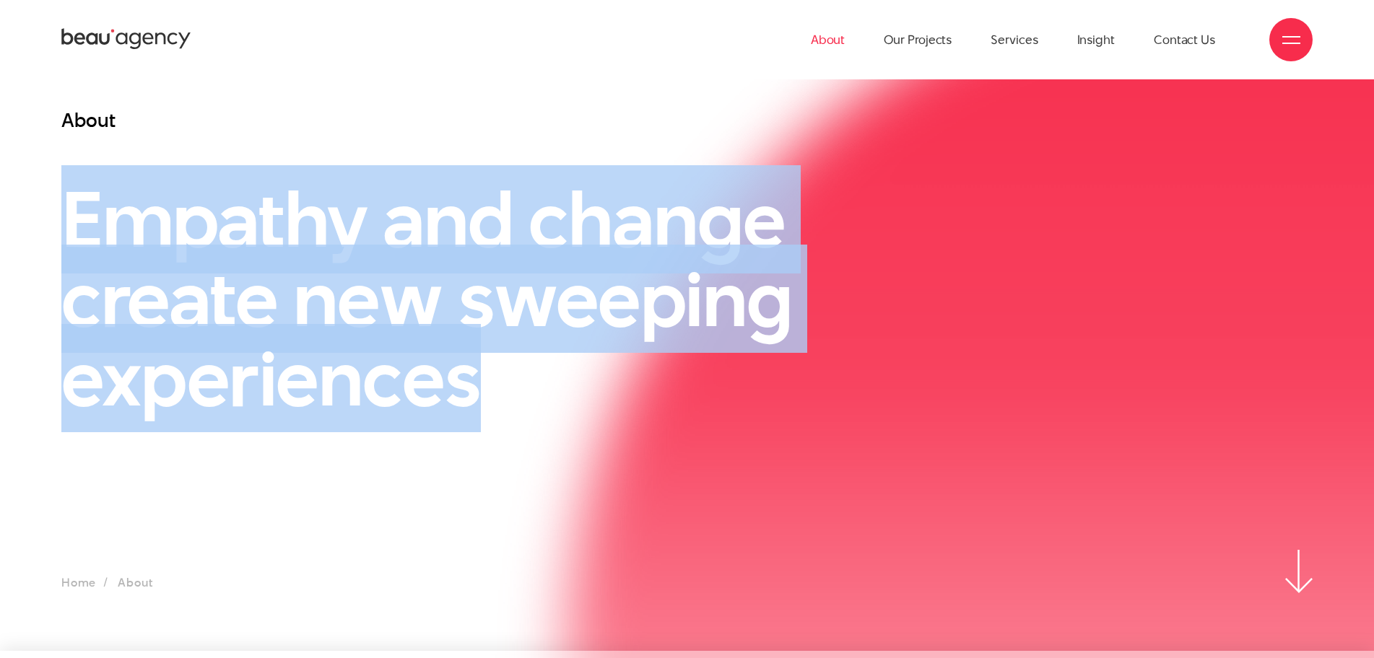
drag, startPoint x: 65, startPoint y: 202, endPoint x: 472, endPoint y: 377, distance: 443.1
click at [472, 377] on h1 "Empathy and change create new sweeping experiences" at bounding box center [472, 299] width 822 height 238
copy h1 "Empathy and change create new sweeping experiences"
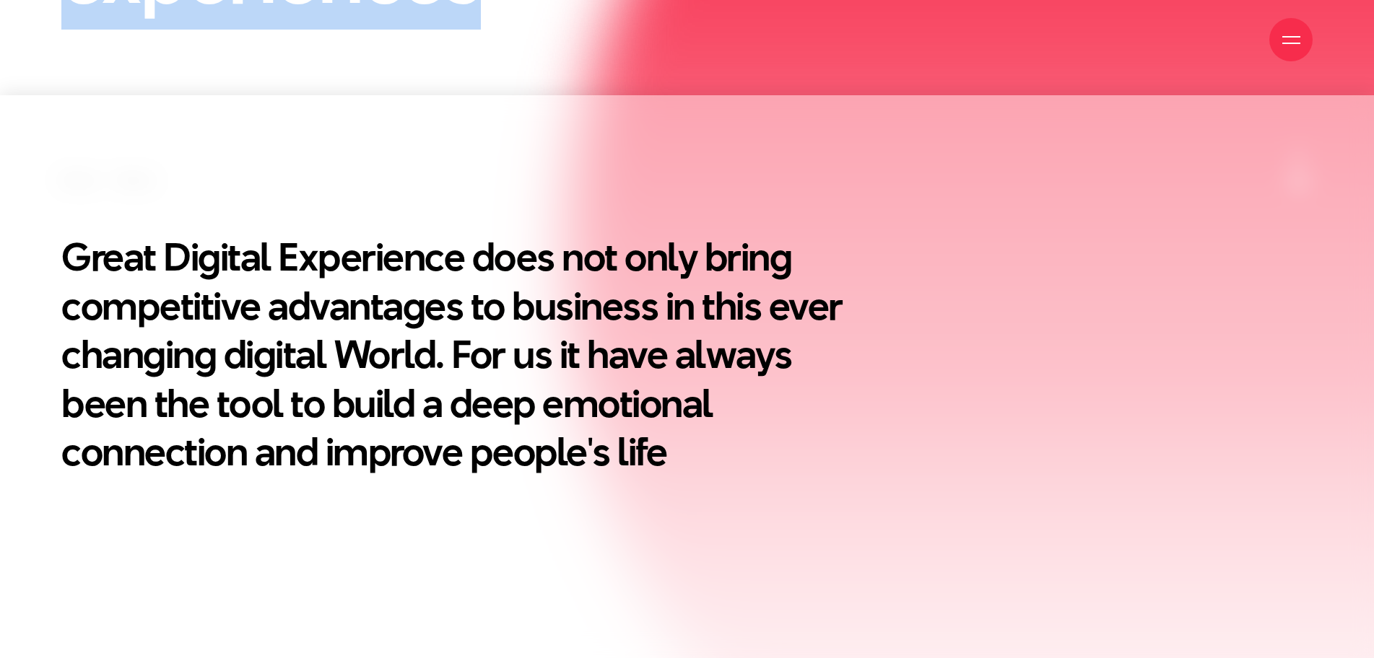
scroll to position [578, 0]
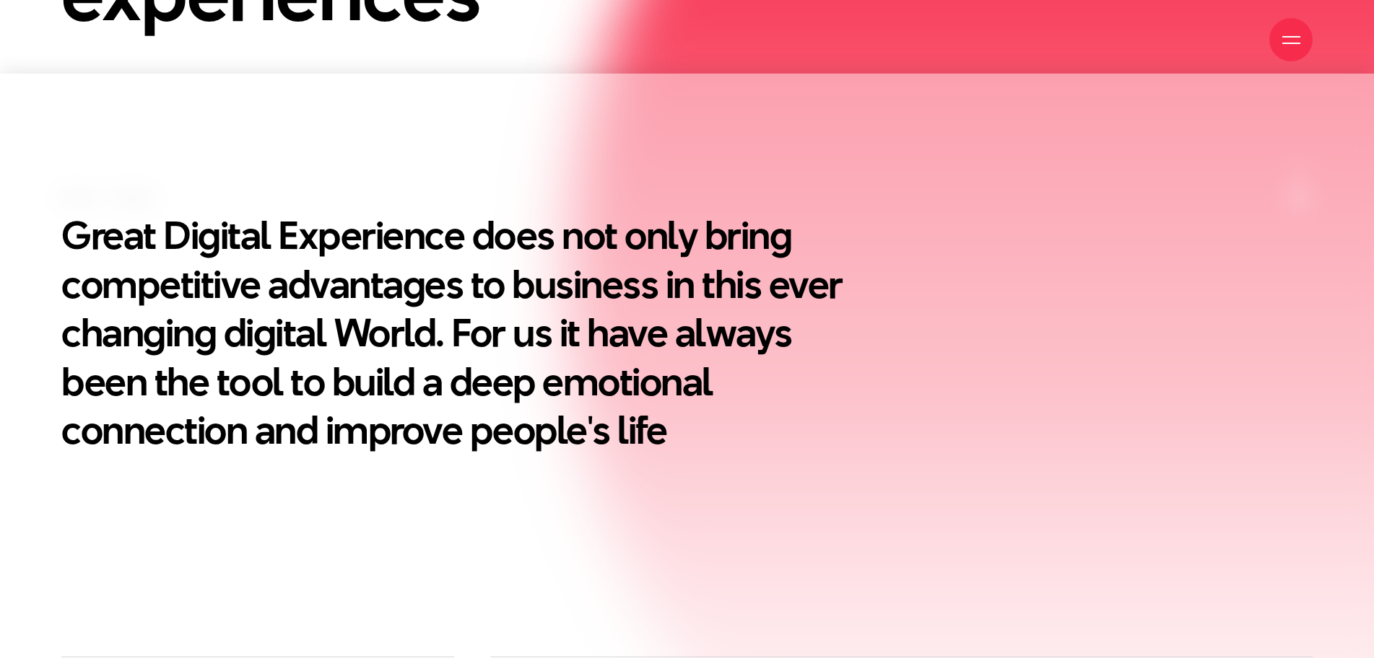
drag, startPoint x: 56, startPoint y: 224, endPoint x: 64, endPoint y: 227, distance: 8.5
click at [61, 227] on div "Great Digital Experience does not only bring competitive advantages to business…" at bounding box center [472, 333] width 858 height 244
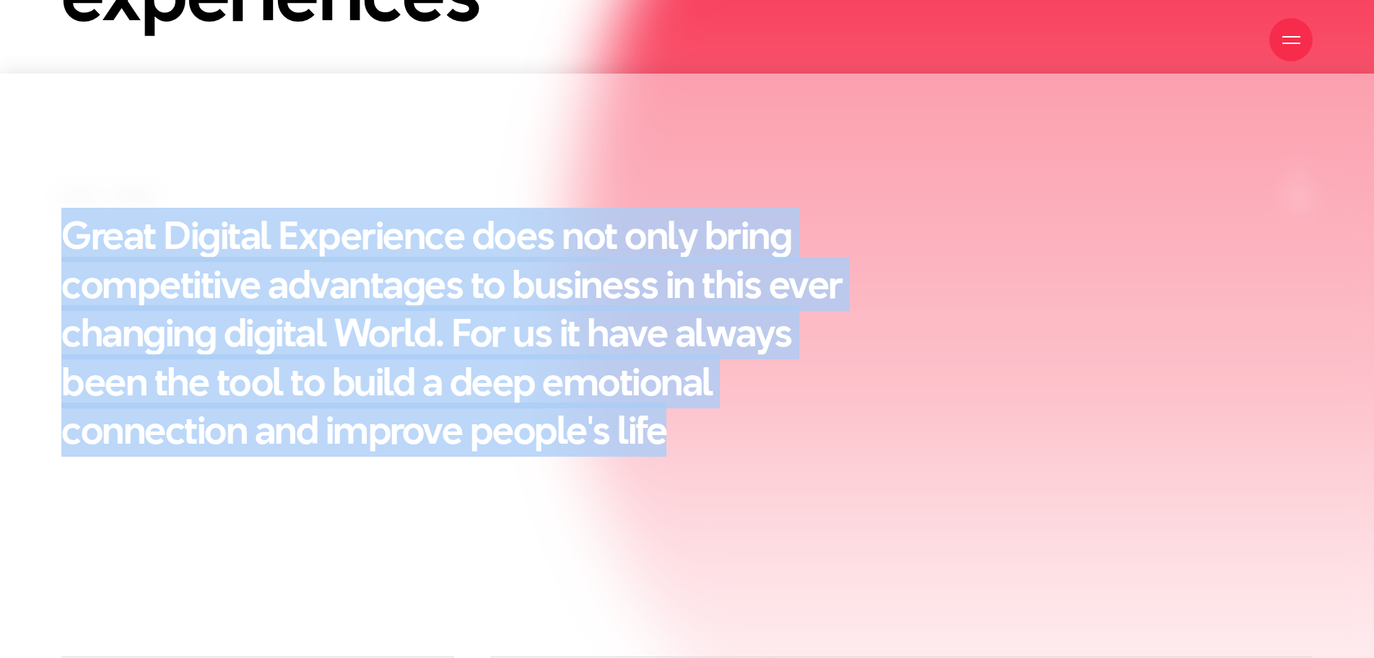
drag, startPoint x: 64, startPoint y: 227, endPoint x: 771, endPoint y: 492, distance: 755.5
click at [771, 492] on section "Great Digital Experience does not only bring competitive advantages to business…" at bounding box center [687, 365] width 1374 height 583
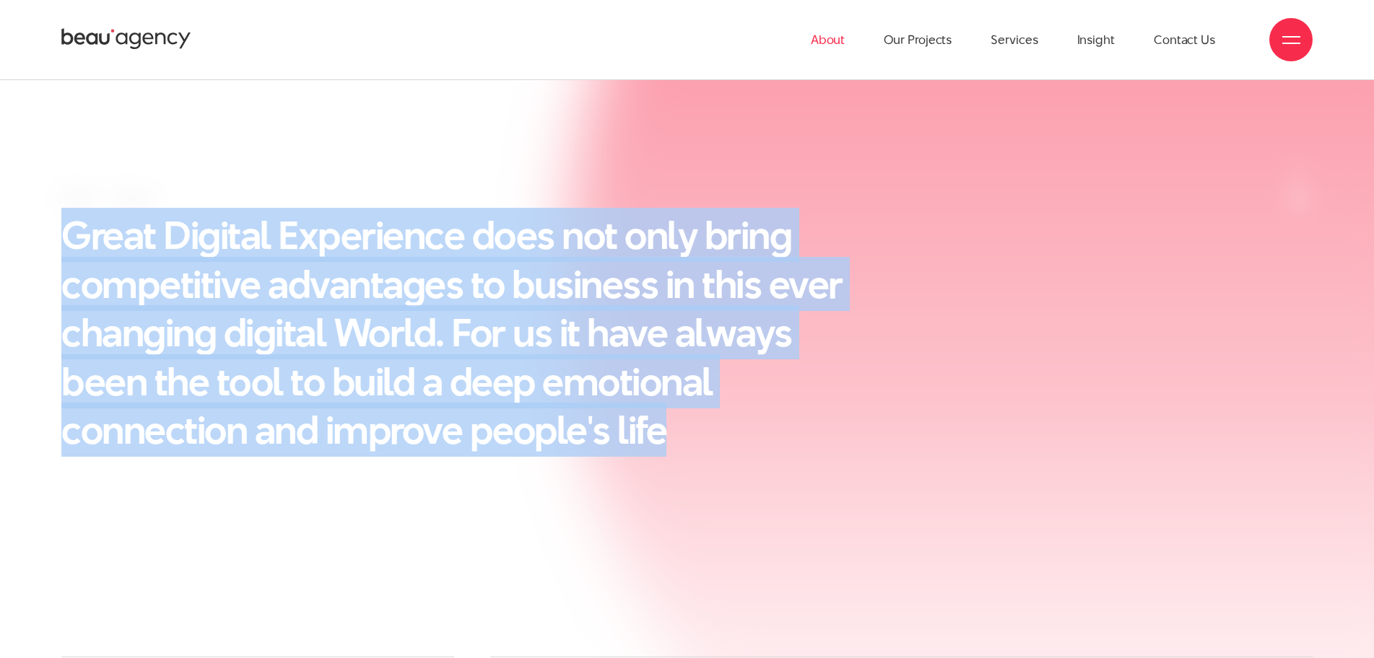
copy h2 "Great Digital Experience does not only bring competitive advantages to business…"
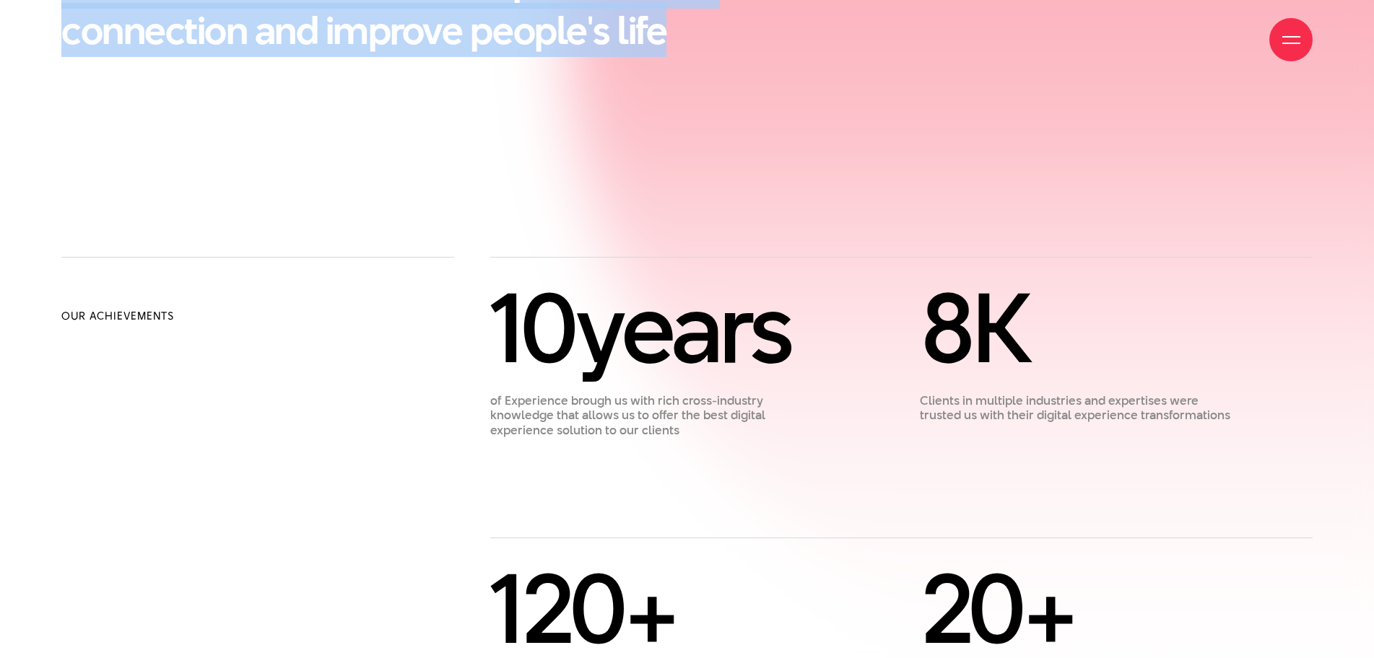
scroll to position [1011, 0]
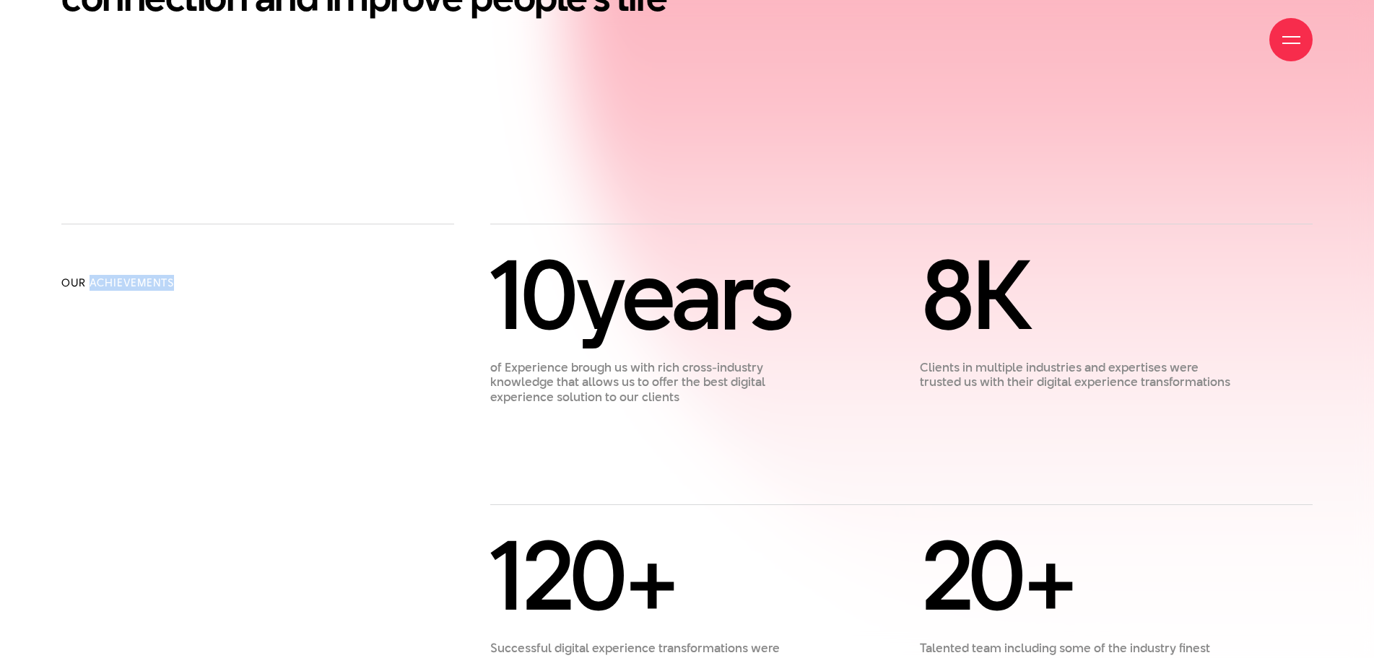
drag, startPoint x: 89, startPoint y: 282, endPoint x: 174, endPoint y: 279, distance: 85.3
click at [174, 279] on h2 "Our Achievements" at bounding box center [257, 283] width 393 height 16
copy h2 "Achievements"
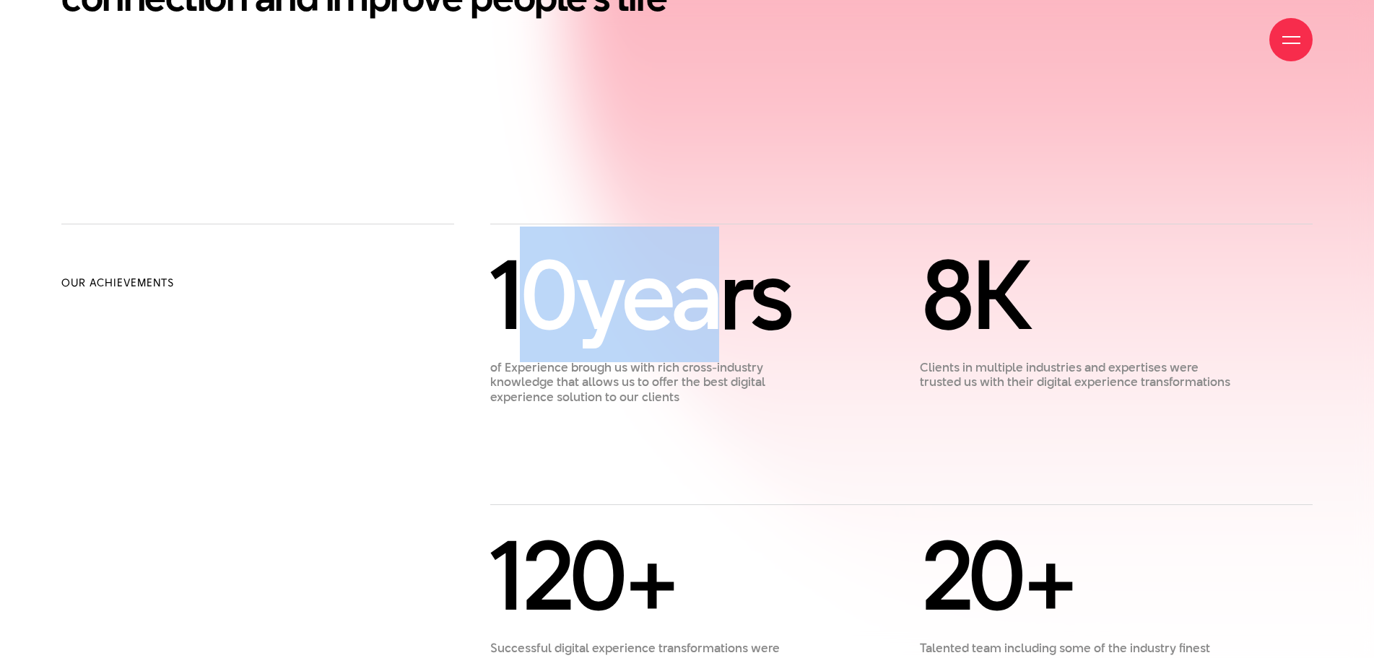
drag, startPoint x: 509, startPoint y: 289, endPoint x: 717, endPoint y: 329, distance: 211.8
click at [717, 329] on div "10 years" at bounding box center [650, 295] width 321 height 90
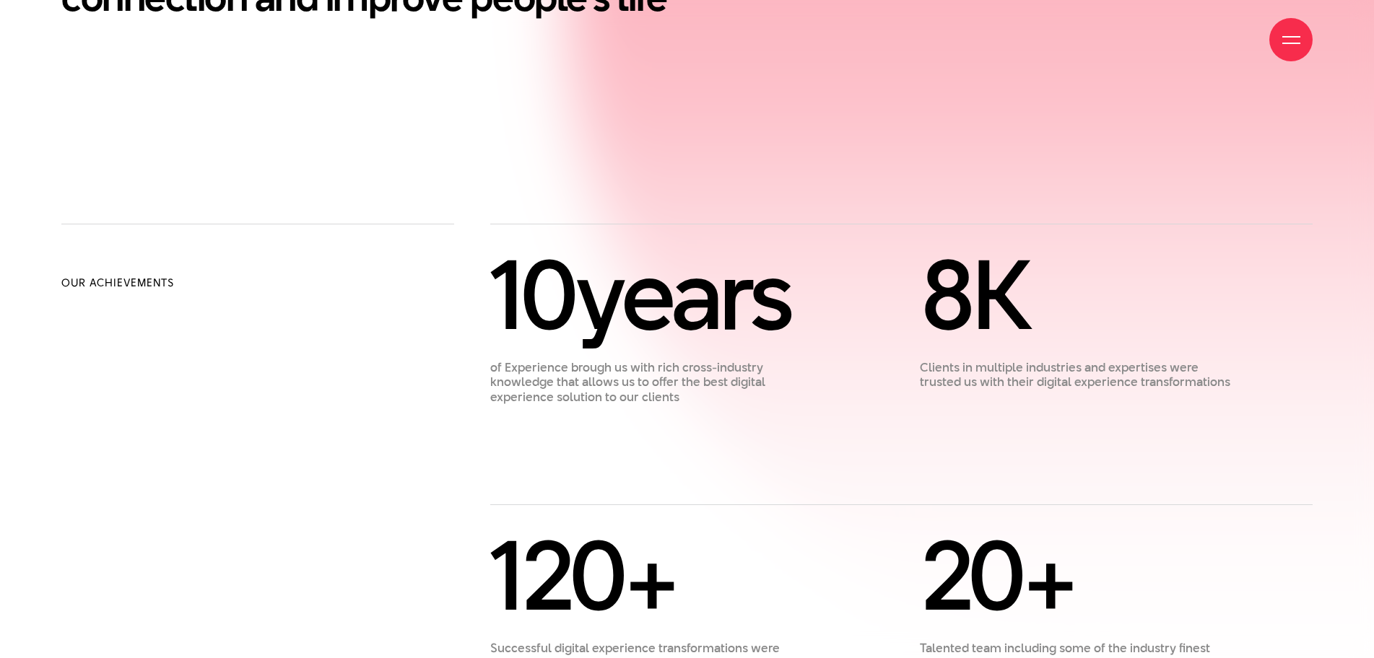
click at [481, 432] on div "10 years of Experience [PERSON_NAME] us with rich cross-industry knowledge that…" at bounding box center [901, 455] width 858 height 463
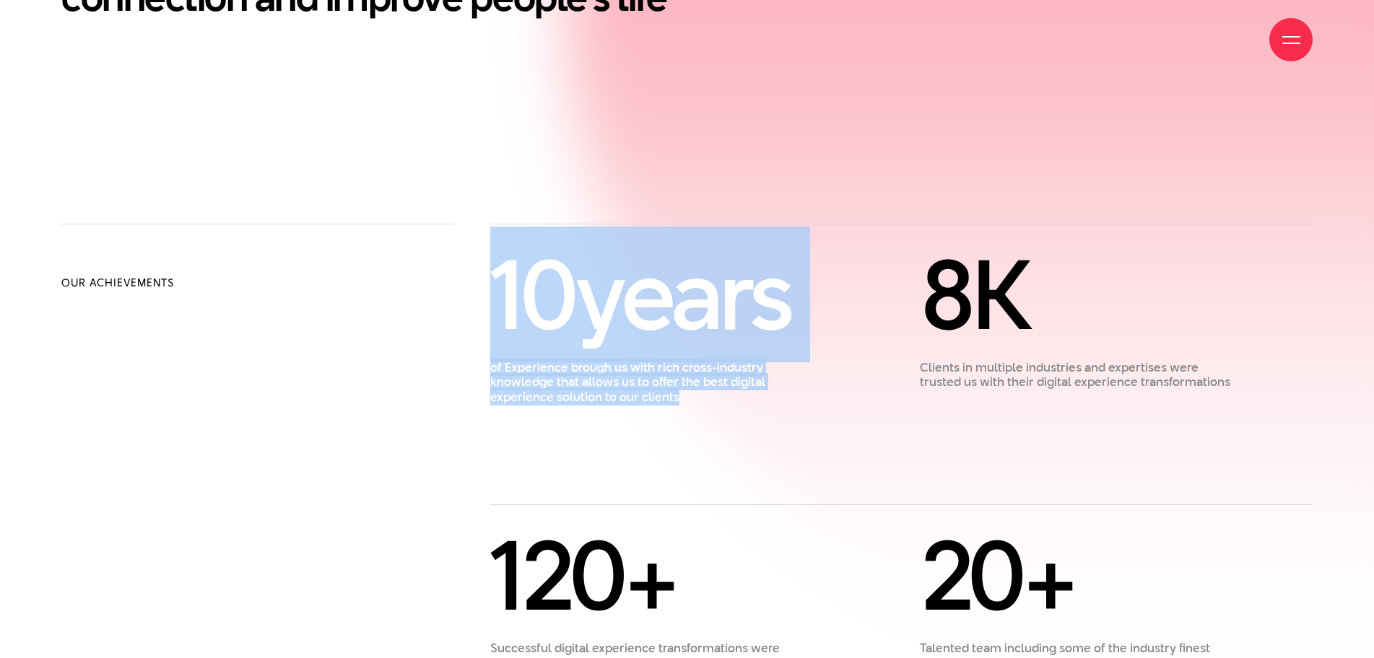
drag, startPoint x: 504, startPoint y: 297, endPoint x: 751, endPoint y: 400, distance: 267.6
click at [751, 400] on div "10 years of Experience [PERSON_NAME] us with rich cross-industry knowledge that…" at bounding box center [650, 327] width 321 height 155
copy div "10 years of Experience [PERSON_NAME] us with rich cross-industry knowledge that…"
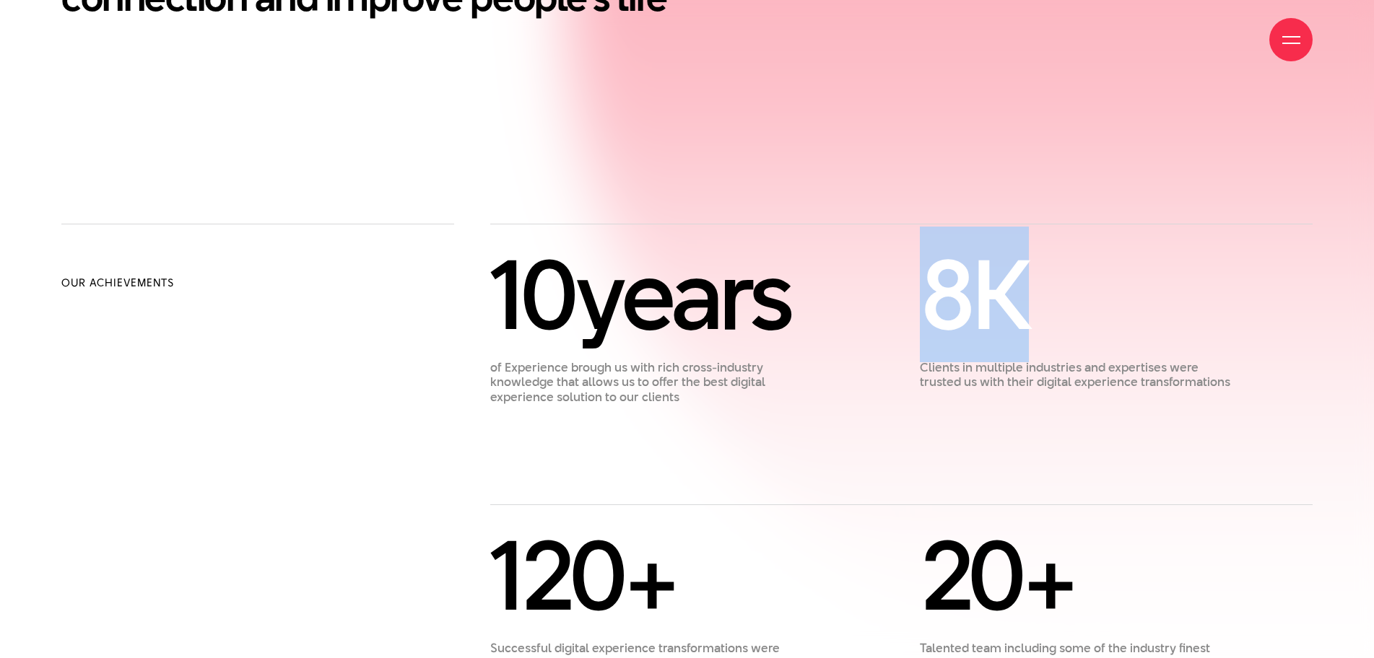
drag, startPoint x: 929, startPoint y: 297, endPoint x: 1012, endPoint y: 295, distance: 82.4
click at [1012, 295] on div "8 K" at bounding box center [1080, 295] width 321 height 90
copy div "8 K"
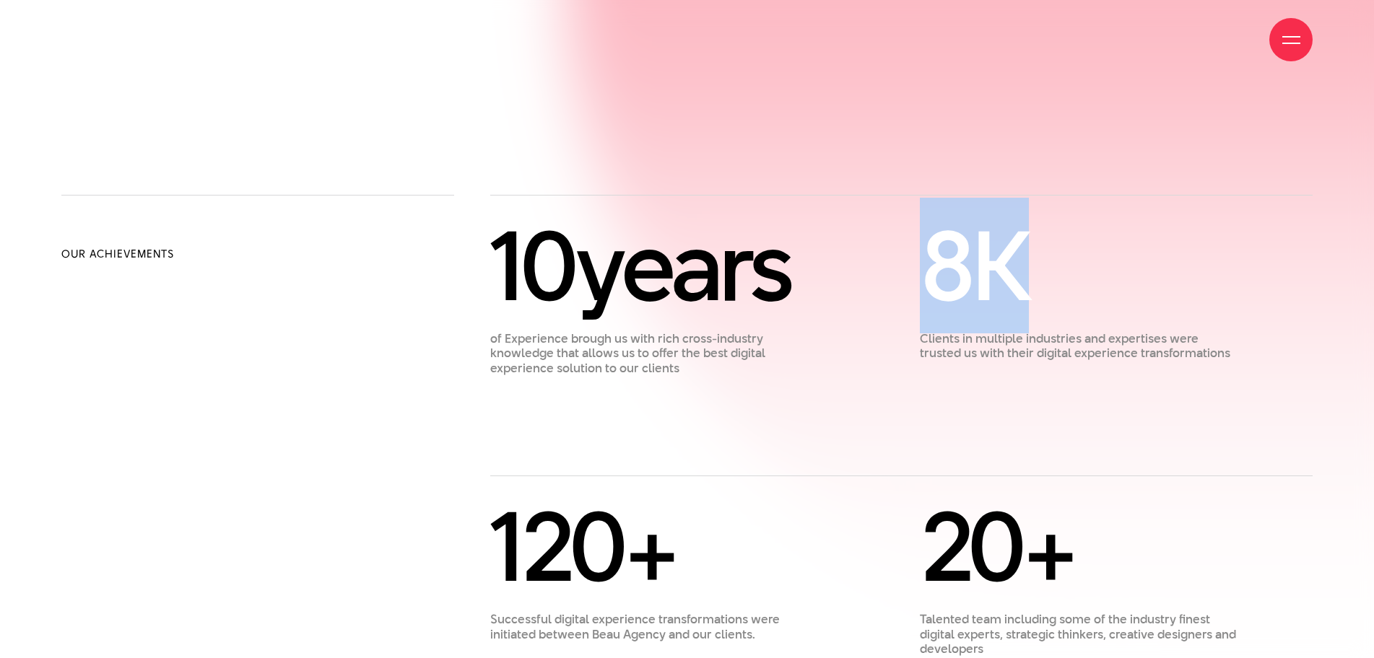
scroll to position [1227, 0]
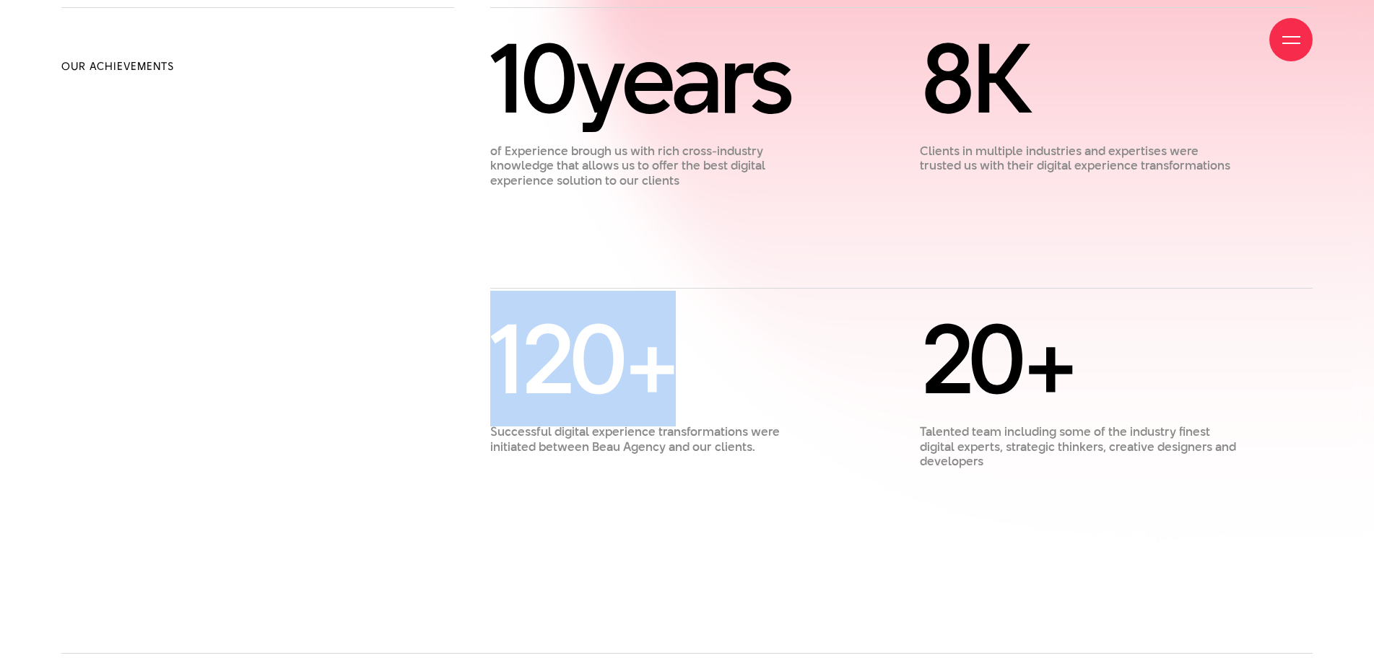
drag, startPoint x: 503, startPoint y: 356, endPoint x: 688, endPoint y: 368, distance: 185.2
click at [688, 368] on div "120 +" at bounding box center [650, 359] width 321 height 90
copy div "120 +"
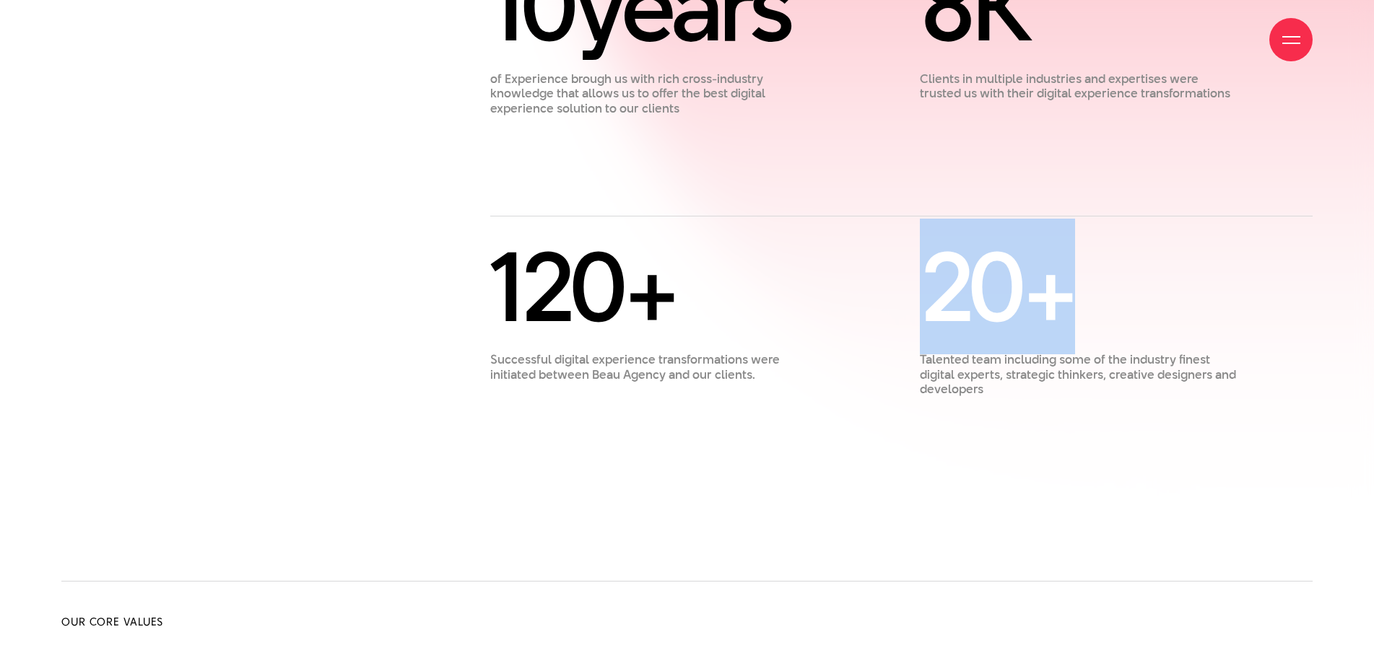
drag, startPoint x: 936, startPoint y: 294, endPoint x: 1079, endPoint y: 309, distance: 143.0
click at [1079, 309] on div "20 +" at bounding box center [1080, 287] width 321 height 90
copy div "20 +"
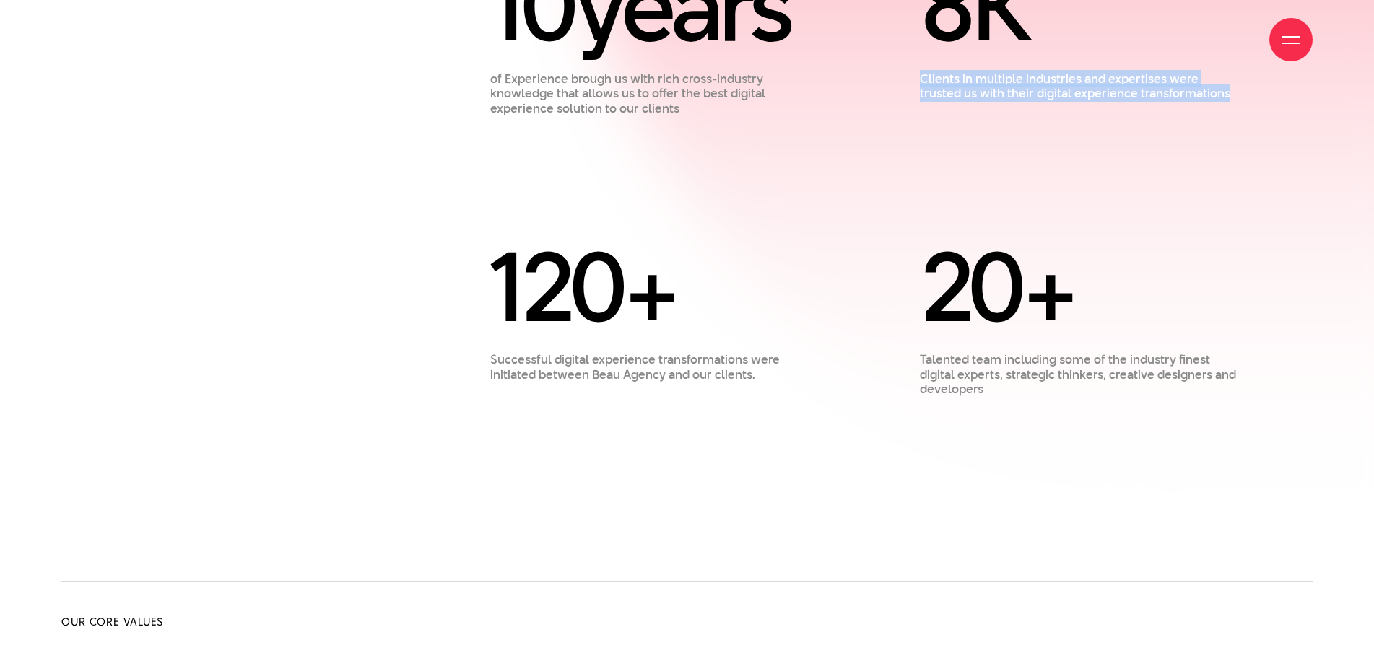
drag, startPoint x: 922, startPoint y: 82, endPoint x: 1188, endPoint y: 103, distance: 267.3
click at [1188, 103] on div "8 K Clients in multiple industries and expertises were trusted us with their di…" at bounding box center [1080, 38] width 357 height 155
copy p "Clients in multiple industries and expertises were trusted us with their digita…"
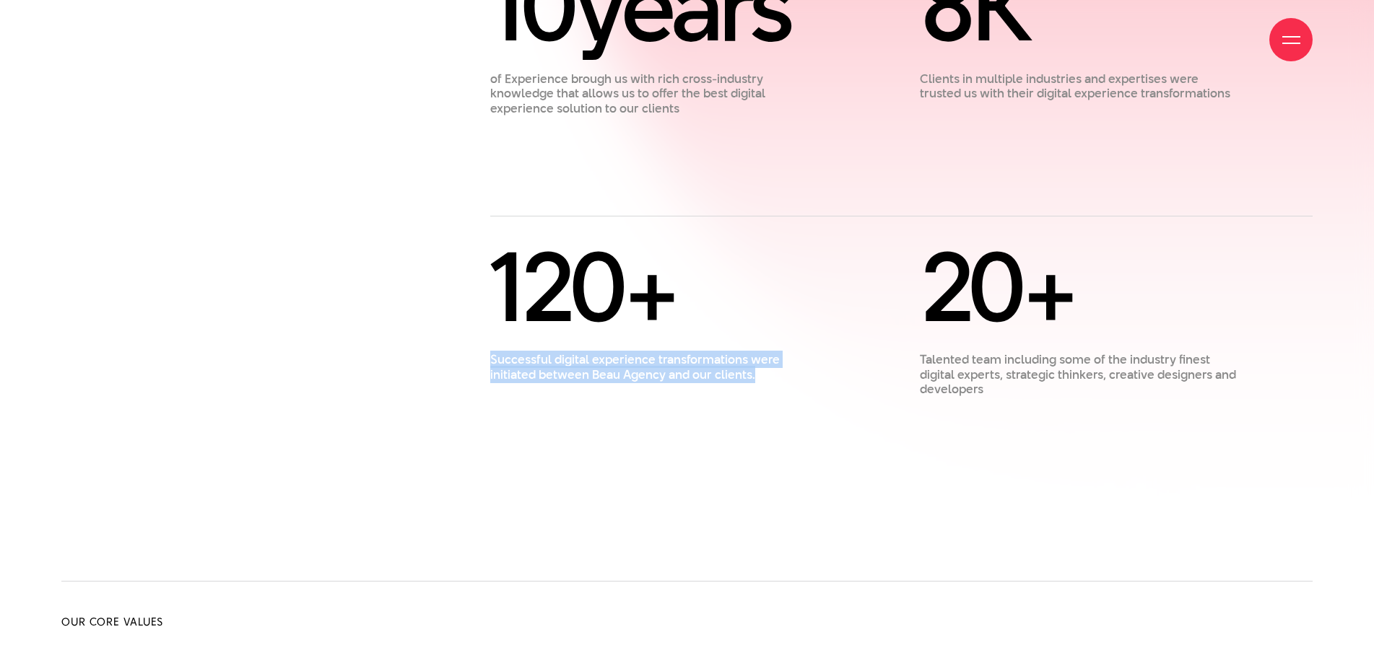
drag, startPoint x: 493, startPoint y: 360, endPoint x: 793, endPoint y: 372, distance: 299.9
click at [793, 372] on p "Successful digital experience transformations were initiated between Beau Agenc…" at bounding box center [650, 367] width 321 height 30
copy p "Successful digital experience transformations were initiated between Beau Agenc…"
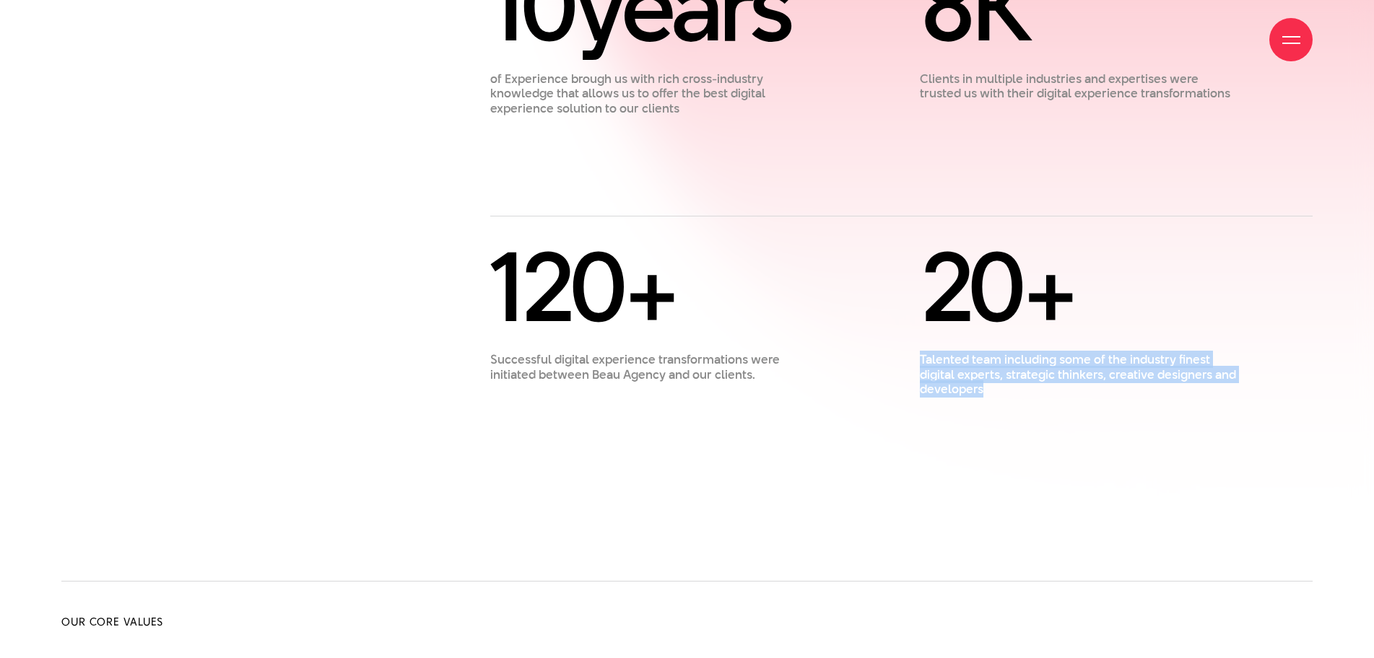
drag, startPoint x: 919, startPoint y: 359, endPoint x: 985, endPoint y: 398, distance: 76.4
click at [985, 398] on div "Our Achievements 10 years of Experience [PERSON_NAME] us with rich cross-indust…" at bounding box center [686, 258] width 1251 height 647
copy p "Talented team including some of the industry finest digital experts, strategic …"
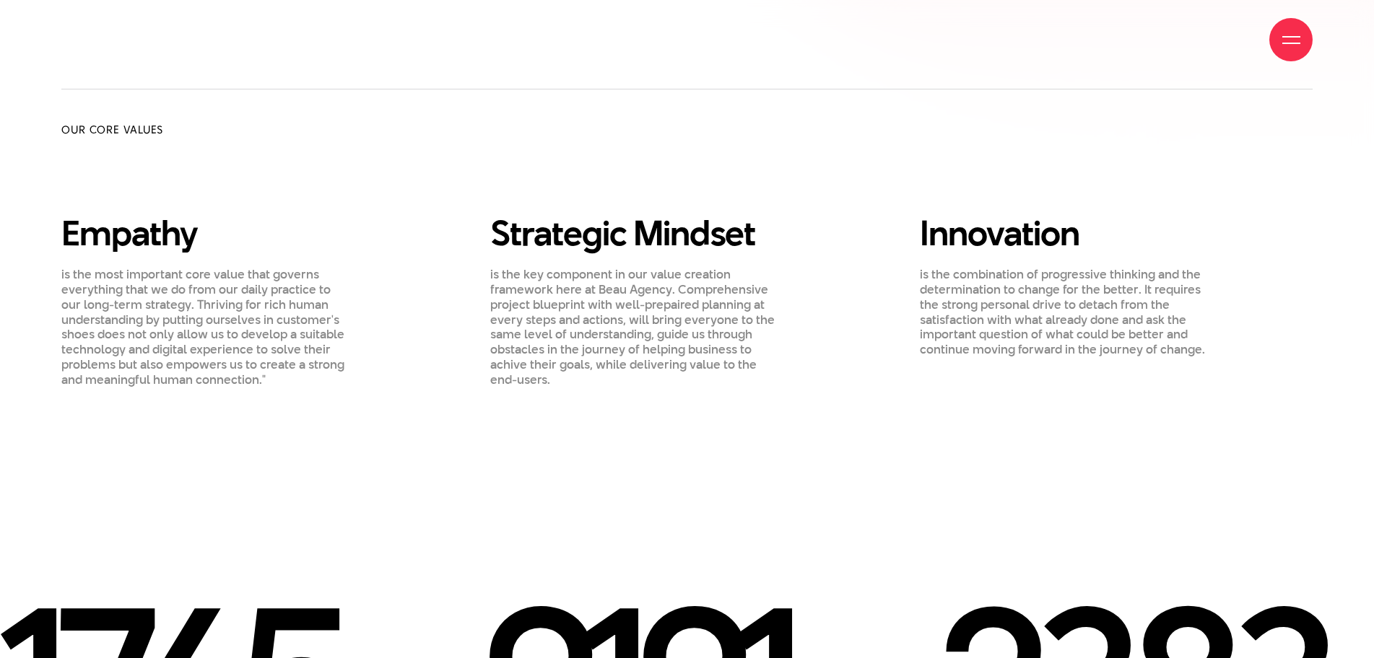
scroll to position [1805, 0]
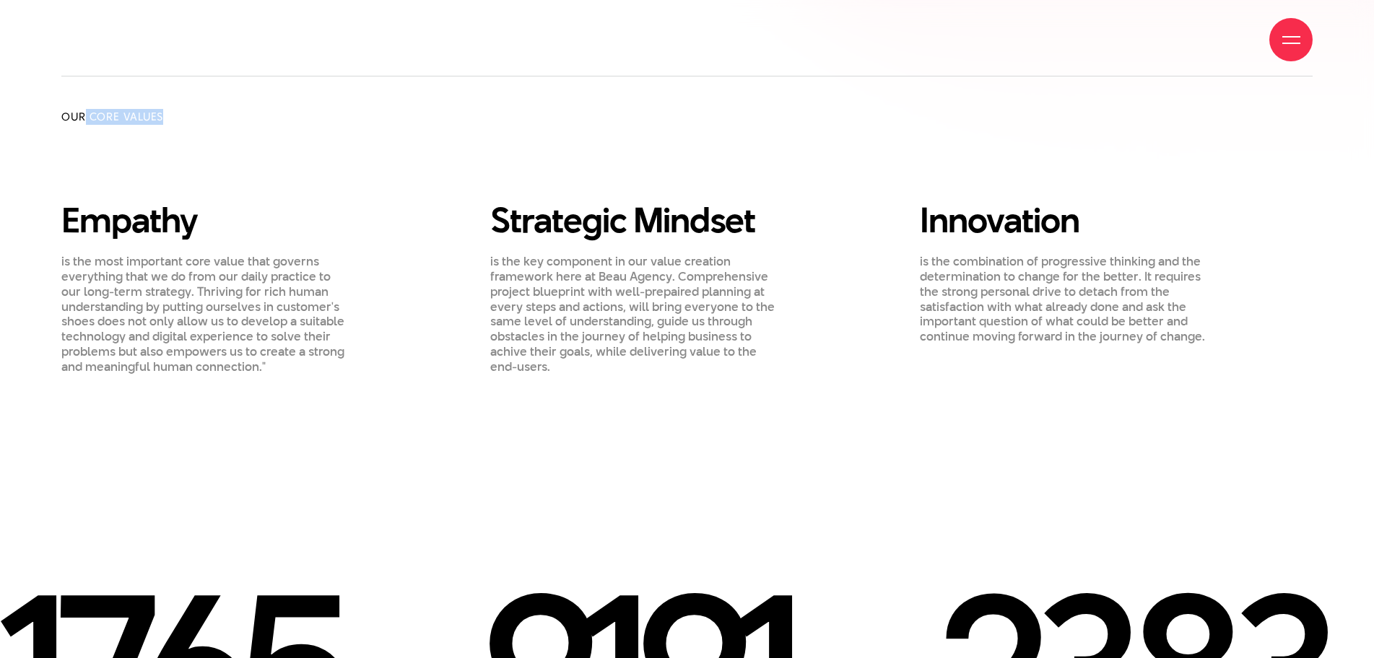
drag, startPoint x: 87, startPoint y: 116, endPoint x: 181, endPoint y: 113, distance: 93.9
click at [181, 113] on h2 "Our Core Values" at bounding box center [150, 117] width 178 height 16
drag, startPoint x: 63, startPoint y: 219, endPoint x: 206, endPoint y: 222, distance: 143.0
click at [206, 222] on h3 "Empathy" at bounding box center [225, 220] width 329 height 39
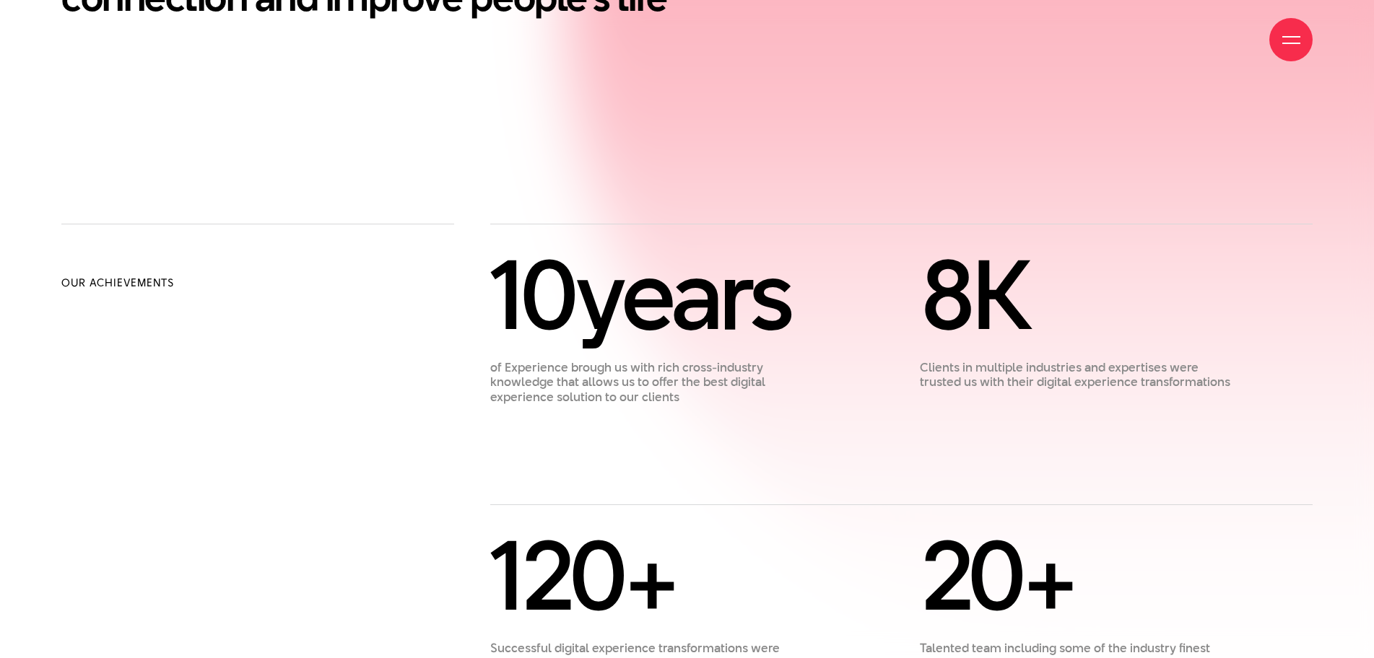
scroll to position [1083, 0]
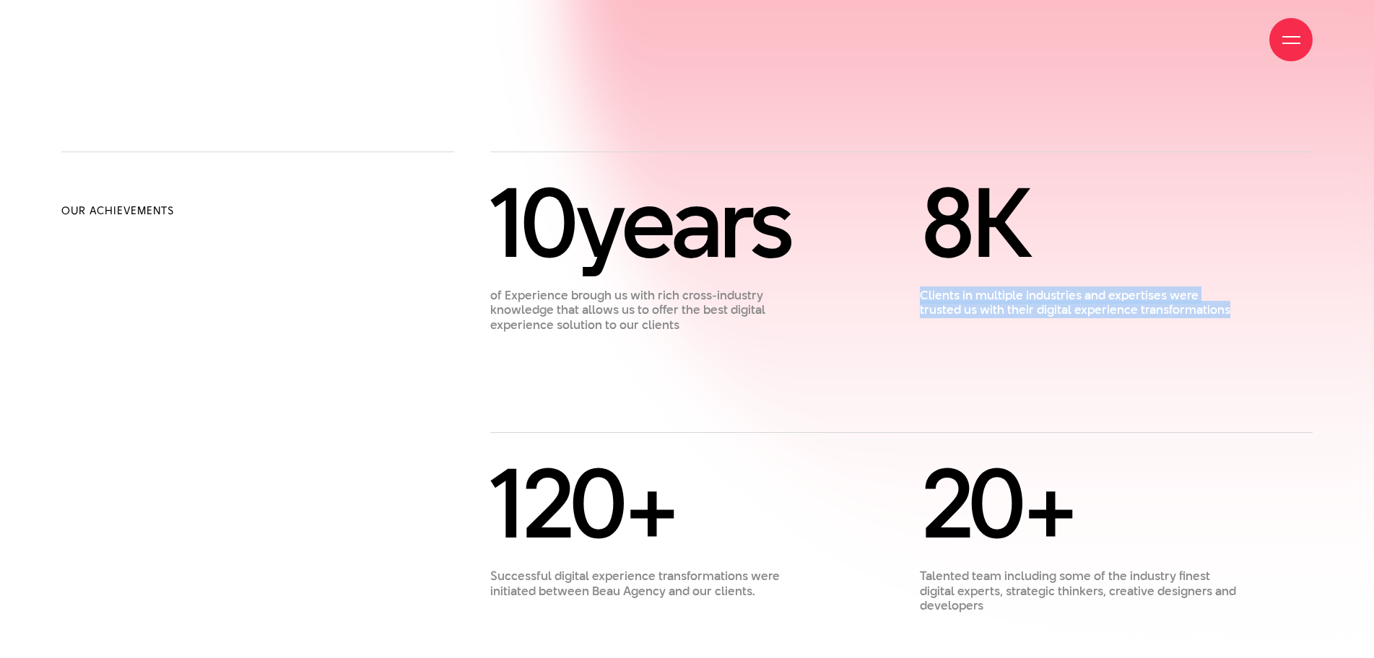
drag, startPoint x: 915, startPoint y: 293, endPoint x: 1201, endPoint y: 319, distance: 287.1
click at [1201, 319] on div "8 K Clients in multiple industries and expertises were trusted us with their di…" at bounding box center [1080, 255] width 357 height 155
click at [473, 538] on div "120 + Successful digital experience transformations were initiated between Beau…" at bounding box center [650, 535] width 357 height 155
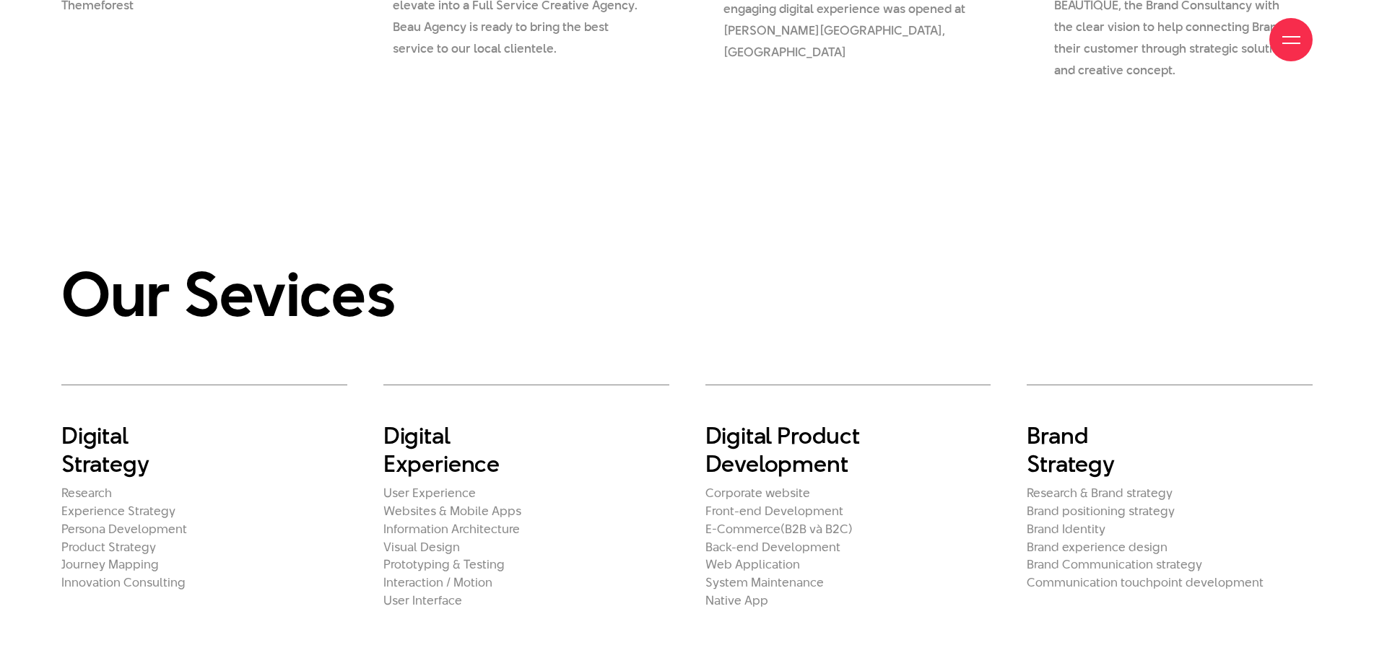
scroll to position [2816, 0]
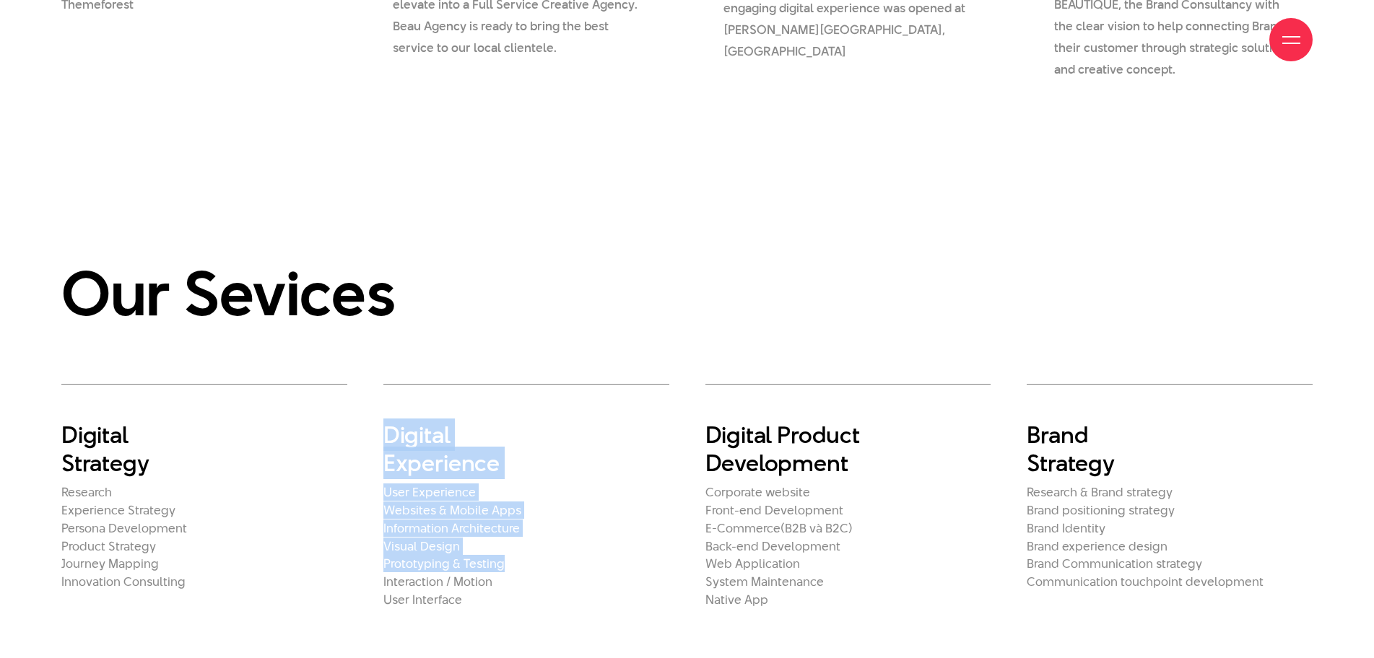
drag, startPoint x: 388, startPoint y: 425, endPoint x: 597, endPoint y: 415, distance: 209.6
click at [596, 568] on div "Digital Experience User Experience Websites & Mobile Apps Information Architect…" at bounding box center [526, 496] width 286 height 224
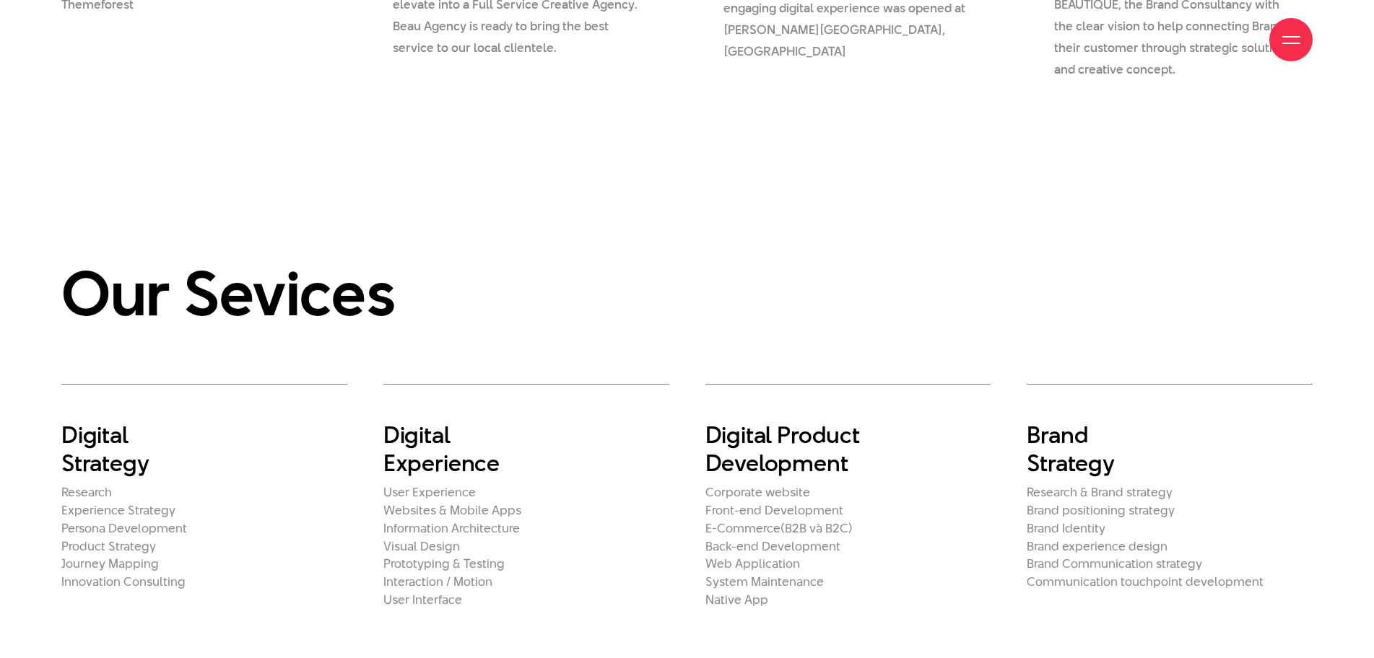
click at [593, 282] on h2 "Our Sevices" at bounding box center [686, 293] width 1251 height 65
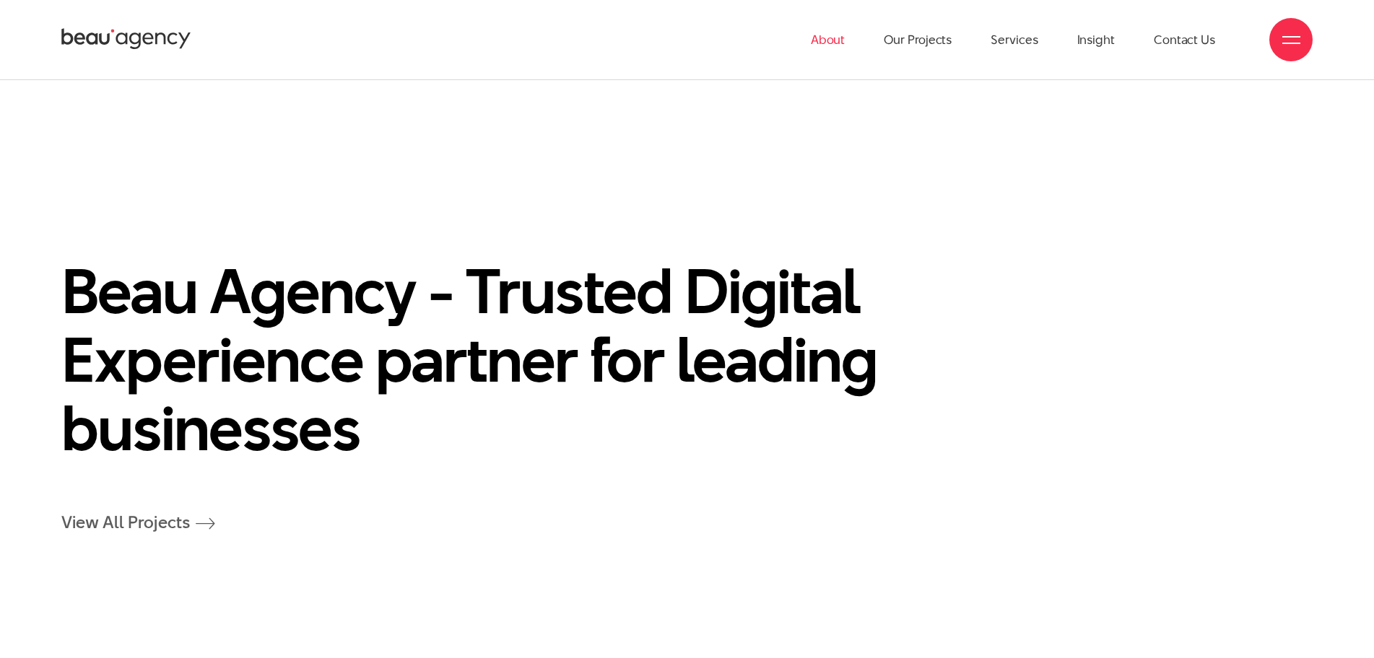
scroll to position [3393, 0]
